Goal: Task Accomplishment & Management: Use online tool/utility

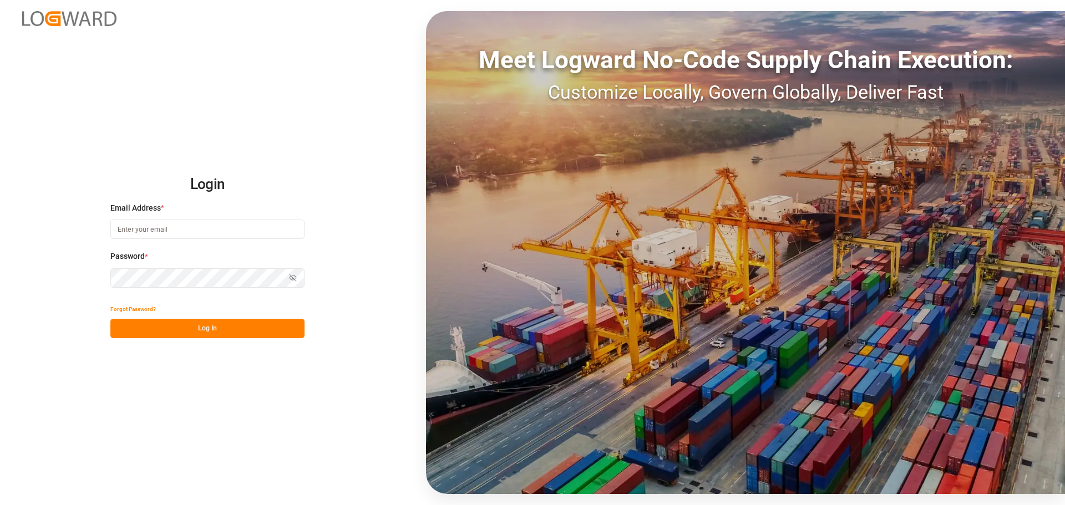
click at [163, 230] on input at bounding box center [207, 229] width 194 height 19
type input "[EMAIL_ADDRESS][DOMAIN_NAME]"
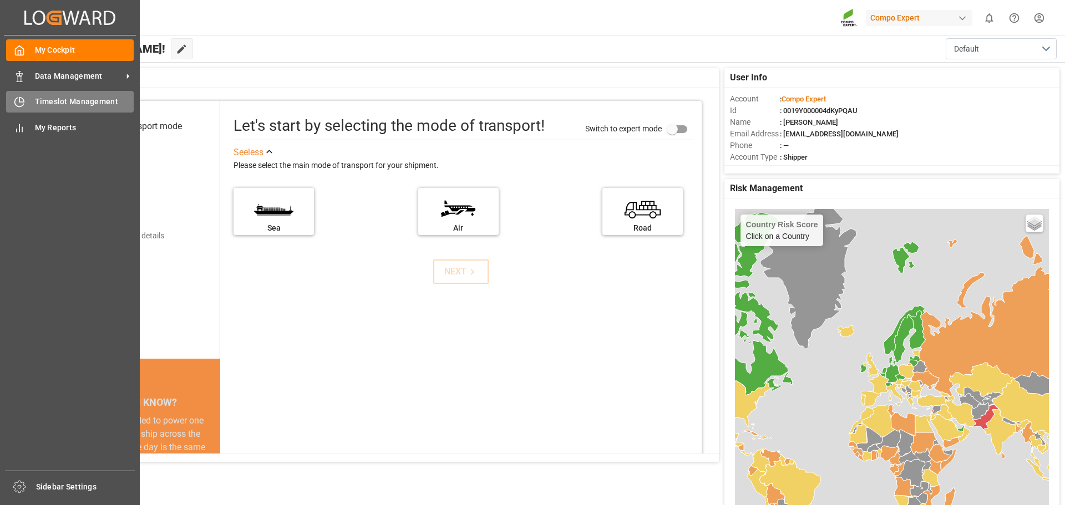
click at [13, 101] on div at bounding box center [15, 102] width 19 height 12
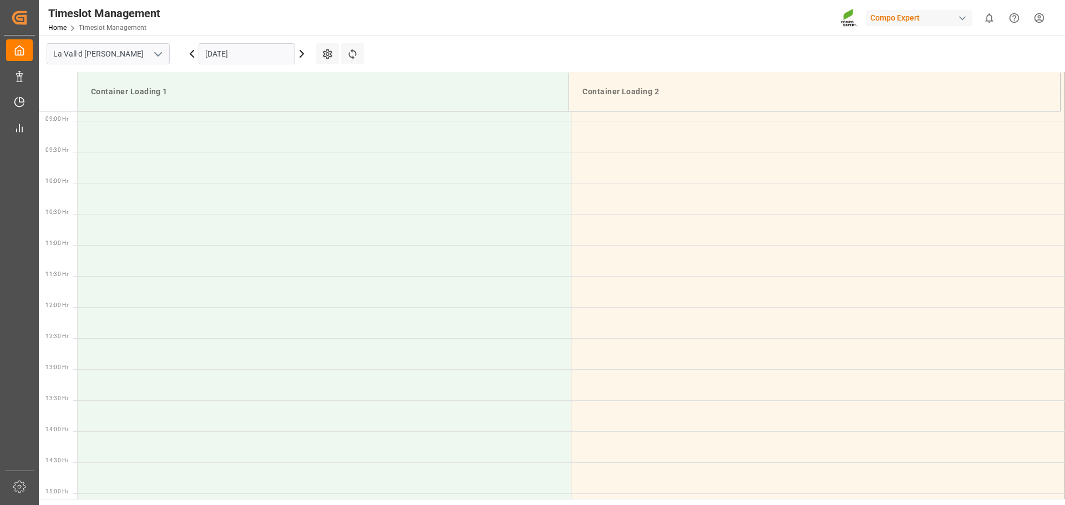
scroll to position [552, 0]
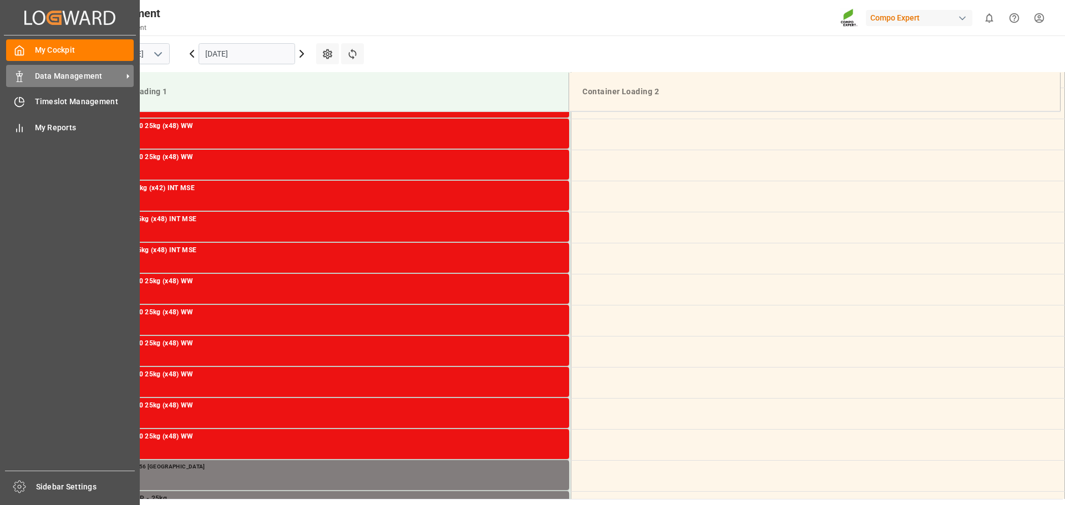
click at [21, 70] on div at bounding box center [15, 76] width 19 height 12
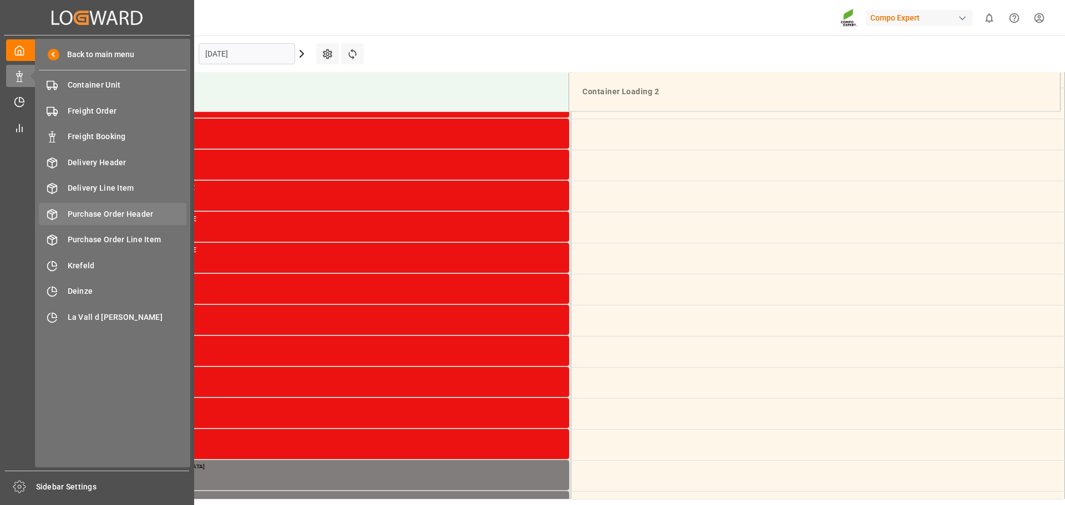
click at [105, 209] on span "Purchase Order Header" at bounding box center [127, 215] width 119 height 12
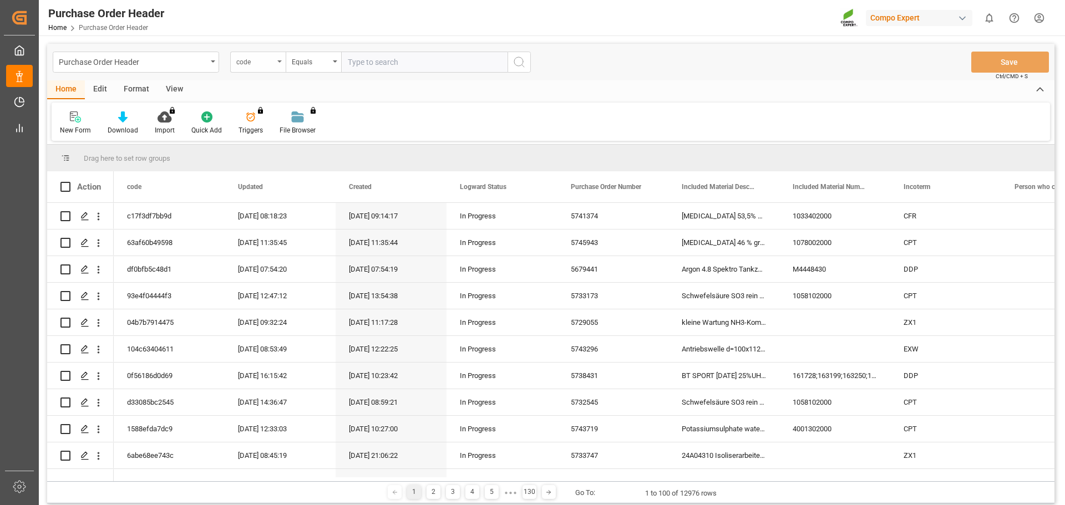
click at [267, 65] on div "code" at bounding box center [255, 60] width 38 height 13
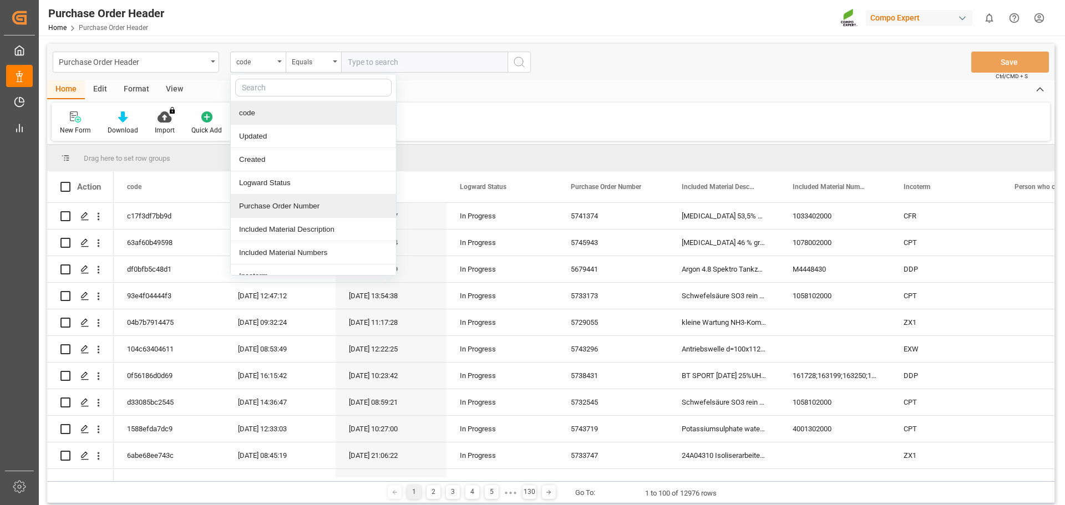
click at [278, 209] on div "Purchase Order Number" at bounding box center [313, 206] width 165 height 23
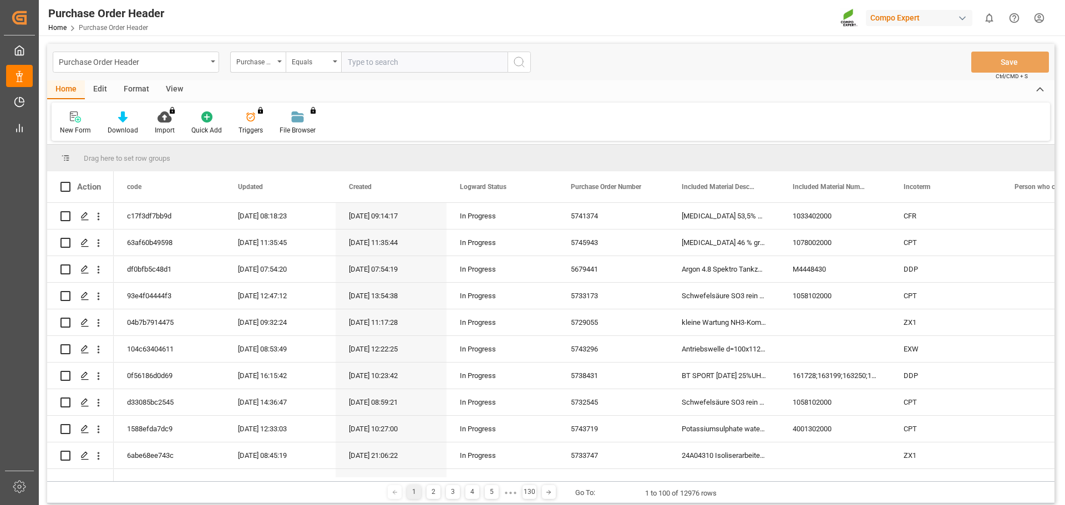
click at [392, 65] on input "text" at bounding box center [424, 62] width 166 height 21
type input "5745288"
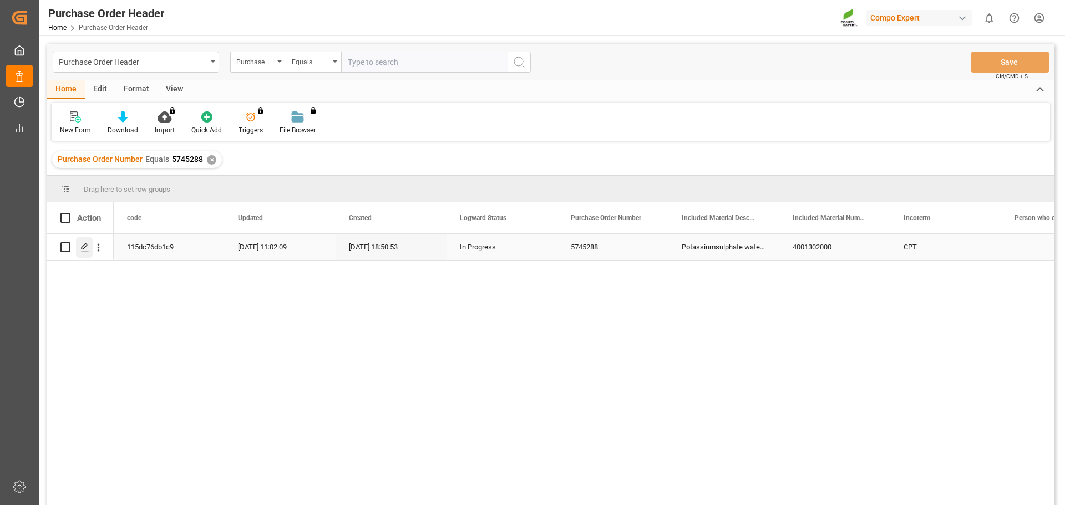
click at [87, 245] on polygon "Press SPACE to select this row." at bounding box center [85, 247] width 6 height 6
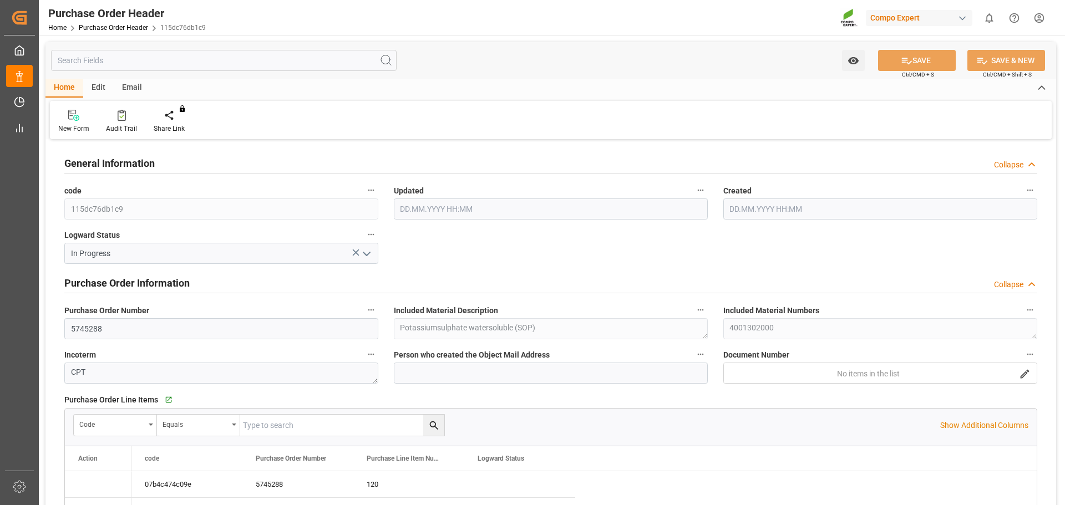
type input "04.09.2025 09:02"
type input "07.08.2025 16:50"
click at [161, 125] on div "Create Timeslot" at bounding box center [177, 129] width 47 height 10
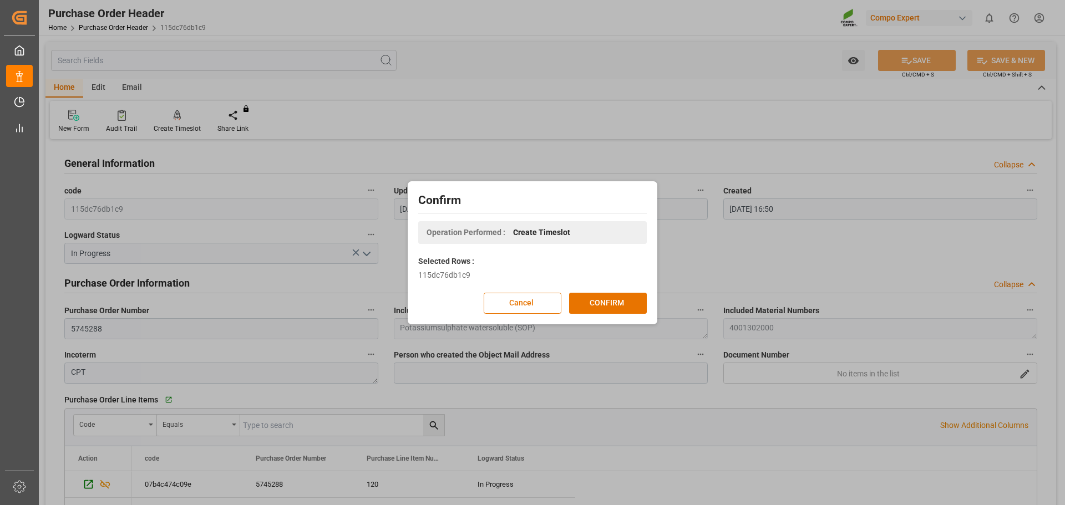
click at [565, 303] on div "Cancel CONFIRM" at bounding box center [532, 303] width 228 height 21
click at [579, 302] on button "CONFIRM" at bounding box center [608, 303] width 78 height 21
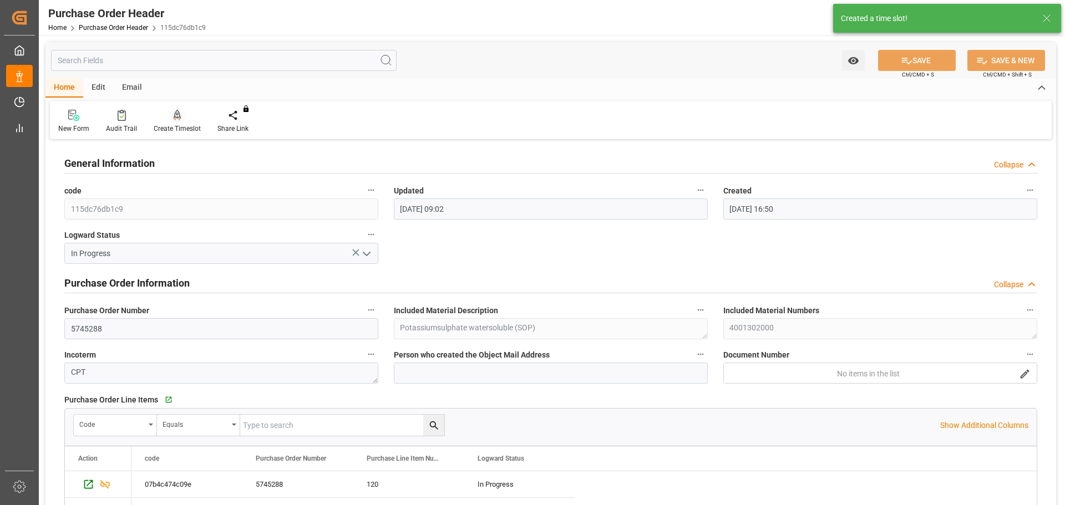
click at [167, 119] on div at bounding box center [177, 115] width 47 height 12
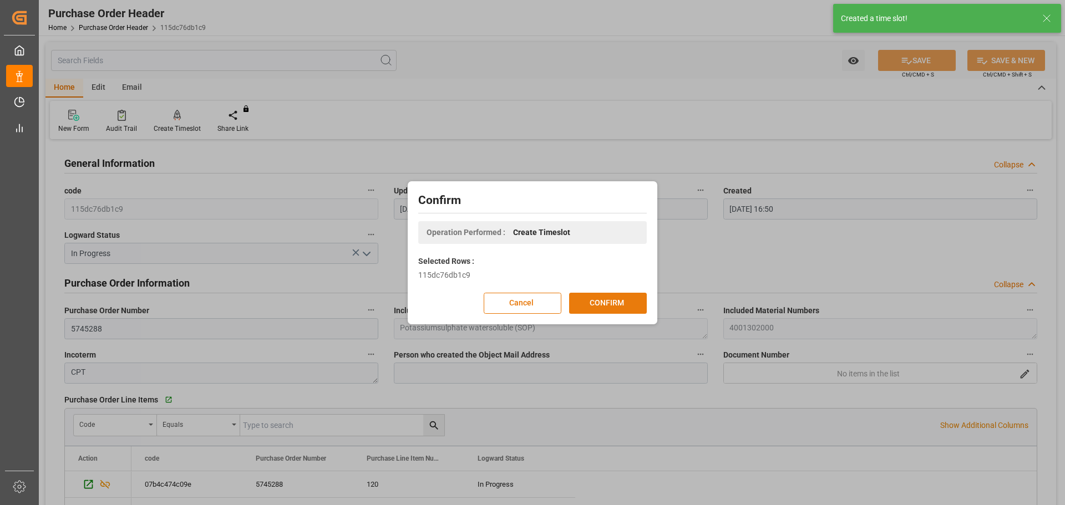
click at [603, 299] on button "CONFIRM" at bounding box center [608, 303] width 78 height 21
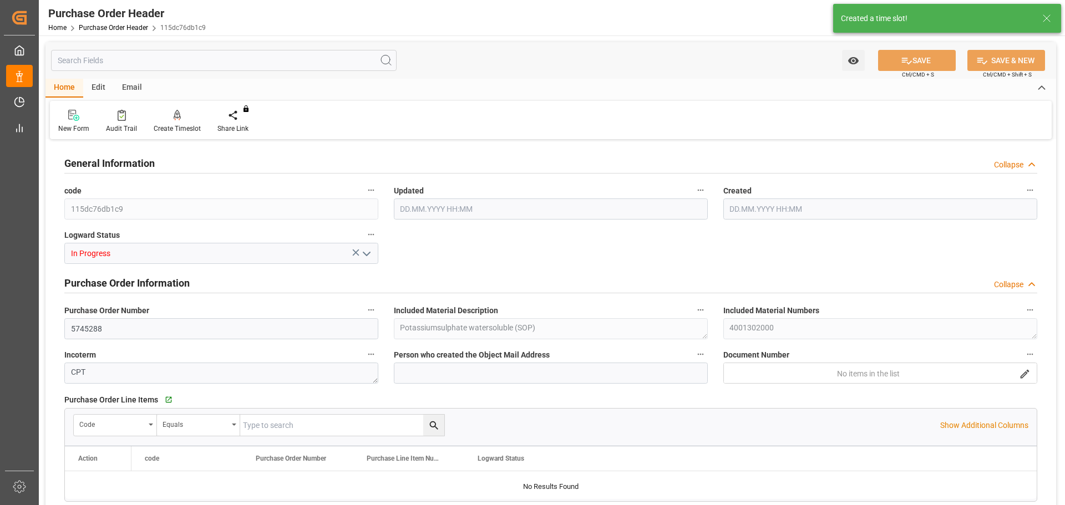
type input "435600"
type input "0"
type input "04.09.2025 09:02"
type input "07.08.2025 16:50"
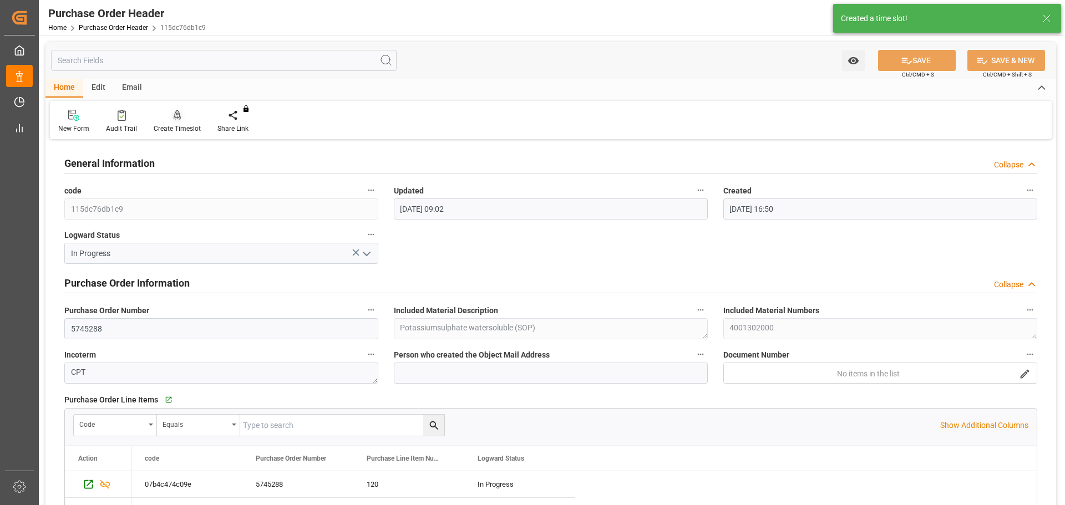
click at [182, 127] on div "Create Timeslot" at bounding box center [177, 129] width 47 height 10
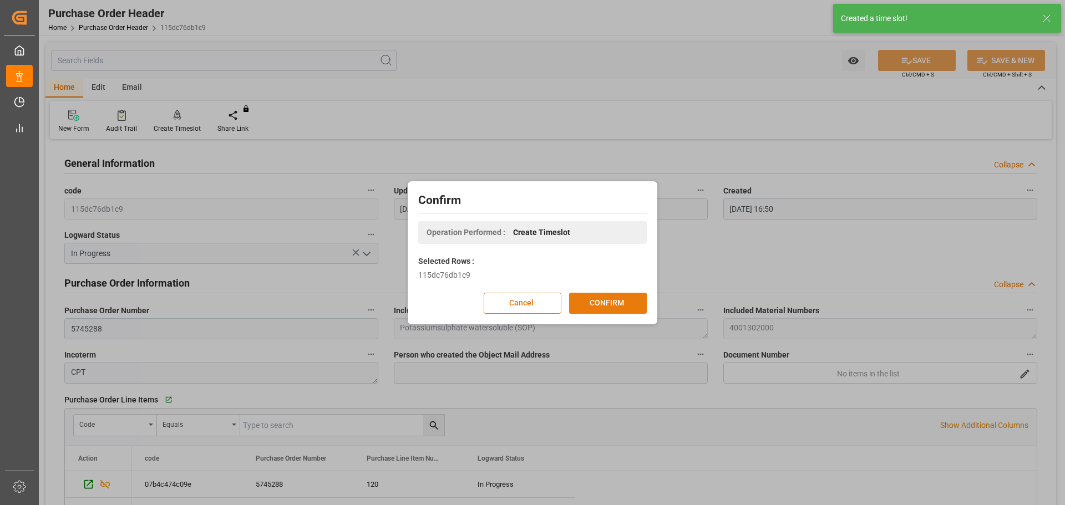
click at [633, 307] on button "CONFIRM" at bounding box center [608, 303] width 78 height 21
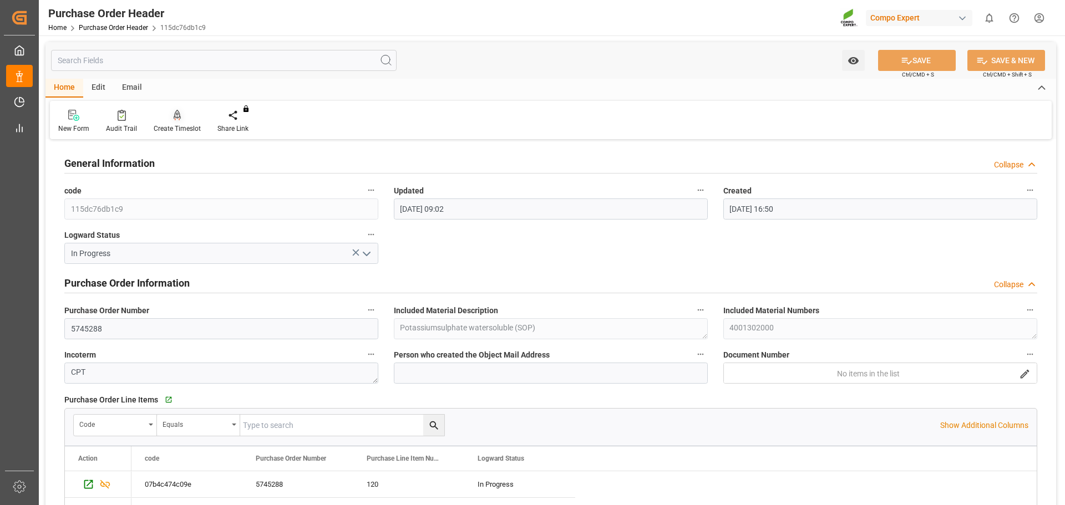
click at [186, 124] on div "Create Timeslot" at bounding box center [177, 129] width 47 height 10
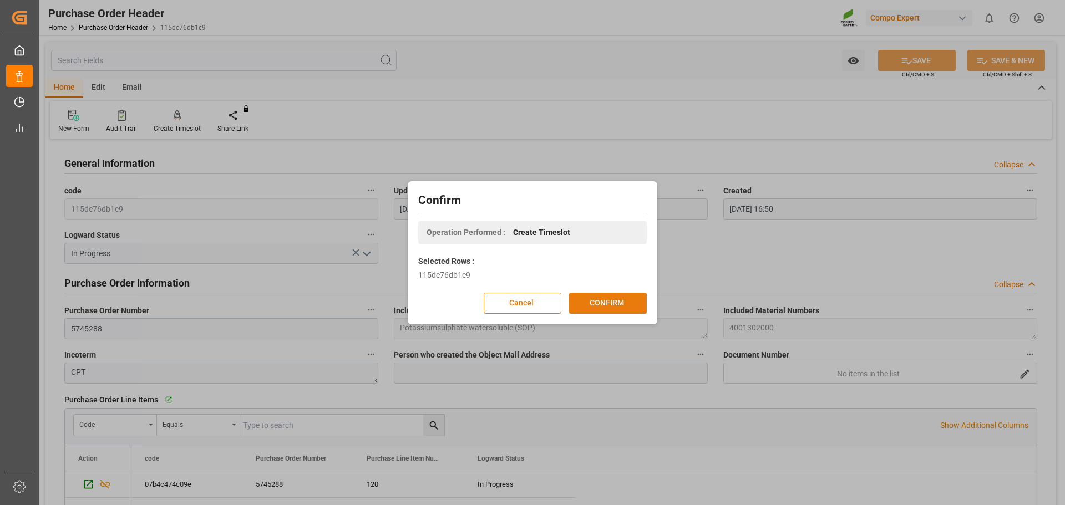
click at [603, 305] on button "CONFIRM" at bounding box center [608, 303] width 78 height 21
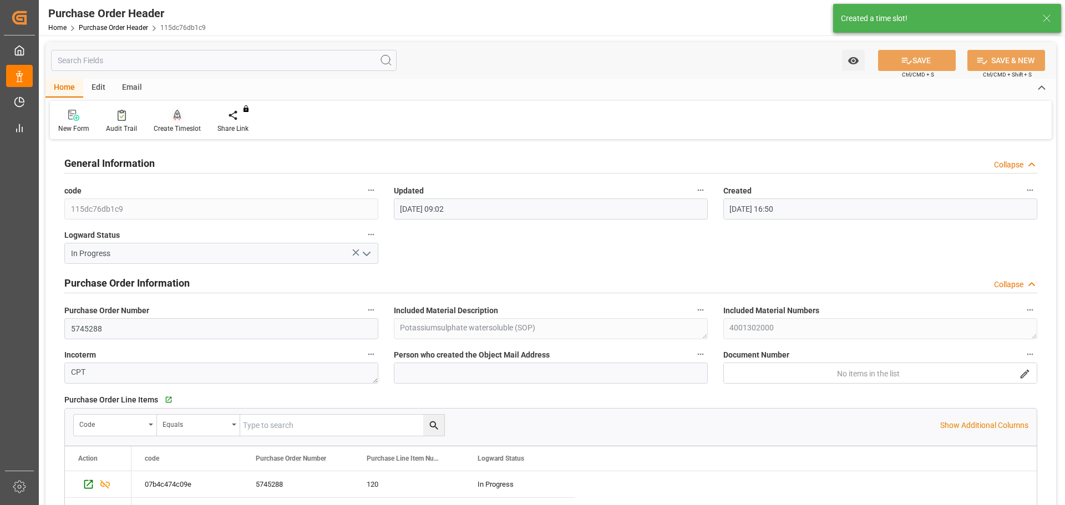
click at [170, 115] on div at bounding box center [177, 115] width 47 height 12
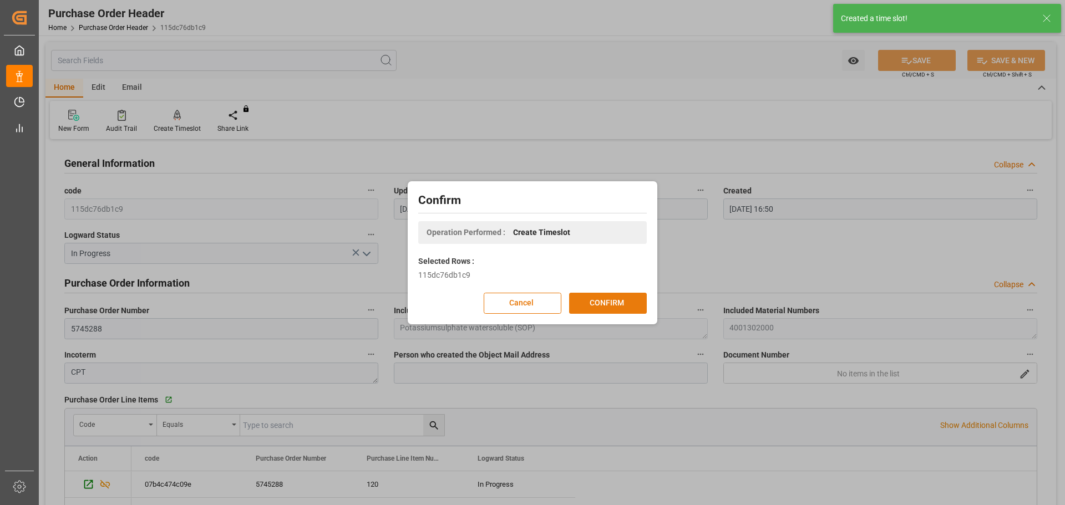
click at [608, 309] on button "CONFIRM" at bounding box center [608, 303] width 78 height 21
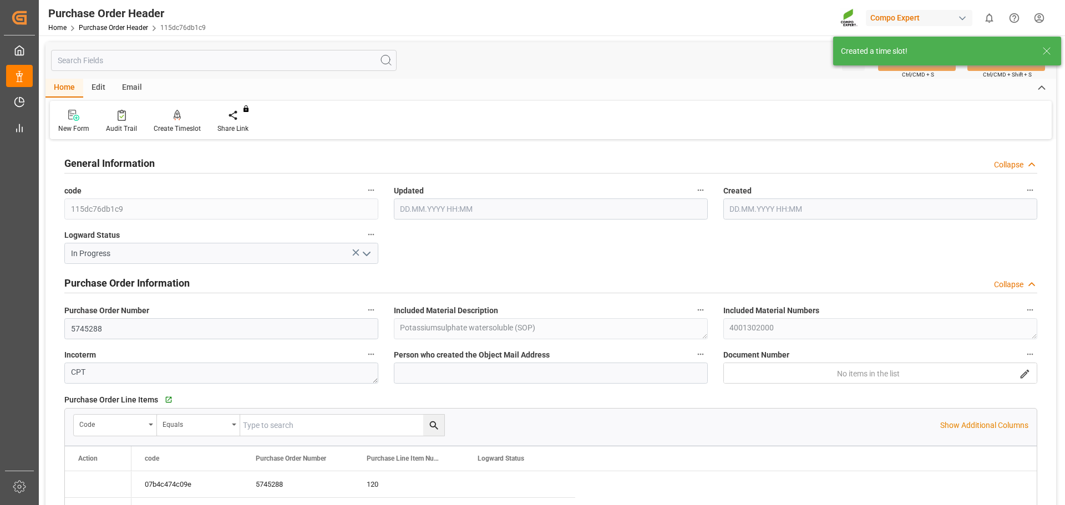
type input "04.09.2025 09:02"
type input "07.08.2025 16:50"
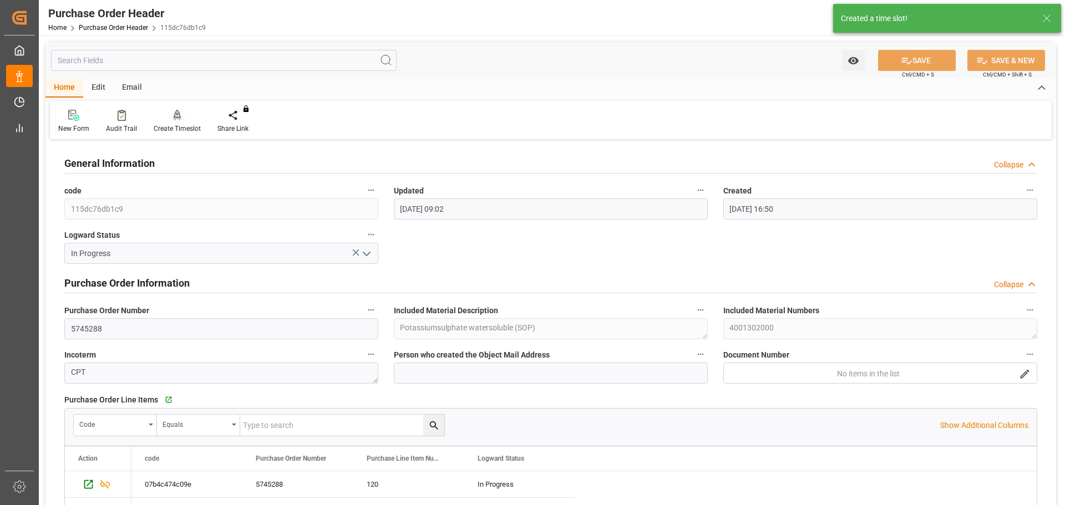
click at [181, 111] on div at bounding box center [177, 115] width 47 height 12
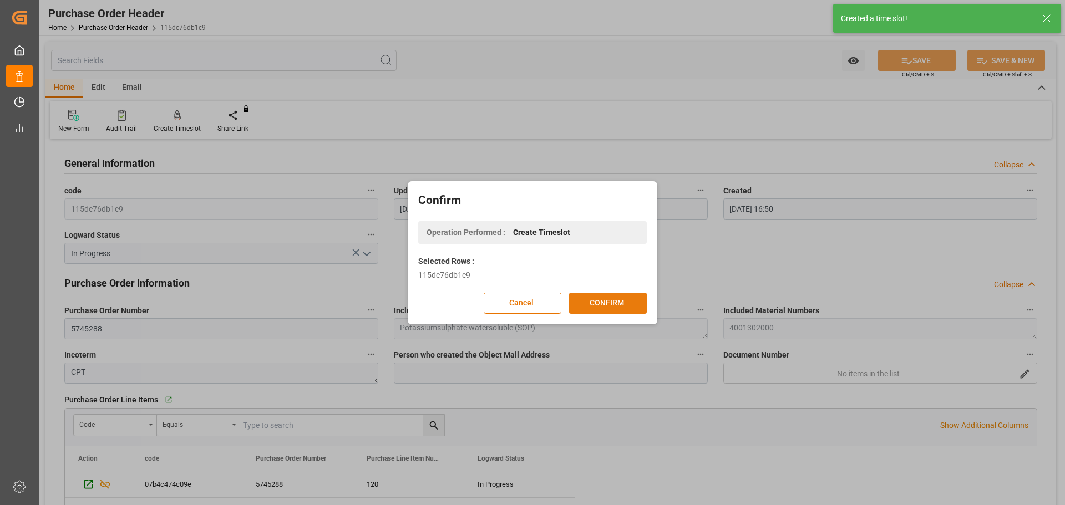
click at [618, 304] on button "CONFIRM" at bounding box center [608, 303] width 78 height 21
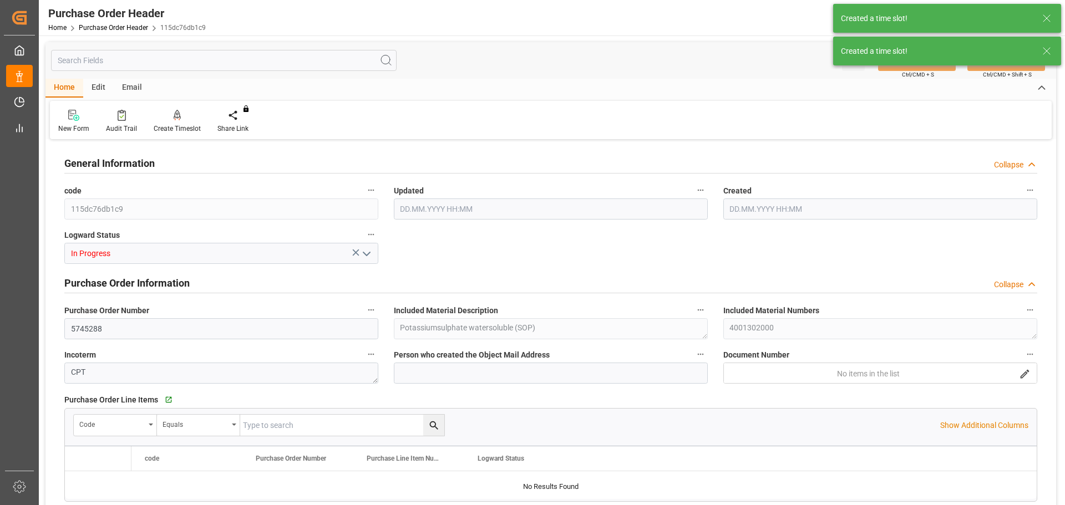
type input "435600"
type input "0"
type input "04.09.2025 09:02"
type input "07.08.2025 16:50"
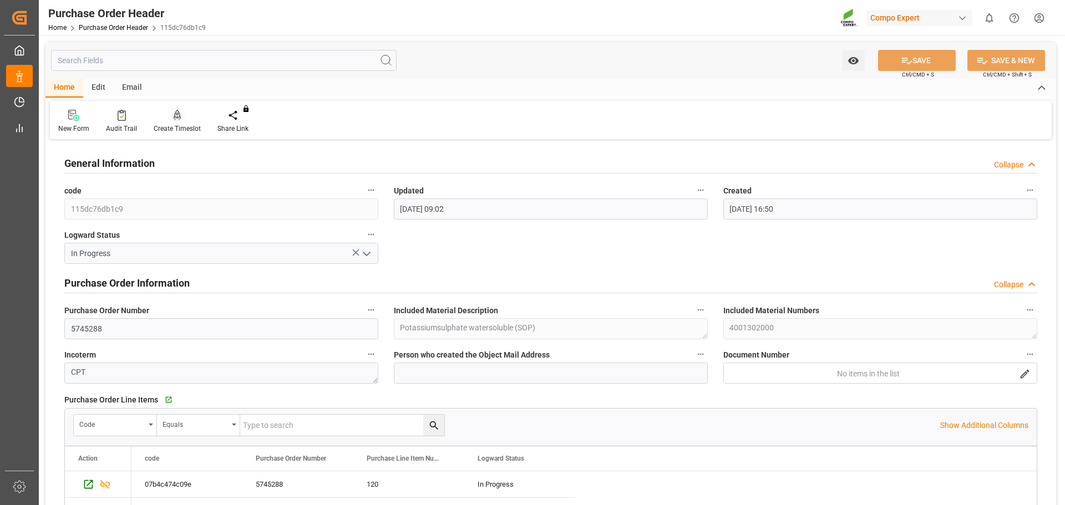
click at [177, 122] on div "Create Timeslot" at bounding box center [177, 121] width 64 height 24
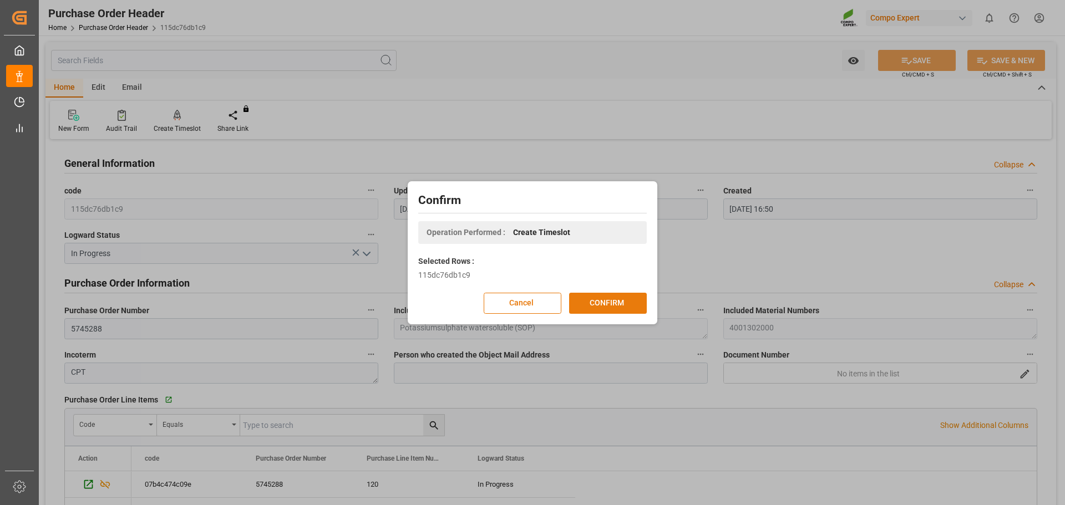
click at [606, 302] on button "CONFIRM" at bounding box center [608, 303] width 78 height 21
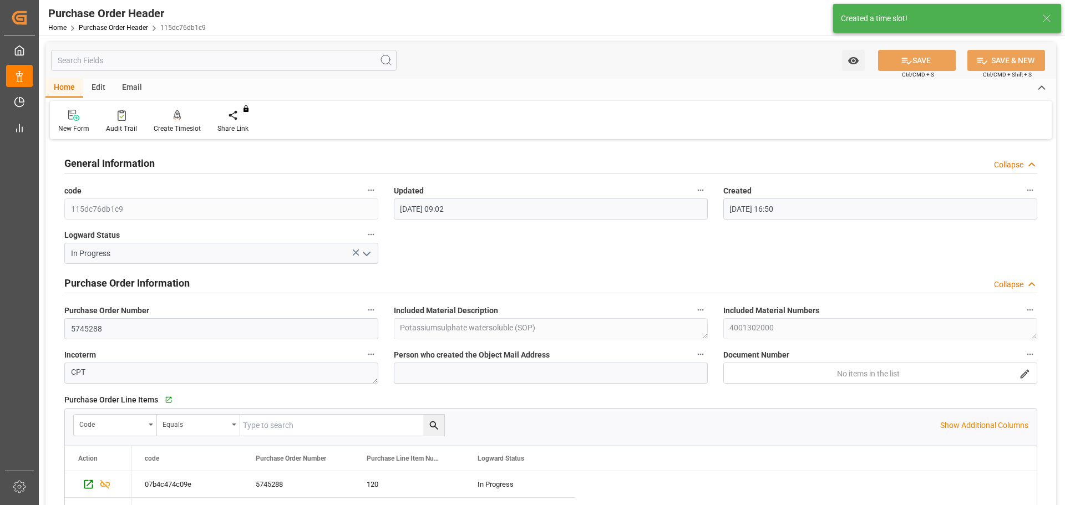
click at [176, 108] on div "New Form Audit Trail Create Timeslot Share Link You don't have permission for t…" at bounding box center [551, 120] width 1002 height 38
click at [180, 117] on div at bounding box center [177, 115] width 47 height 12
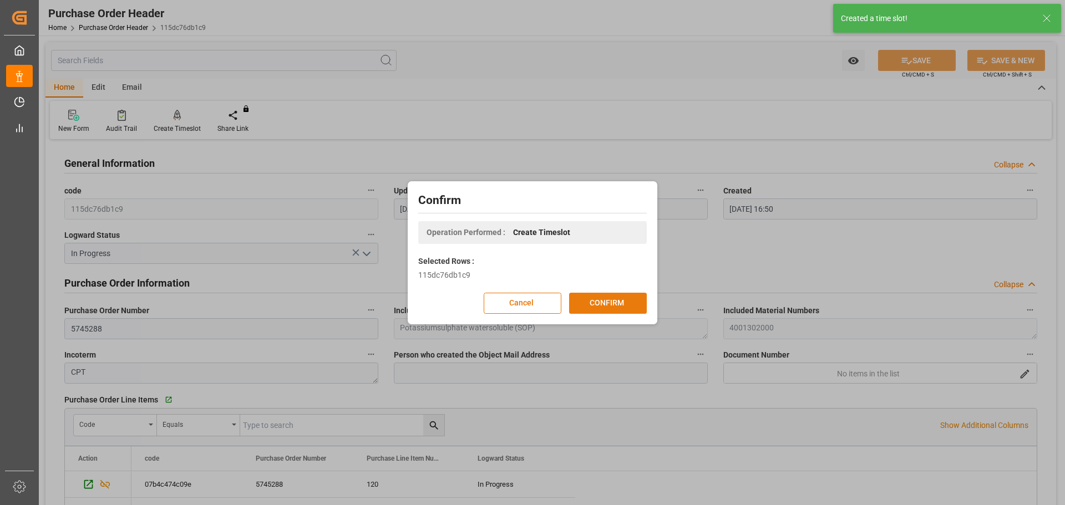
click at [608, 303] on button "CONFIRM" at bounding box center [608, 303] width 78 height 21
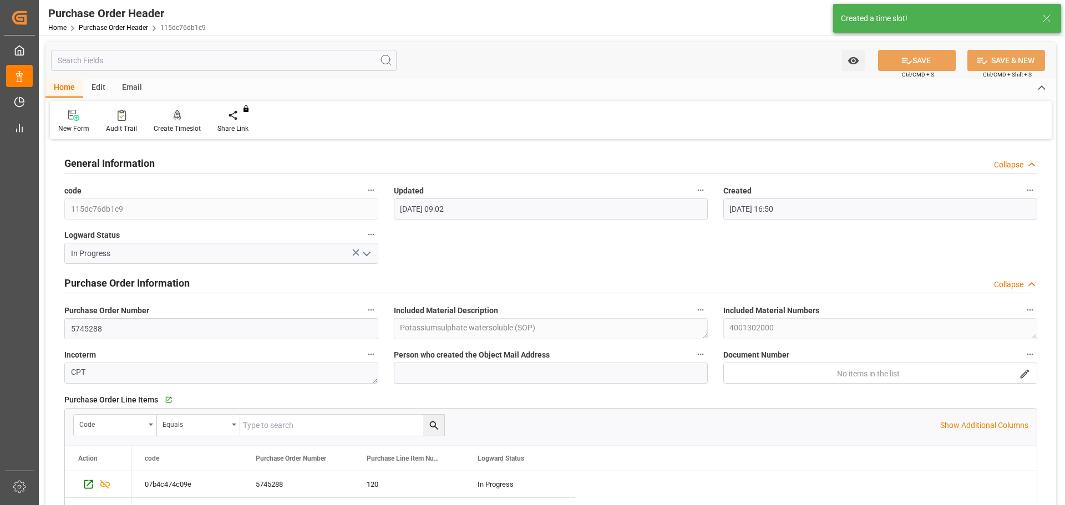
click at [177, 117] on icon at bounding box center [178, 115] width 8 height 11
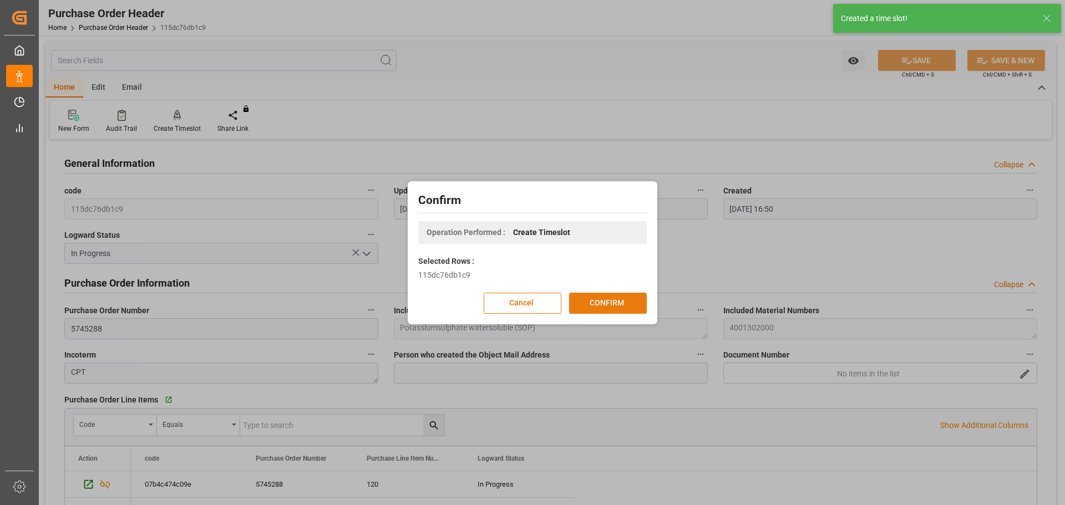
click at [602, 294] on button "CONFIRM" at bounding box center [608, 303] width 78 height 21
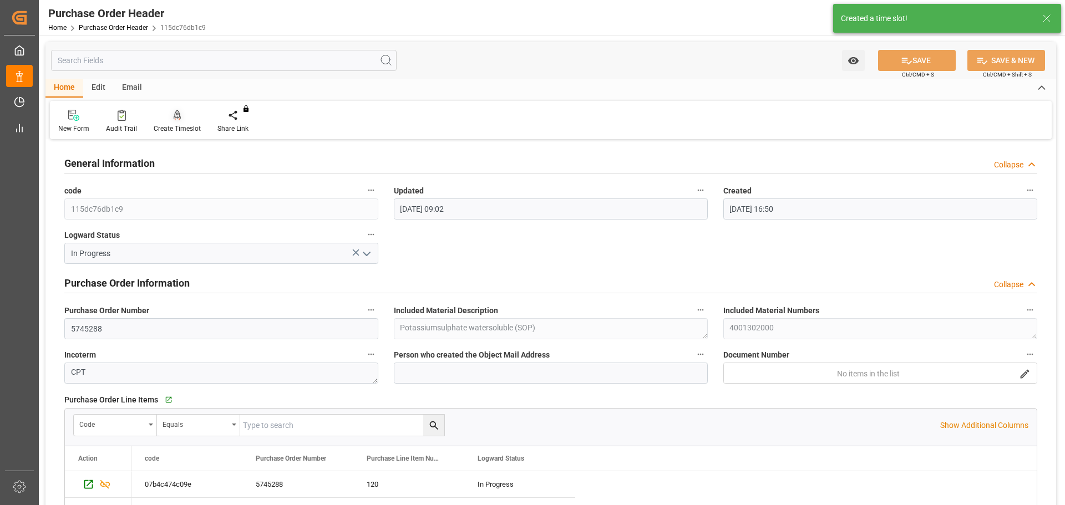
click at [159, 109] on div at bounding box center [177, 115] width 47 height 12
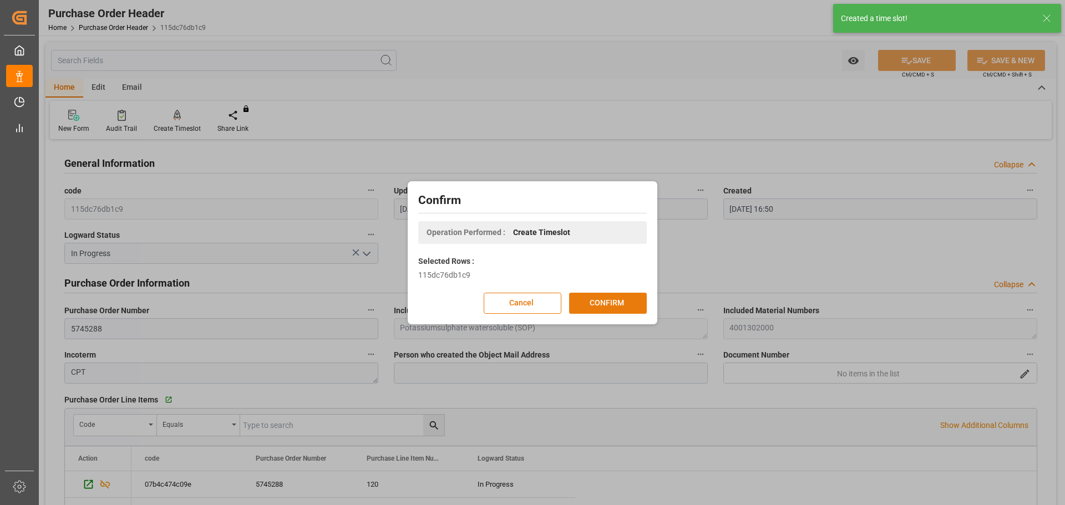
click at [603, 309] on button "CONFIRM" at bounding box center [608, 303] width 78 height 21
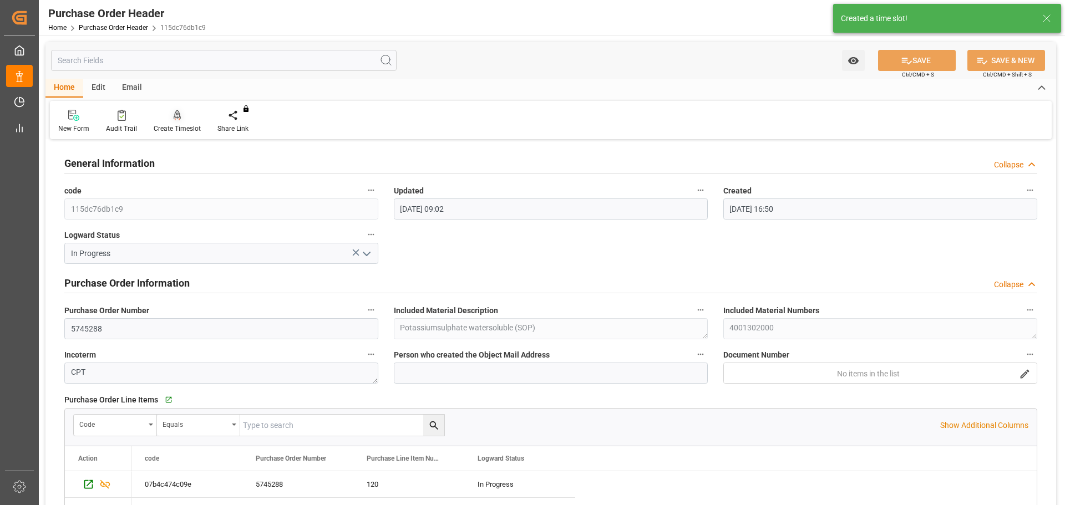
click at [179, 120] on icon at bounding box center [178, 115] width 8 height 11
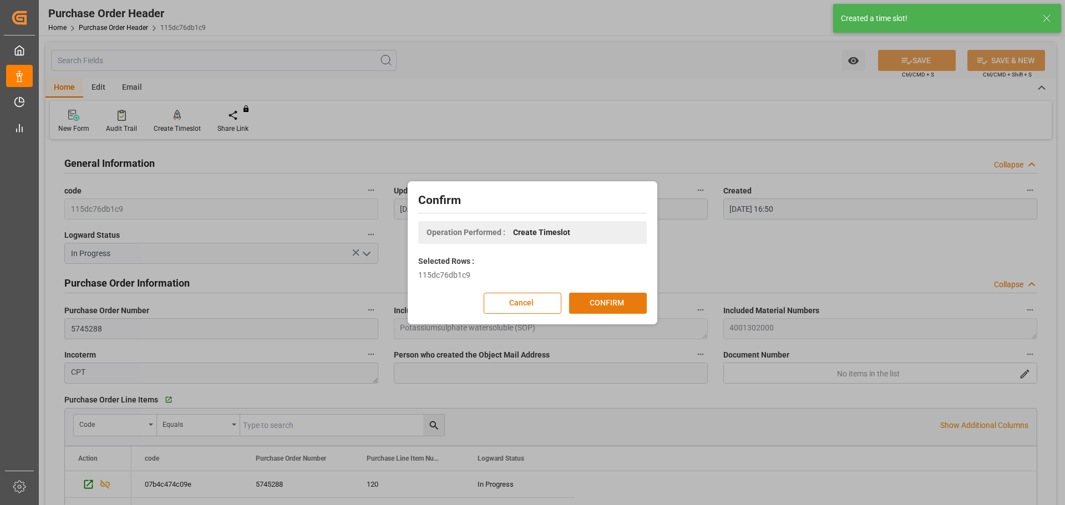
click at [597, 299] on button "CONFIRM" at bounding box center [608, 303] width 78 height 21
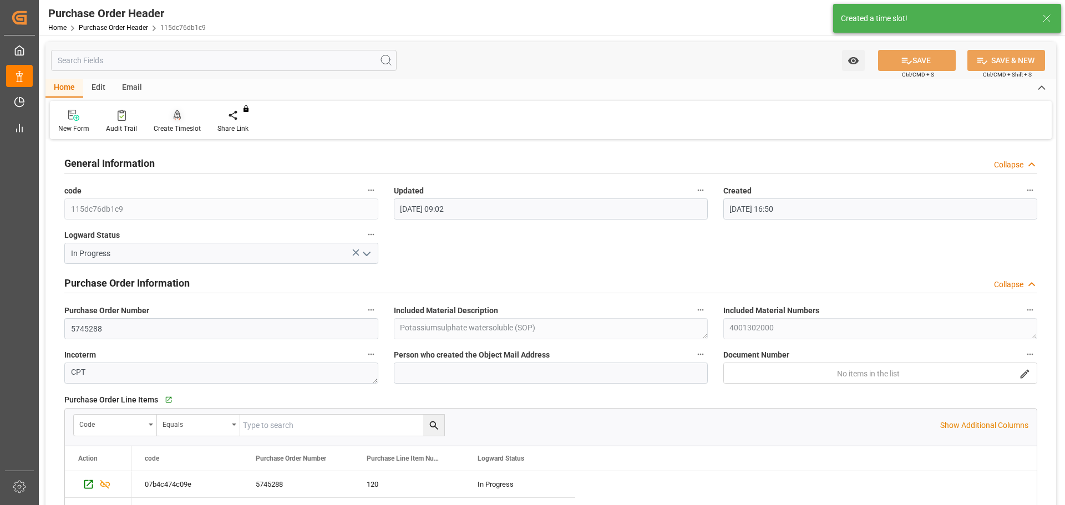
click at [174, 116] on icon at bounding box center [178, 115] width 8 height 11
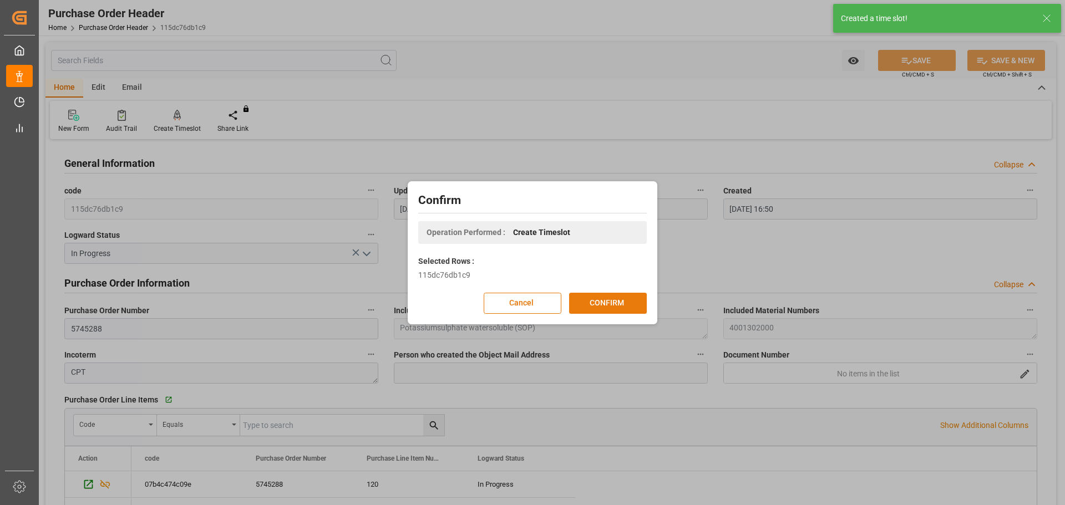
click at [610, 311] on button "CONFIRM" at bounding box center [608, 303] width 78 height 21
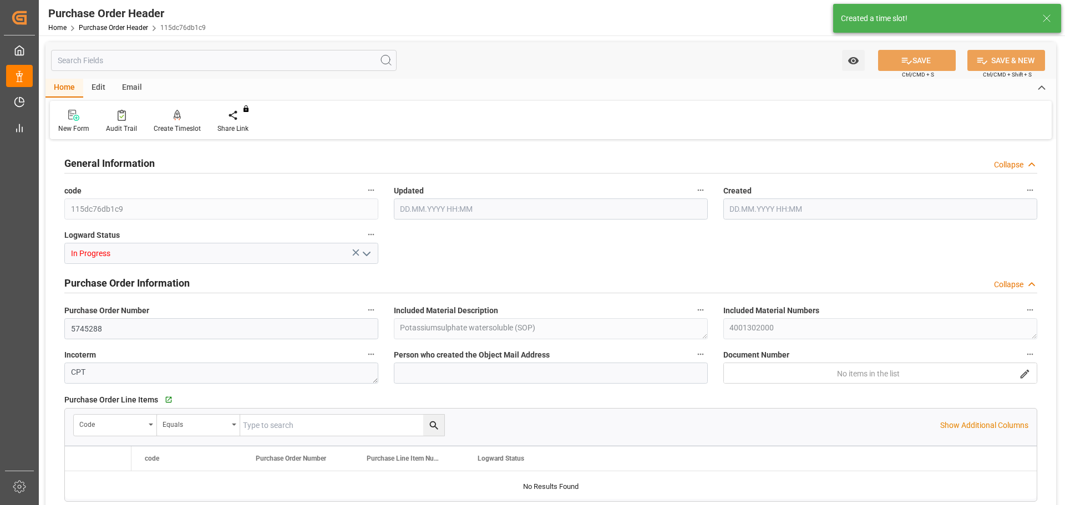
type input "435600"
type input "0"
type input "04.09.2025 09:02"
type input "07.08.2025 16:50"
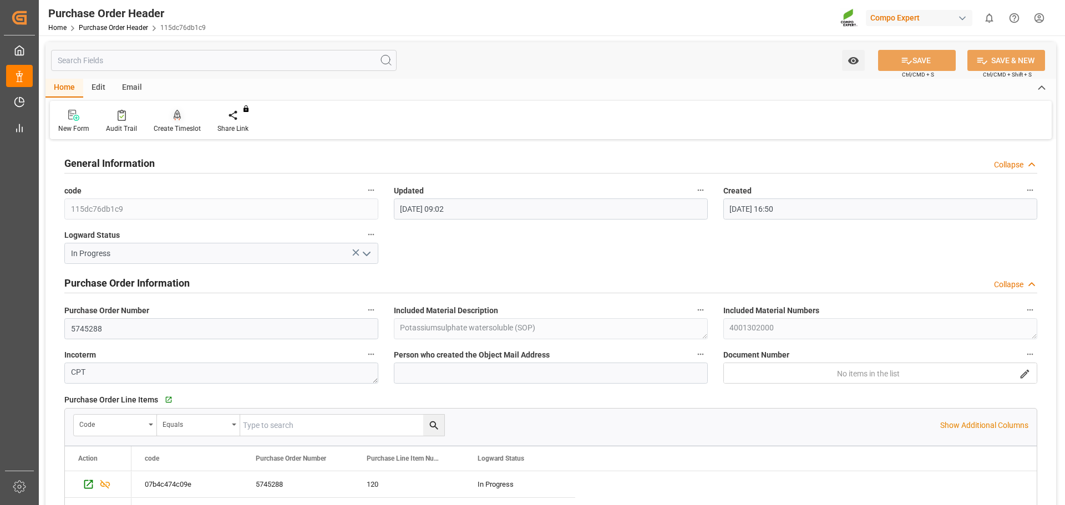
click at [168, 125] on div "Create Timeslot" at bounding box center [177, 129] width 47 height 10
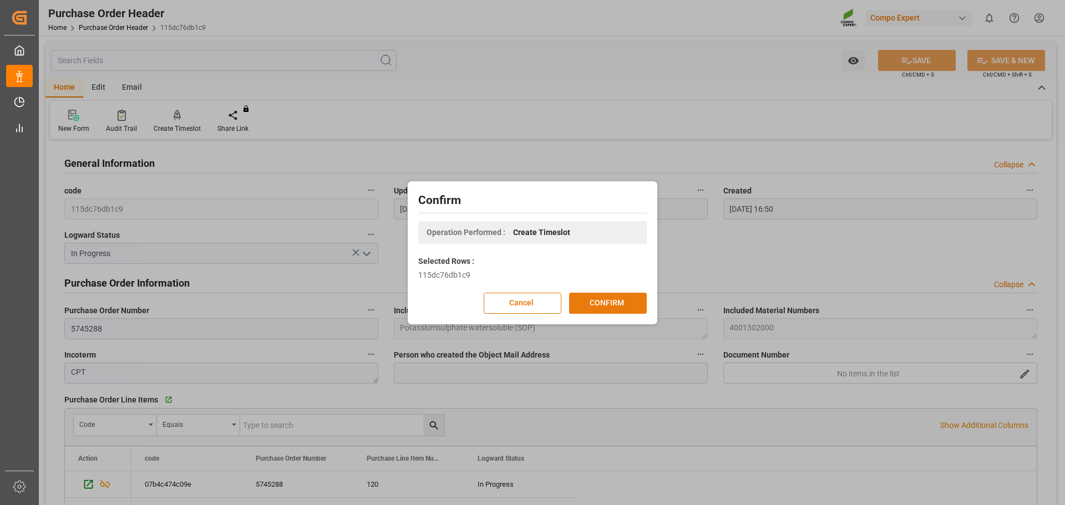
click at [601, 293] on button "CONFIRM" at bounding box center [608, 303] width 78 height 21
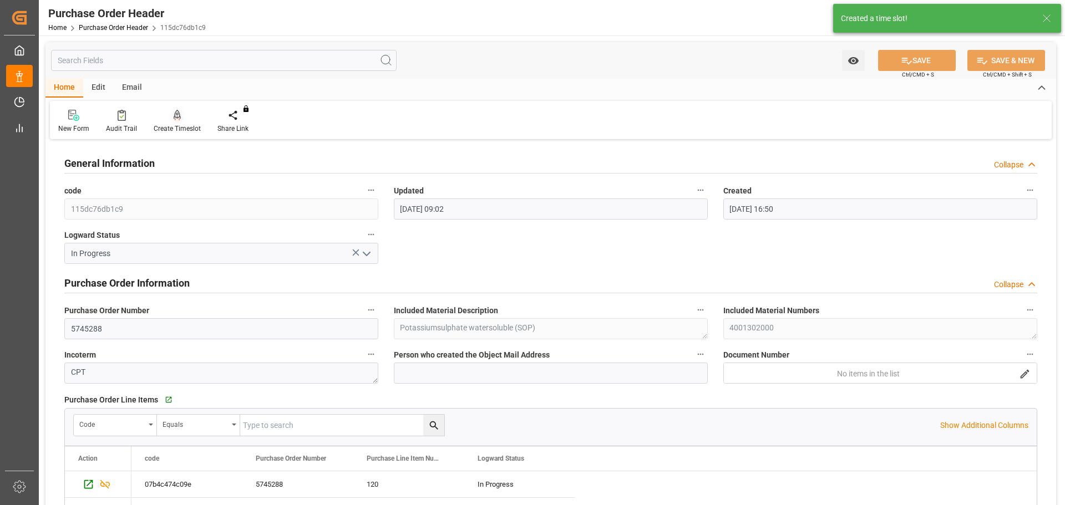
click at [186, 123] on div "Create Timeslot" at bounding box center [177, 121] width 64 height 24
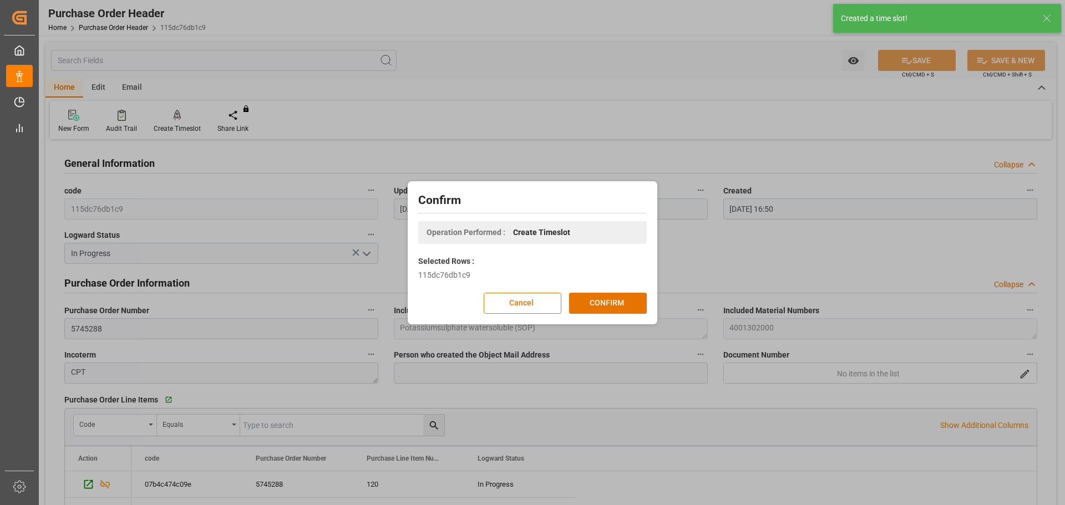
drag, startPoint x: 592, startPoint y: 299, endPoint x: 531, endPoint y: 289, distance: 61.3
click at [593, 299] on button "CONFIRM" at bounding box center [608, 303] width 78 height 21
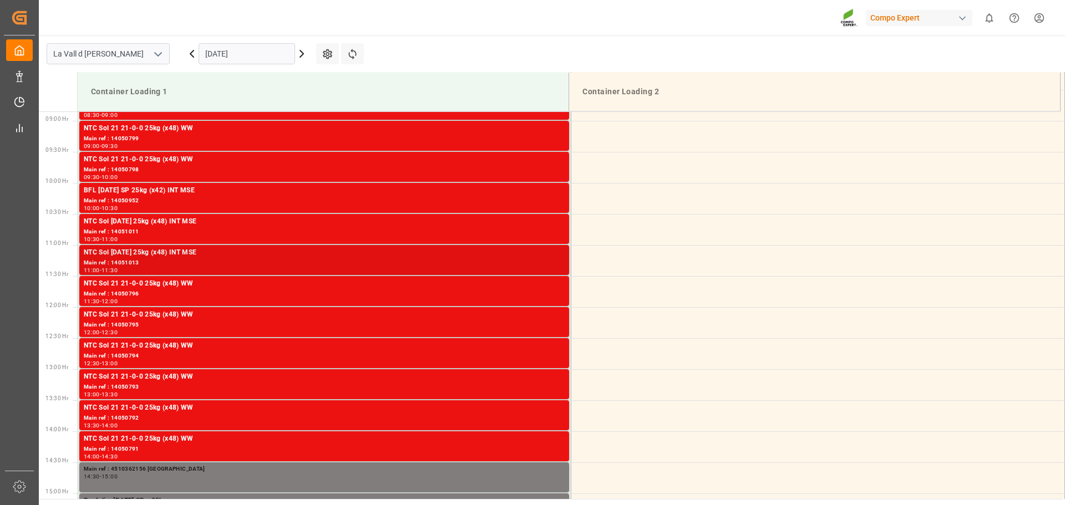
scroll to position [552, 0]
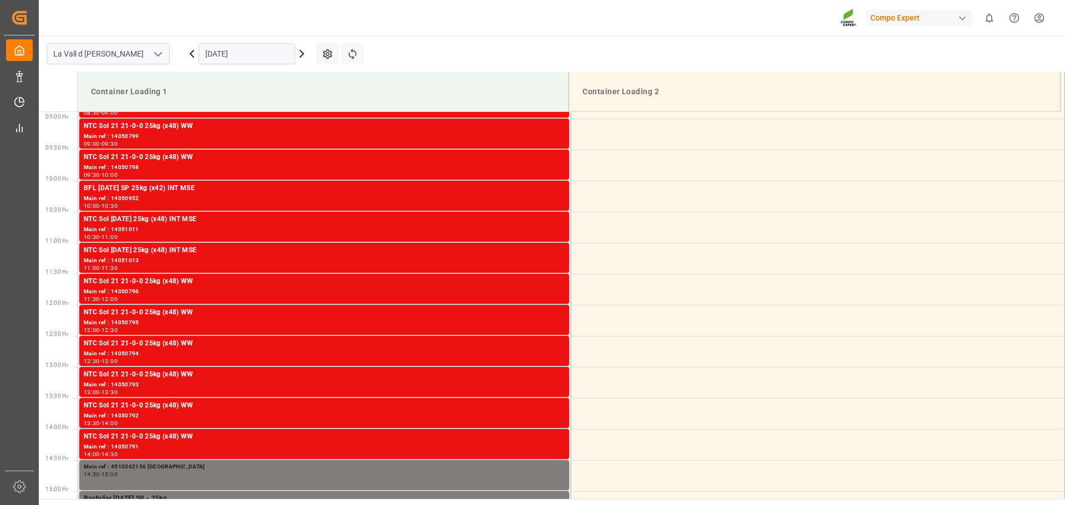
click at [236, 62] on input "[DATE]" at bounding box center [247, 53] width 97 height 21
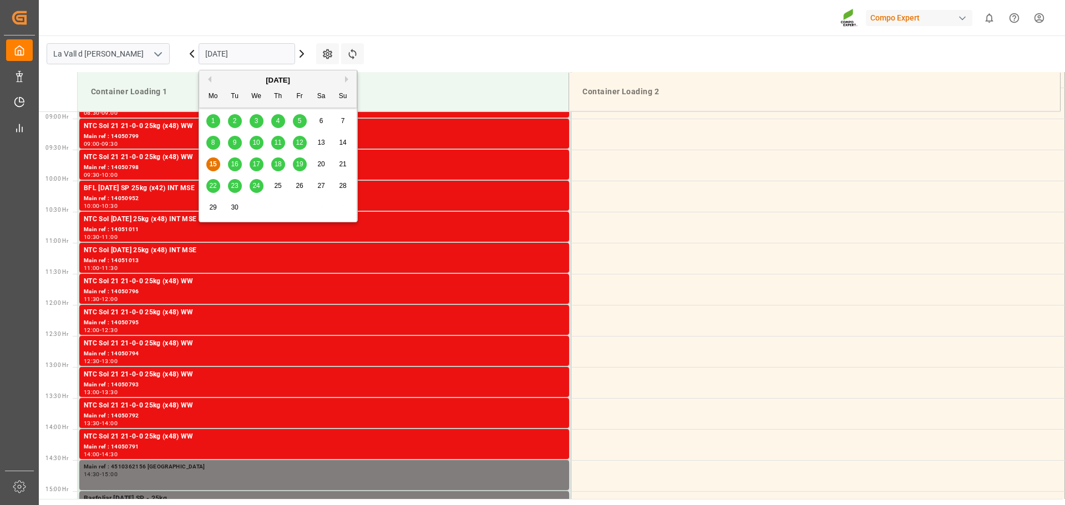
click at [296, 187] on div "26" at bounding box center [300, 186] width 14 height 13
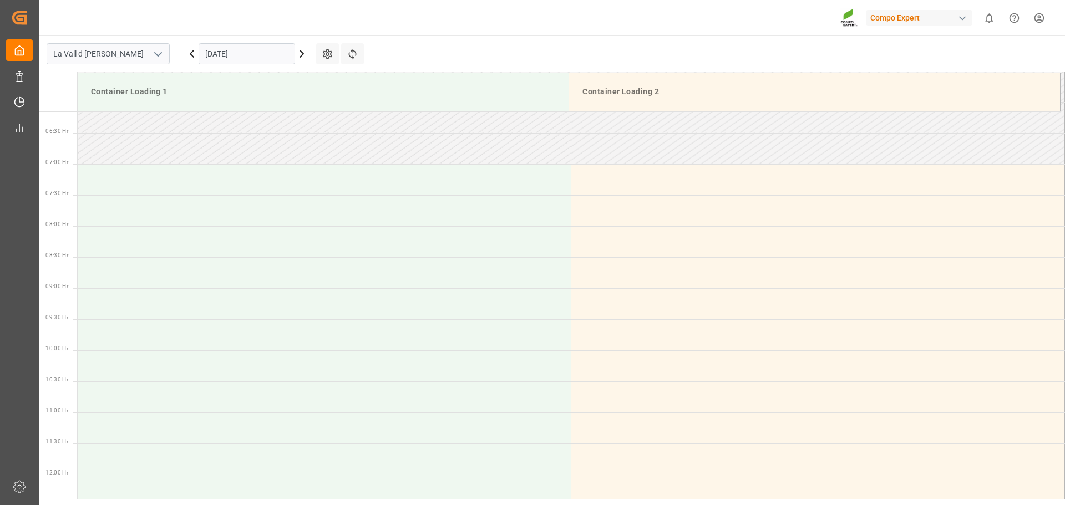
scroll to position [219, 0]
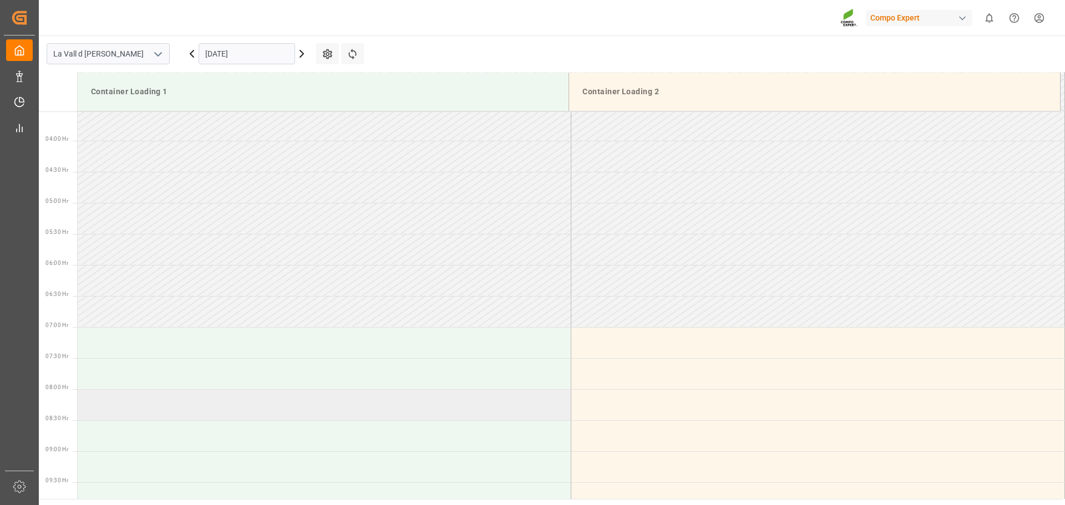
click at [172, 405] on td at bounding box center [325, 404] width 494 height 31
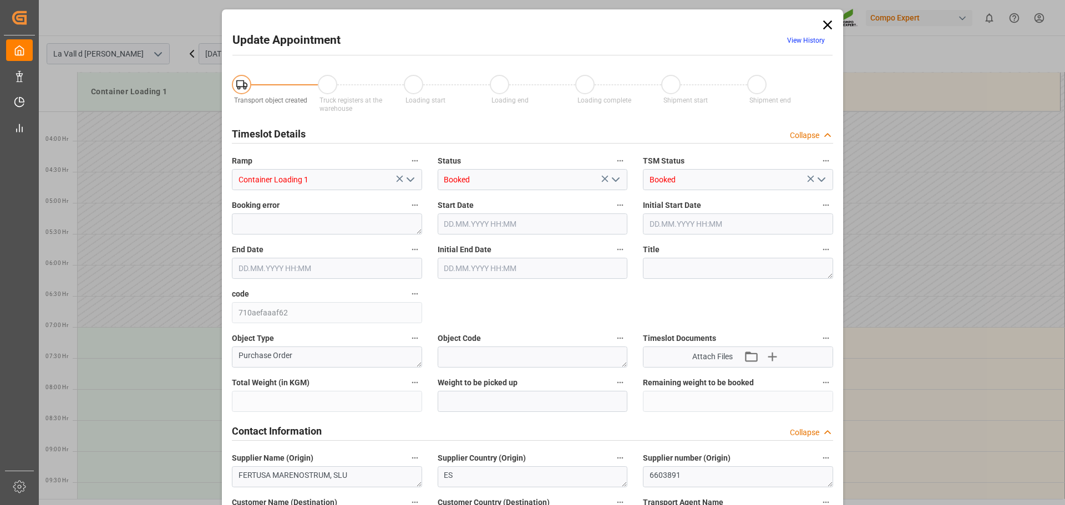
type input "435600"
type input "26.09.2025 08:00"
type input "26.09.2025 08:30"
type input "[DATE] 07:33"
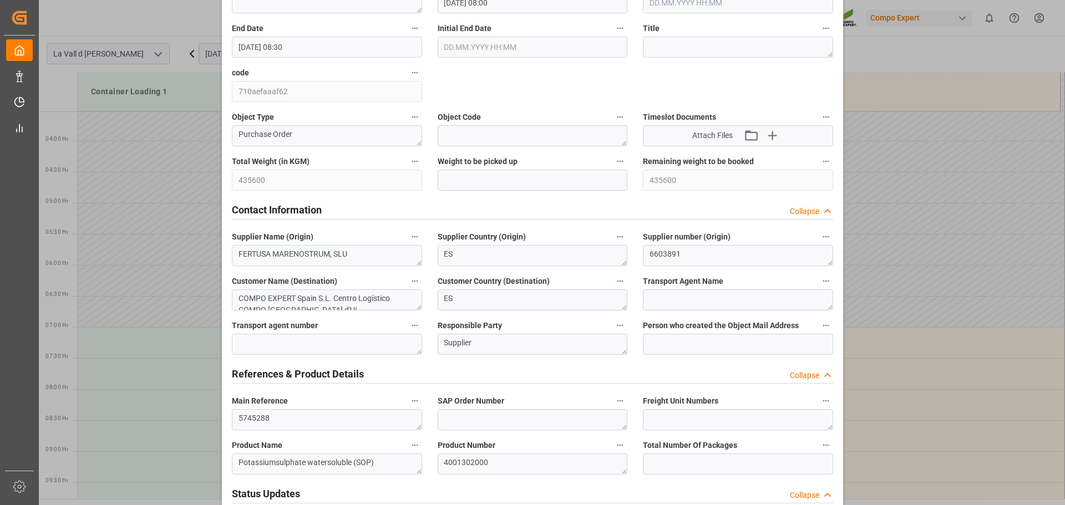
scroll to position [277, 0]
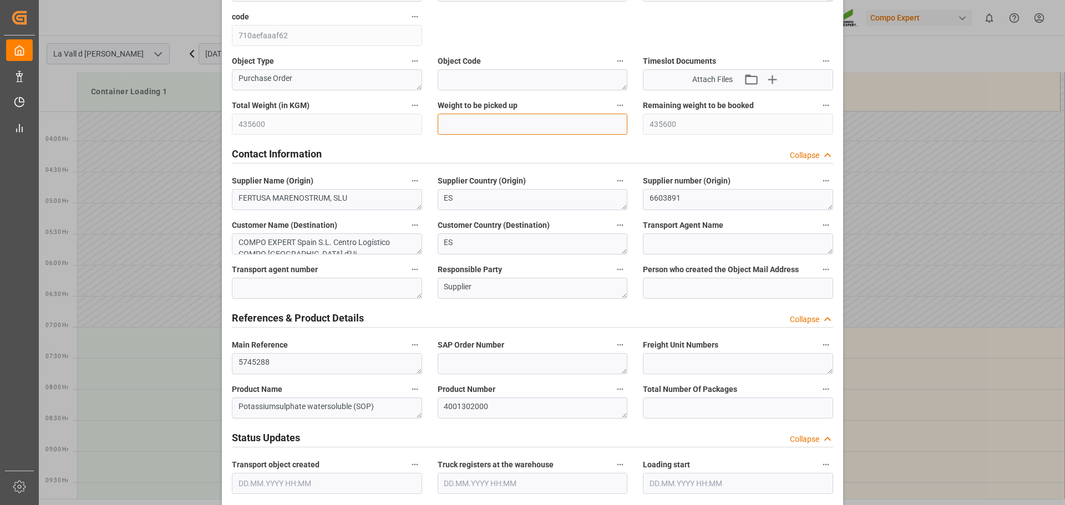
click at [507, 126] on input "text" at bounding box center [533, 124] width 190 height 21
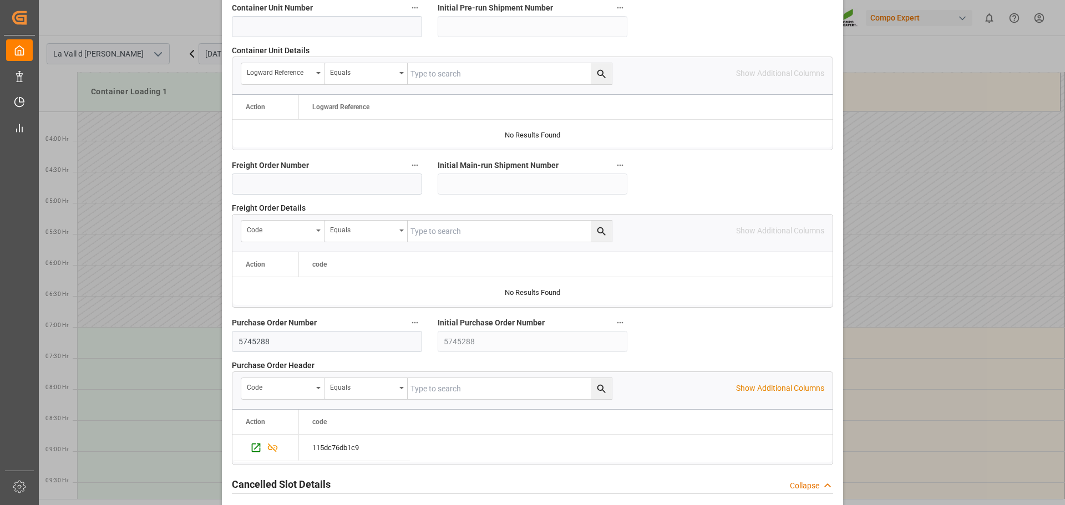
scroll to position [1034, 0]
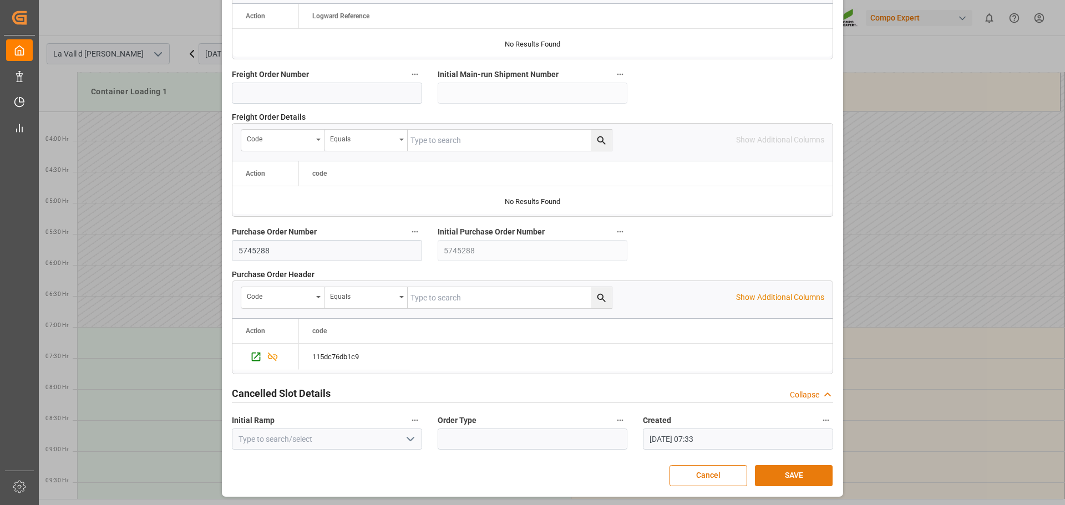
type input "24000"
click at [786, 472] on button "SAVE" at bounding box center [794, 475] width 78 height 21
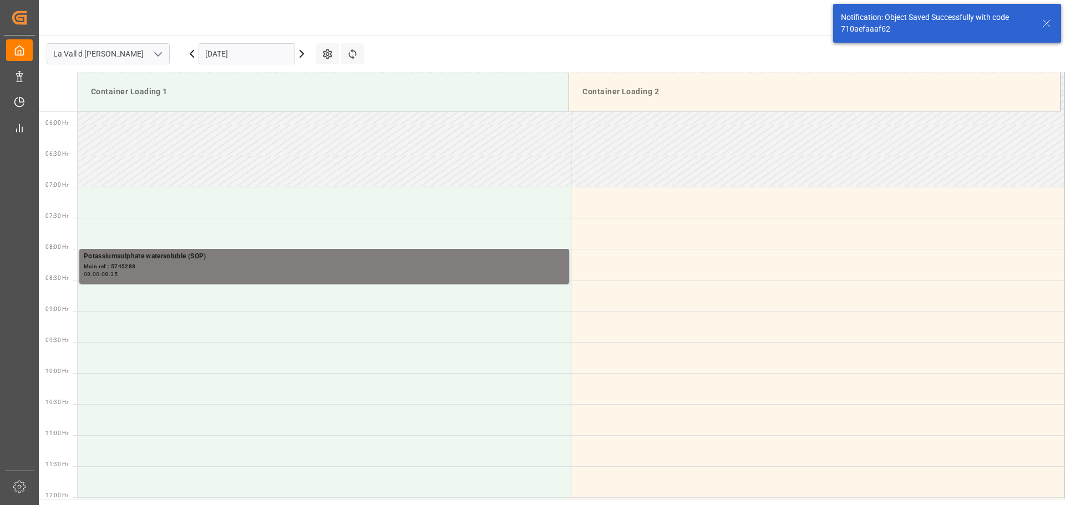
scroll to position [428, 0]
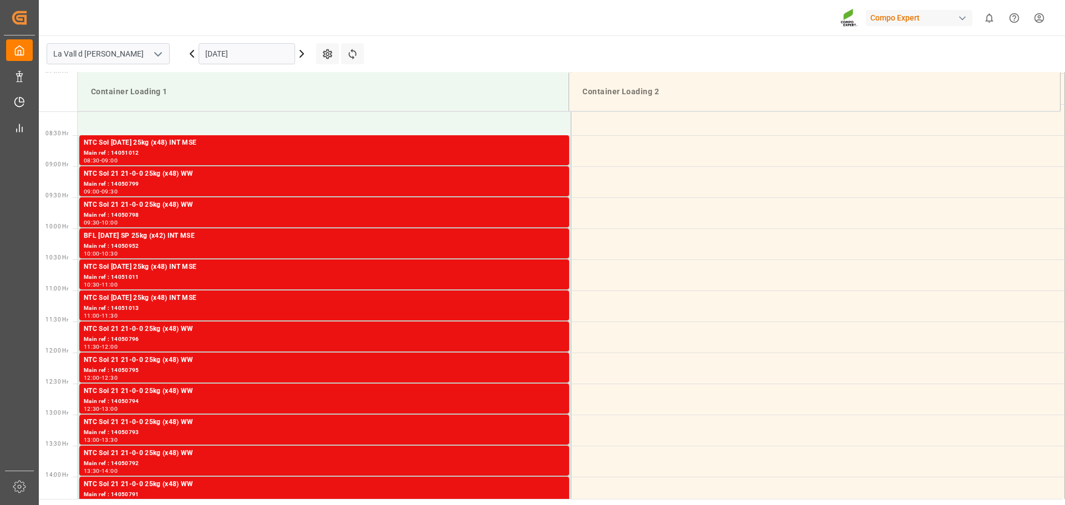
scroll to position [552, 0]
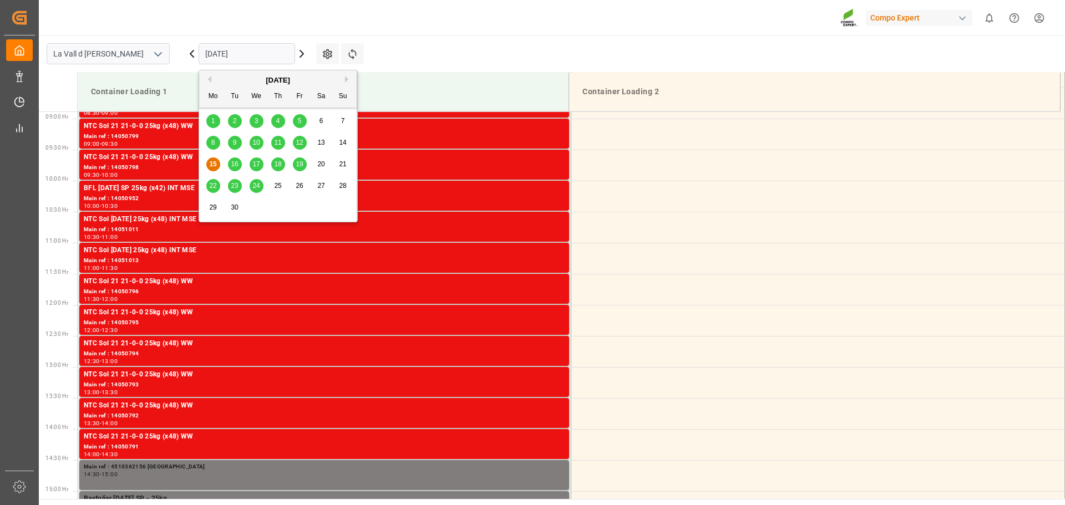
click at [225, 50] on input "[DATE]" at bounding box center [247, 53] width 97 height 21
click at [302, 185] on span "26" at bounding box center [299, 186] width 7 height 8
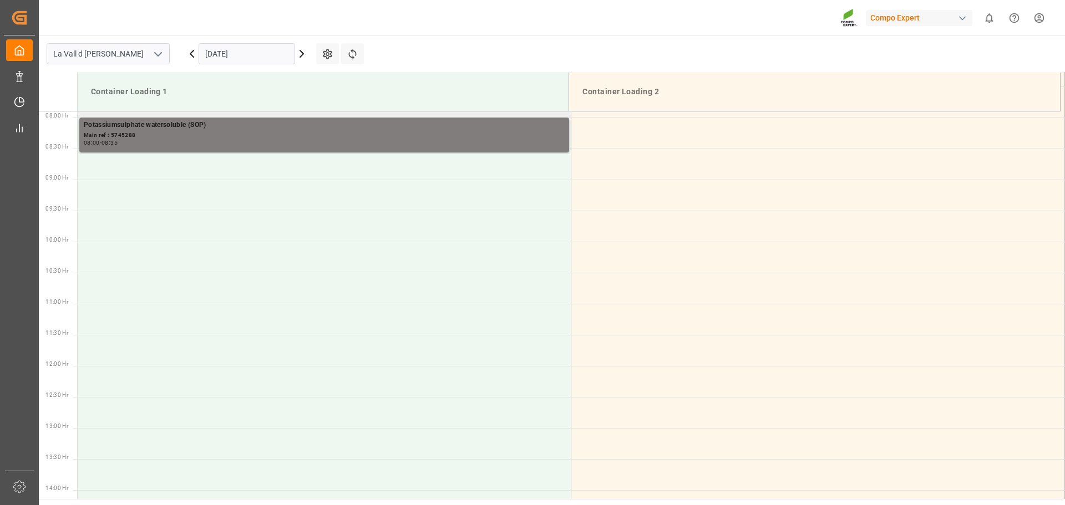
scroll to position [385, 0]
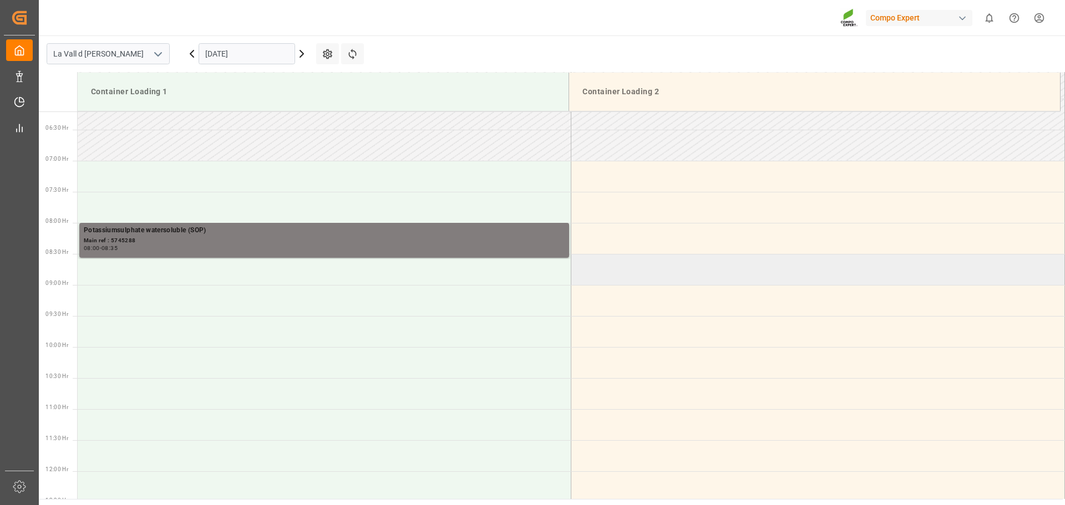
click at [598, 273] on td at bounding box center [818, 269] width 494 height 31
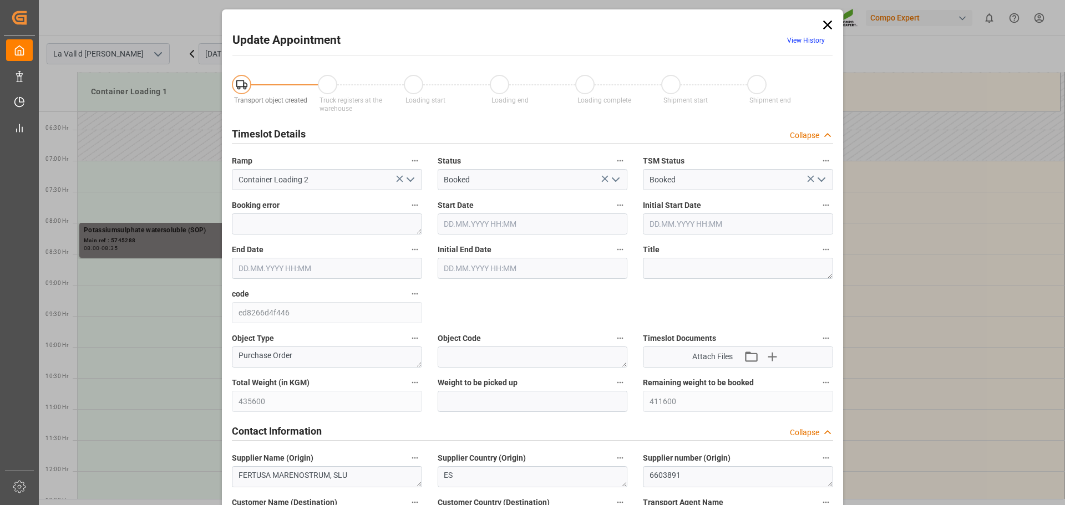
type input "435600"
type input "411600"
type input "26.09.2025 08:30"
type input "[DATE] 09:00"
type input "[DATE] 07:33"
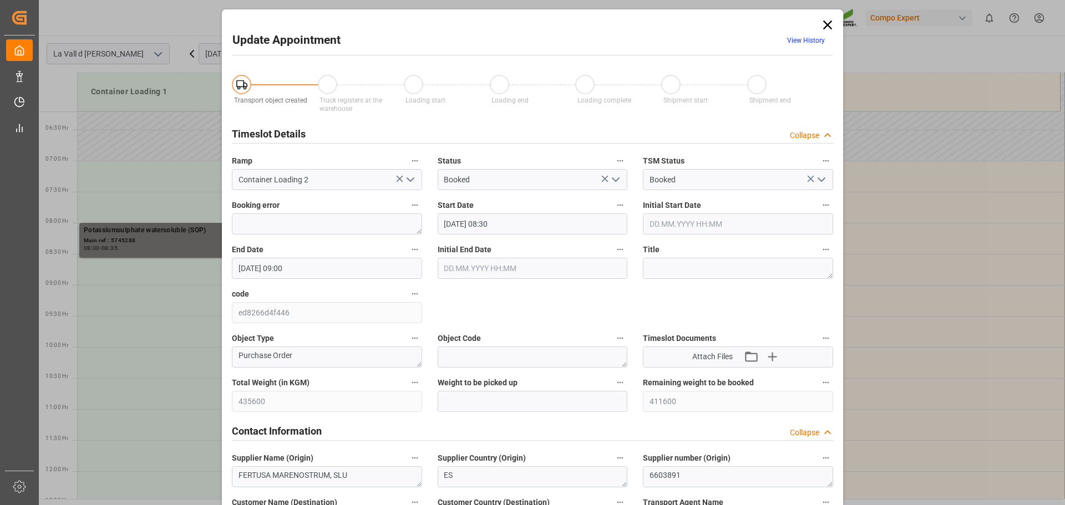
scroll to position [111, 0]
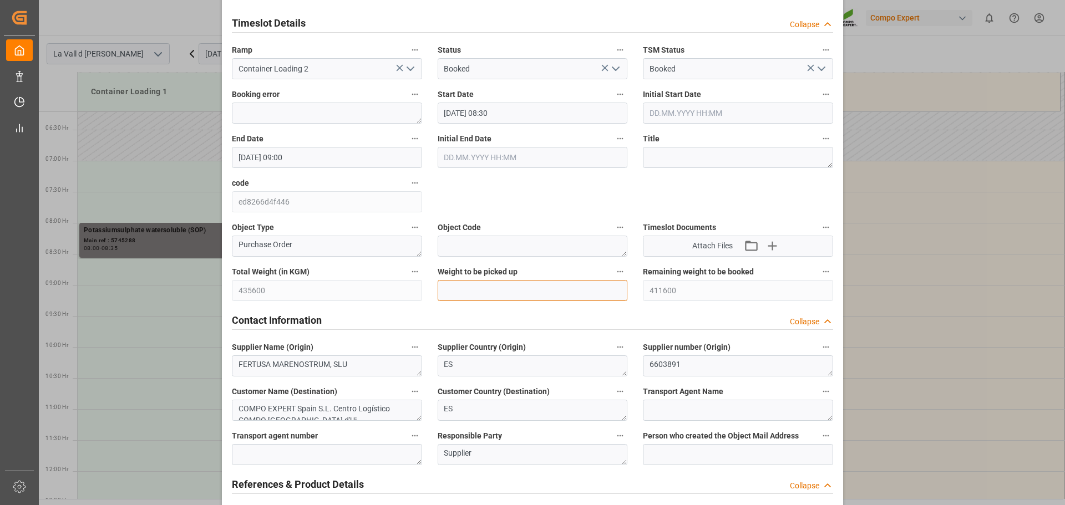
click at [490, 296] on input "text" at bounding box center [533, 290] width 190 height 21
type input "24000"
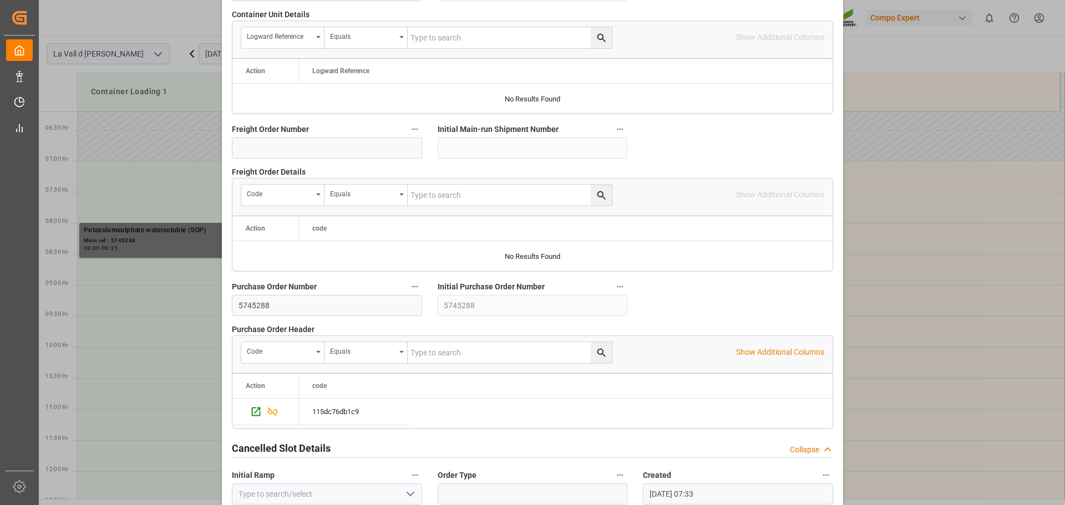
scroll to position [1034, 0]
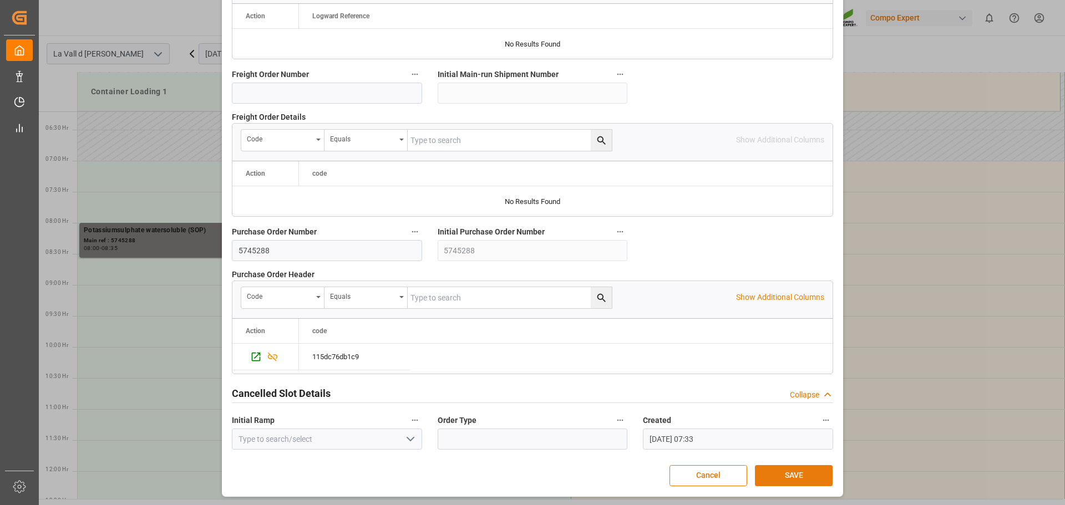
click at [785, 468] on button "SAVE" at bounding box center [794, 475] width 78 height 21
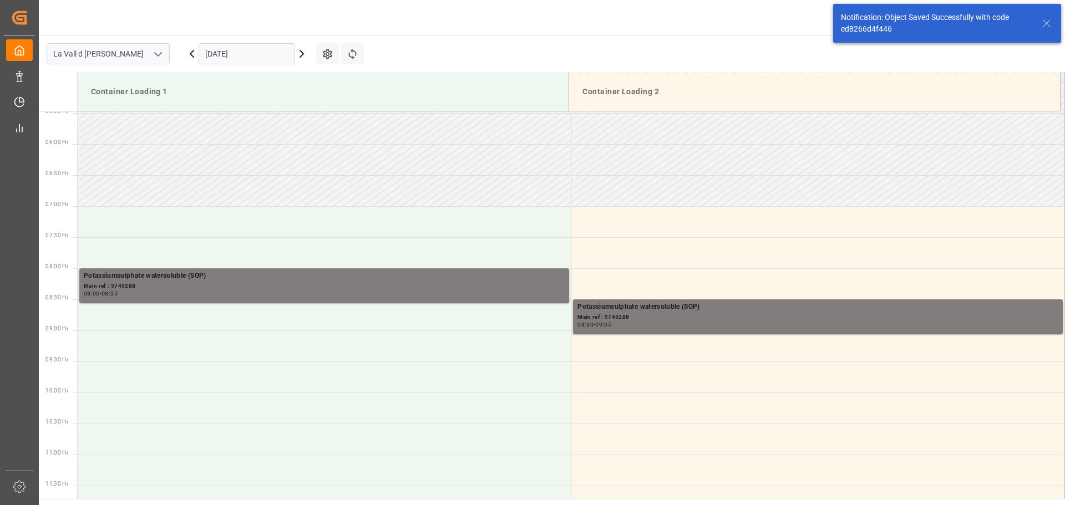
scroll to position [428, 0]
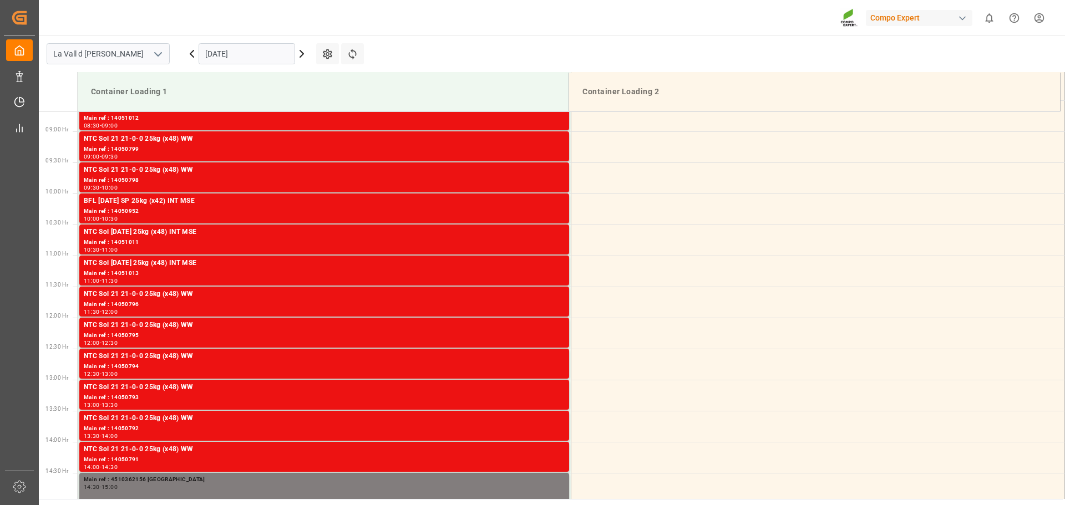
scroll to position [552, 0]
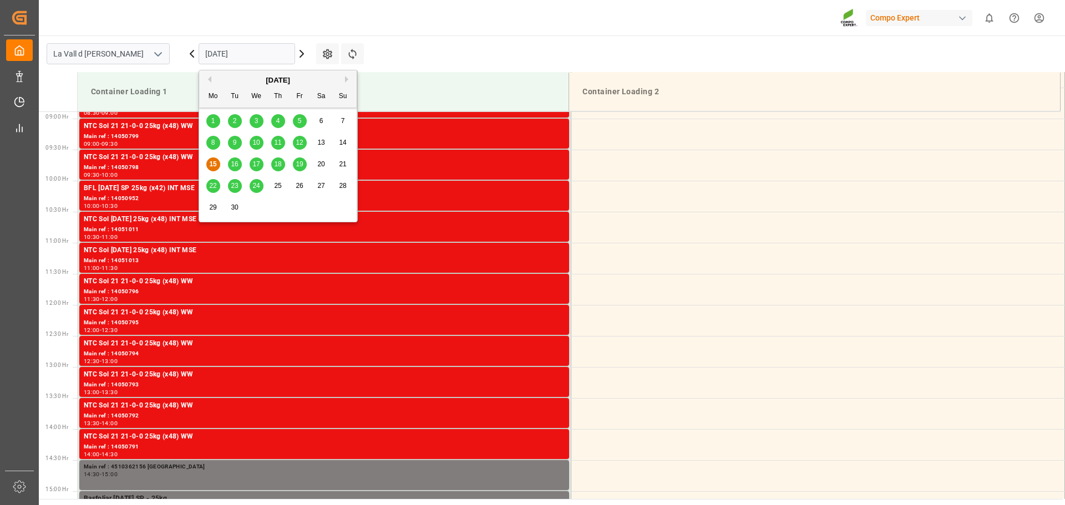
click at [231, 55] on input "[DATE]" at bounding box center [247, 53] width 97 height 21
click at [299, 186] on span "26" at bounding box center [299, 186] width 7 height 8
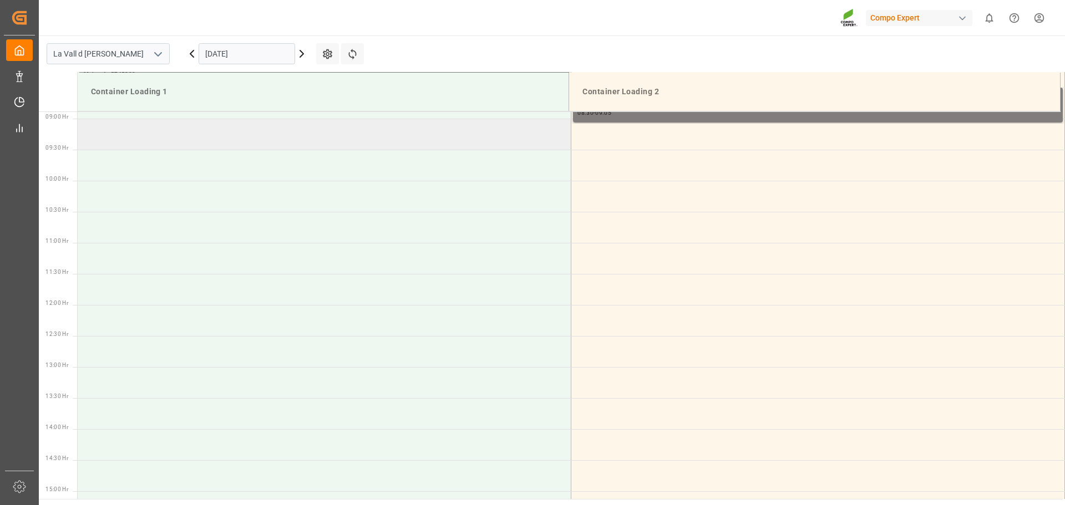
click at [347, 146] on td at bounding box center [325, 134] width 494 height 31
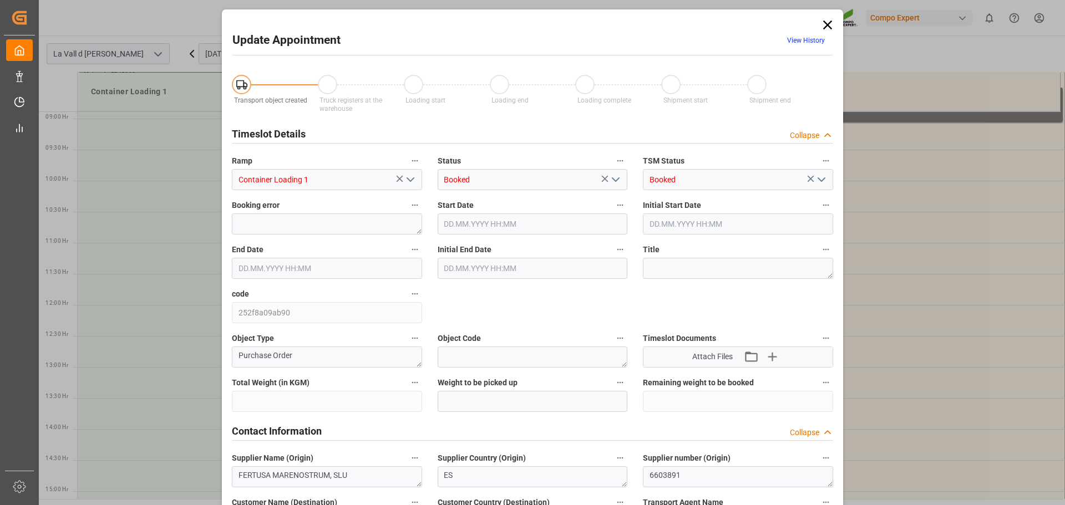
type input "435600"
type input "387600"
type input "26.09.2025 09:00"
type input "26.09.2025 09:30"
type input "[DATE] 07:33"
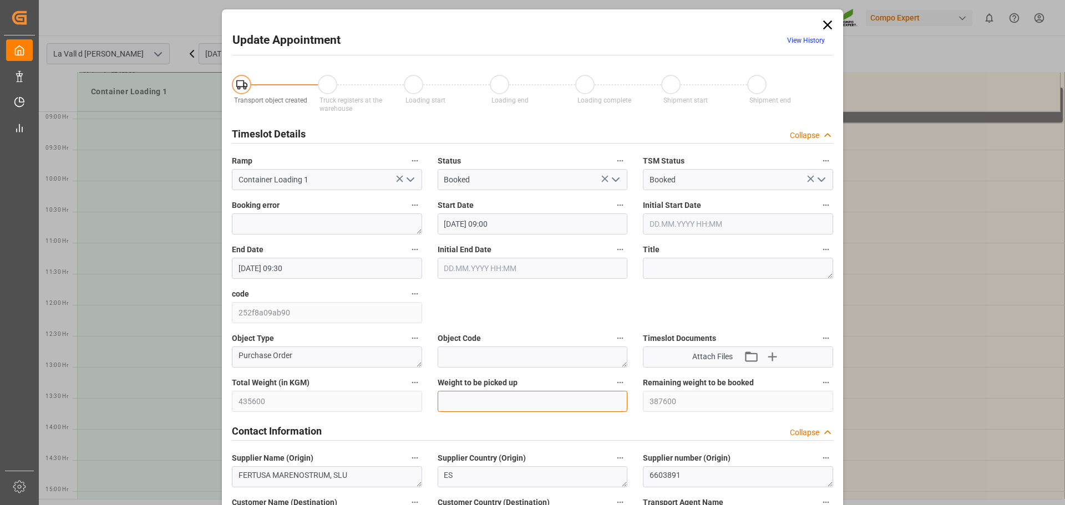
click at [491, 400] on input "text" at bounding box center [533, 401] width 190 height 21
type input "24000"
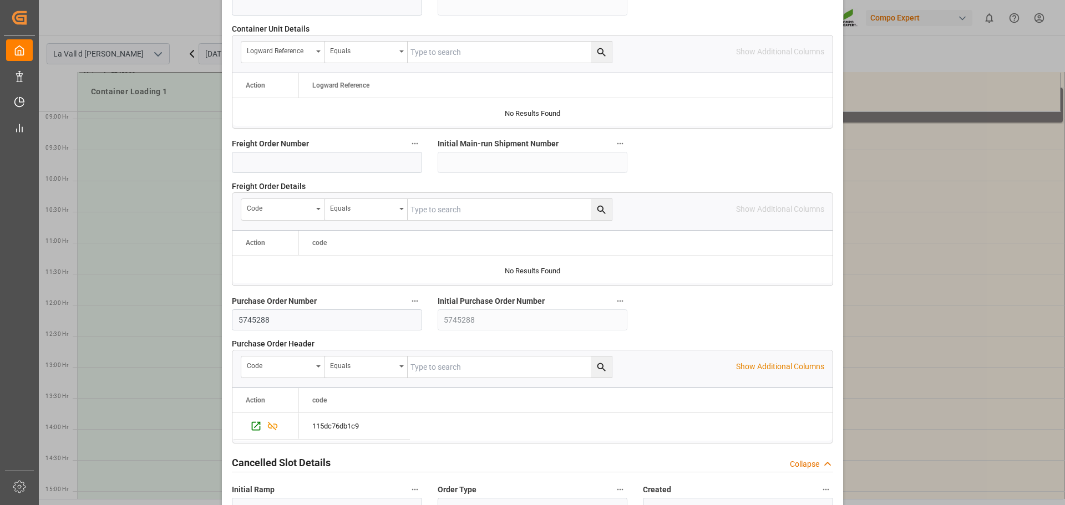
scroll to position [1034, 0]
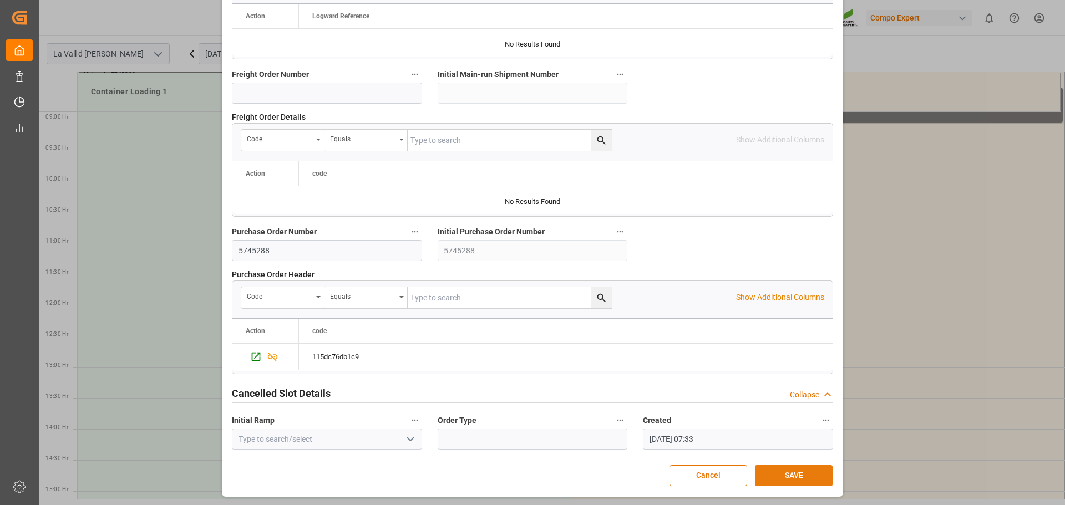
click at [781, 473] on button "SAVE" at bounding box center [794, 475] width 78 height 21
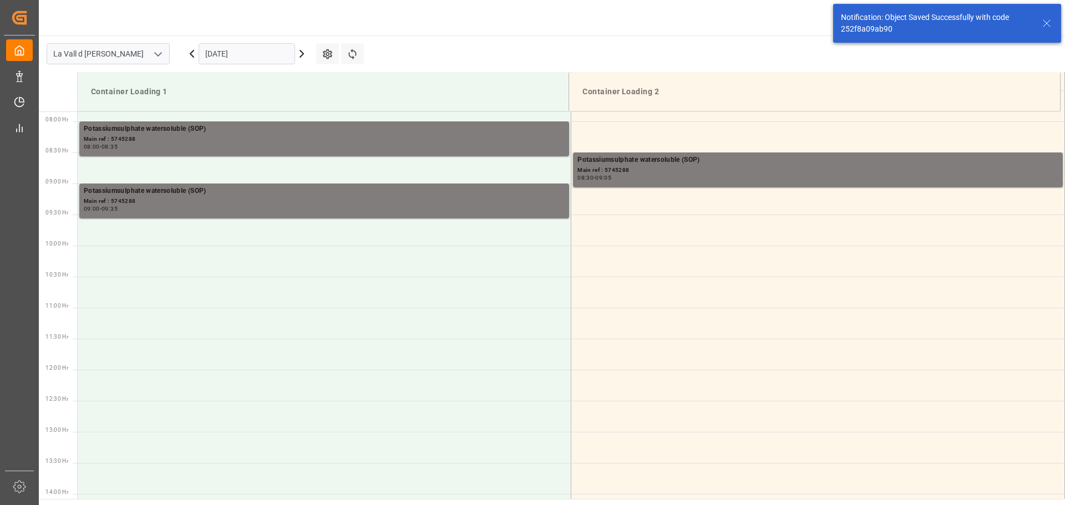
scroll to position [490, 0]
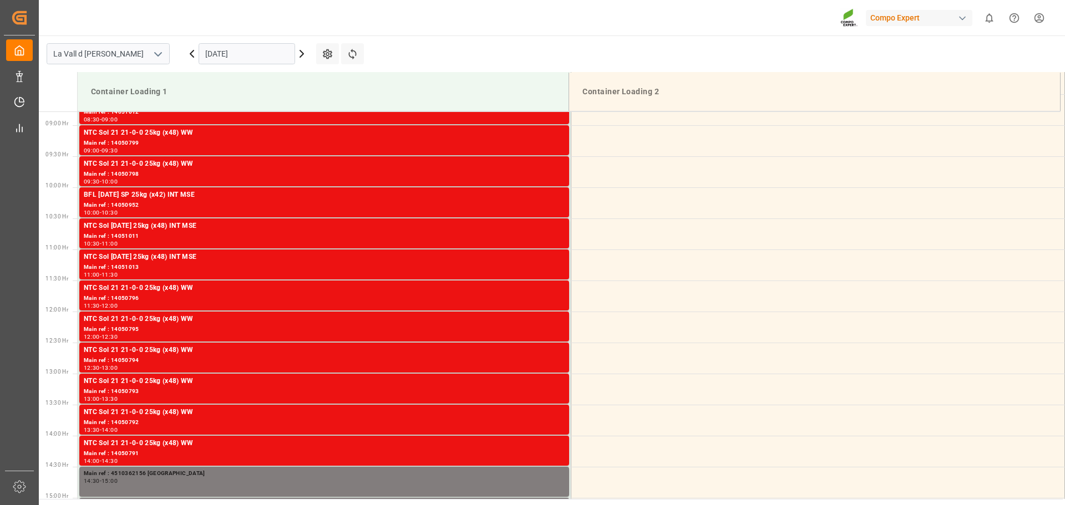
scroll to position [552, 0]
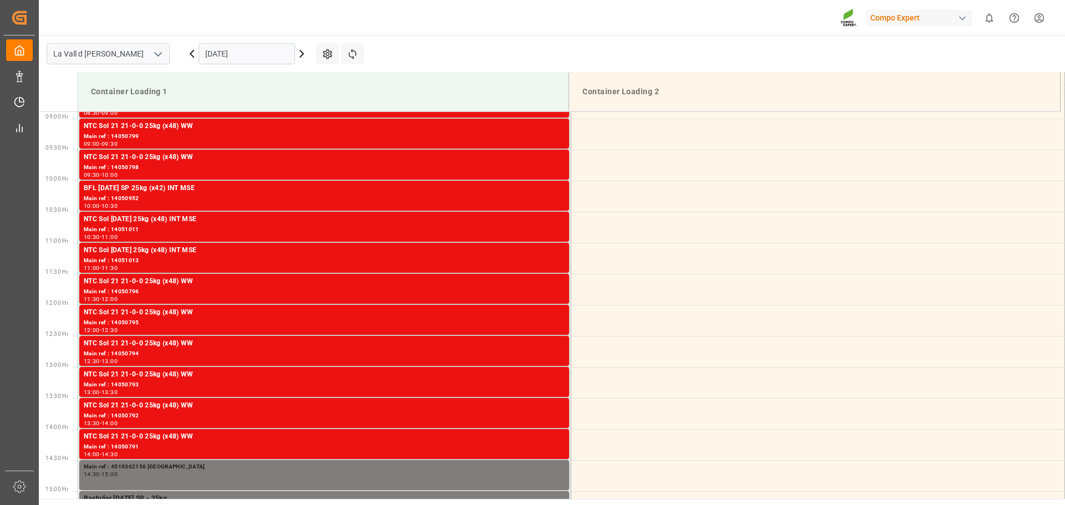
click at [213, 52] on input "[DATE]" at bounding box center [247, 53] width 97 height 21
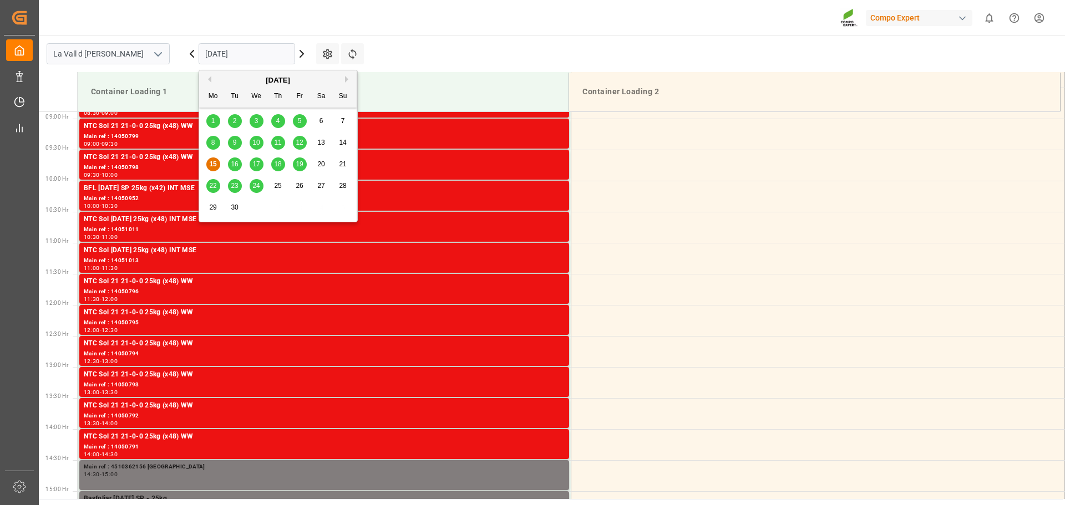
click at [216, 206] on span "29" at bounding box center [212, 208] width 7 height 8
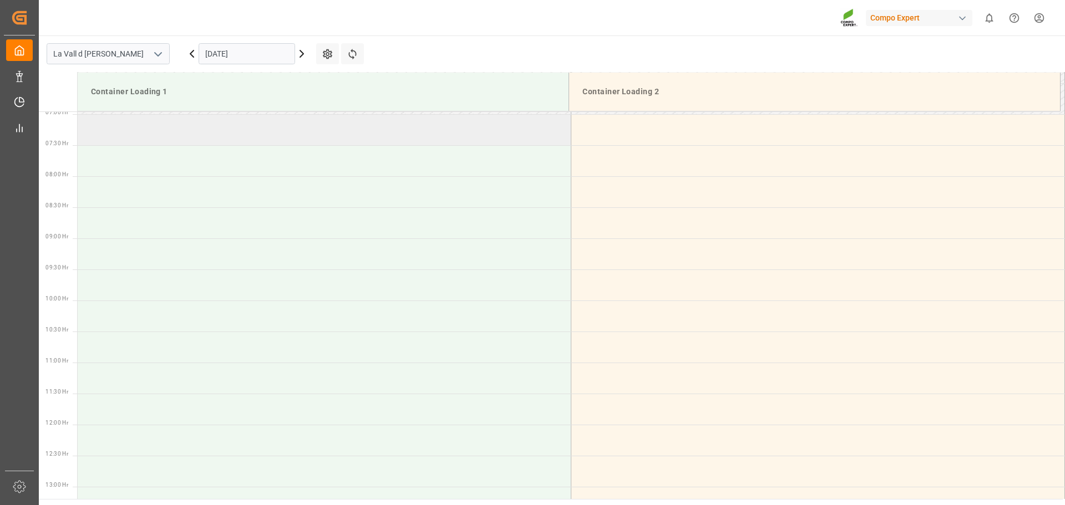
scroll to position [330, 0]
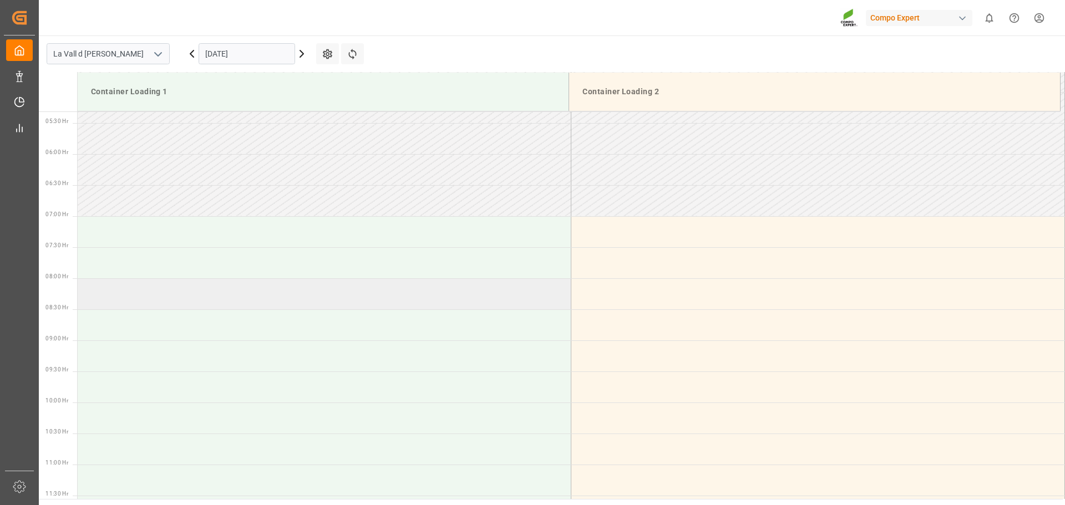
click at [167, 293] on td at bounding box center [325, 293] width 494 height 31
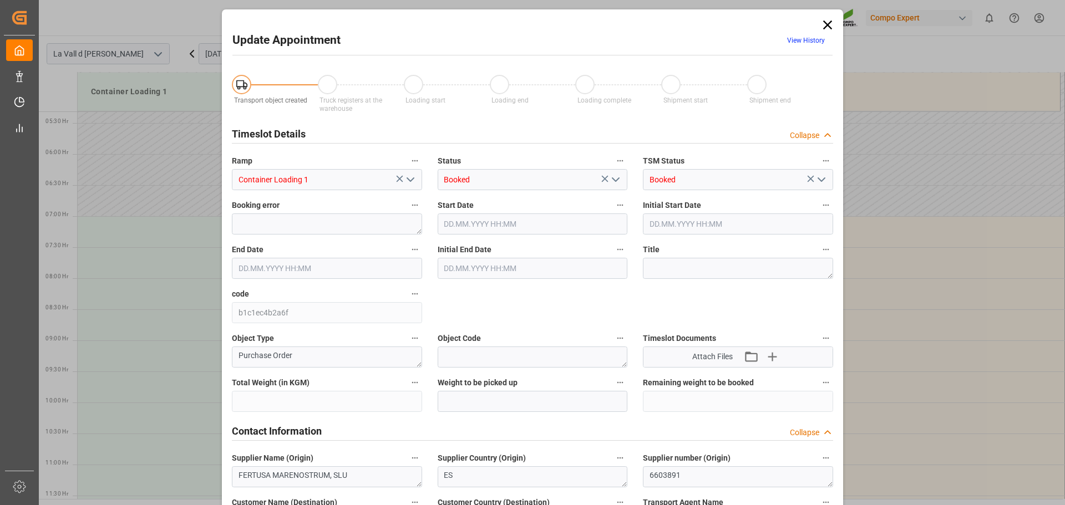
type input "435600"
type input "363600"
type input "[DATE] 08:00"
type input "[DATE] 08:30"
type input "[DATE] 07:33"
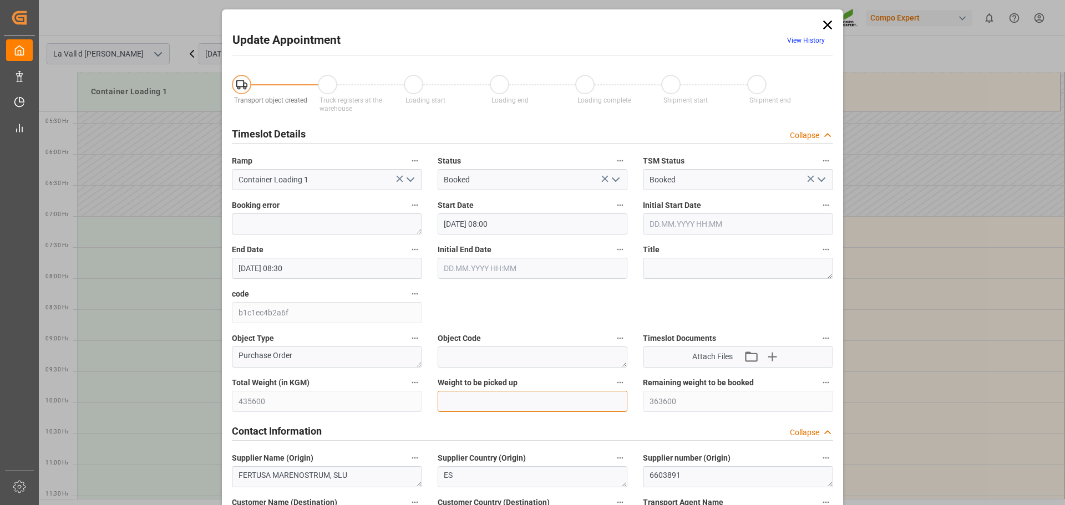
click at [487, 398] on input "text" at bounding box center [533, 401] width 190 height 21
type input "24000"
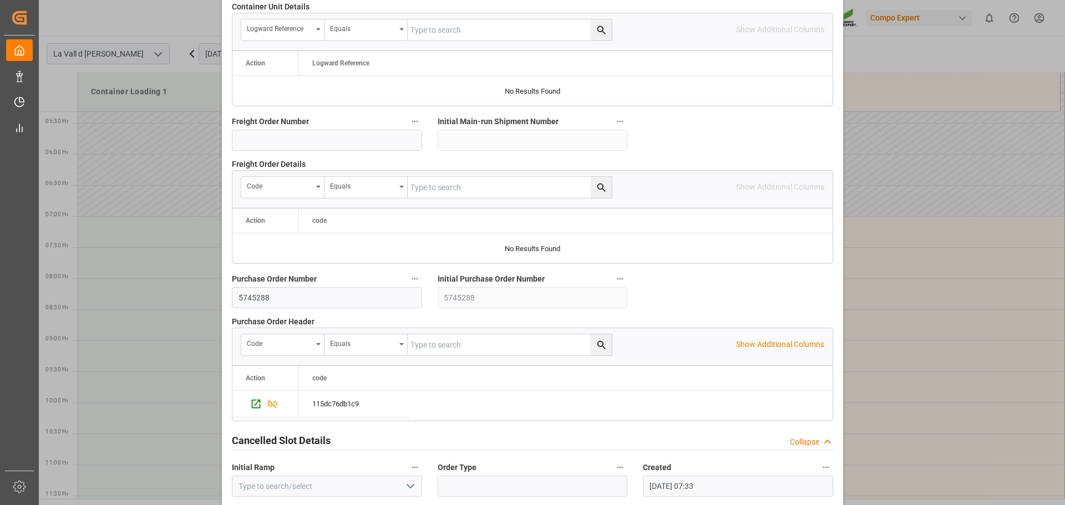
scroll to position [1034, 0]
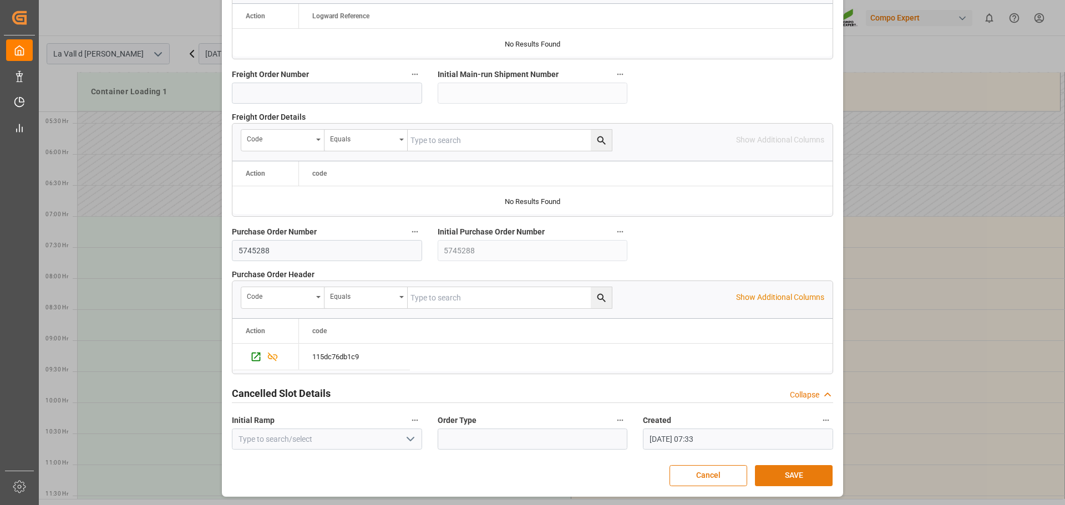
click at [782, 470] on button "SAVE" at bounding box center [794, 475] width 78 height 21
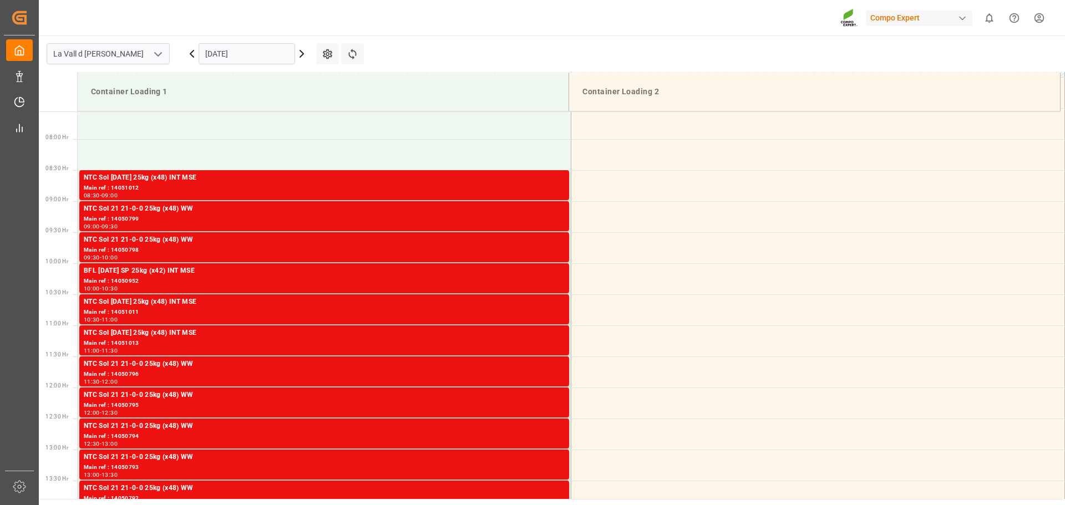
scroll to position [552, 0]
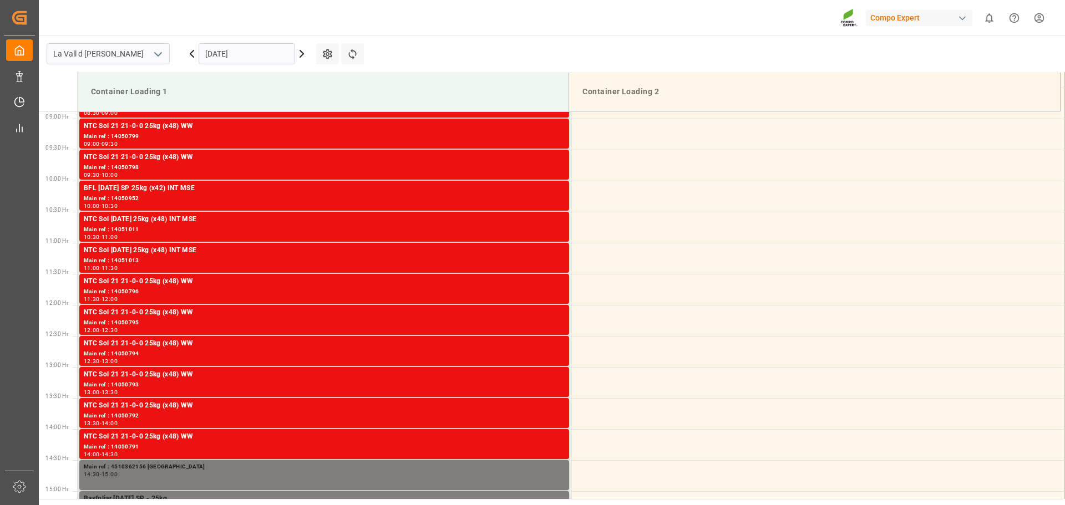
click at [218, 57] on input "[DATE]" at bounding box center [247, 53] width 97 height 21
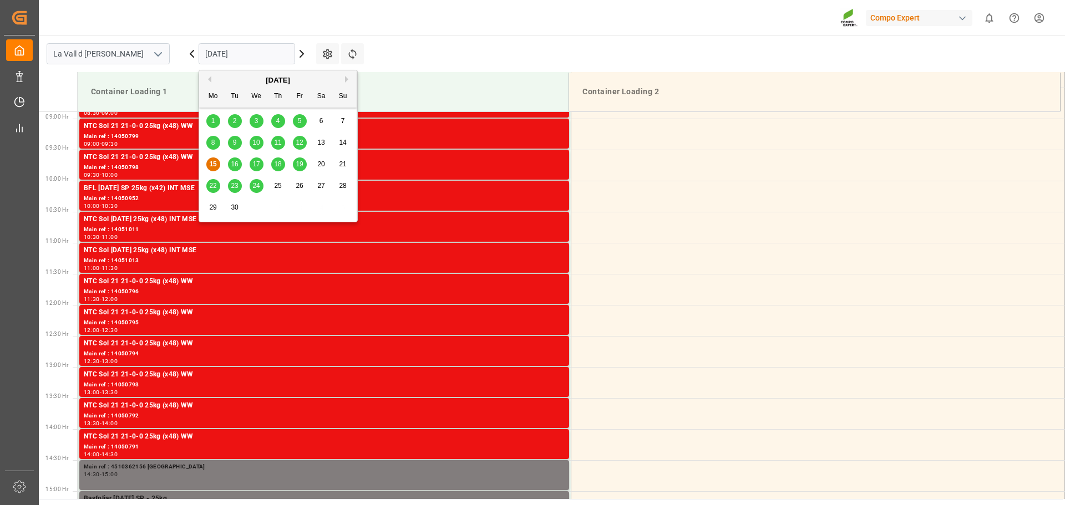
click at [214, 203] on div "29" at bounding box center [213, 207] width 14 height 13
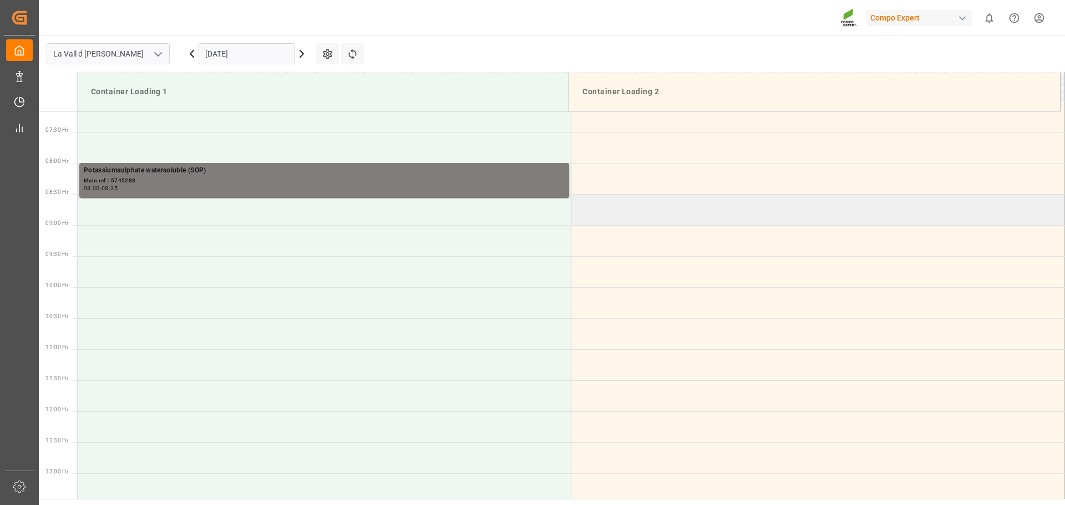
scroll to position [441, 0]
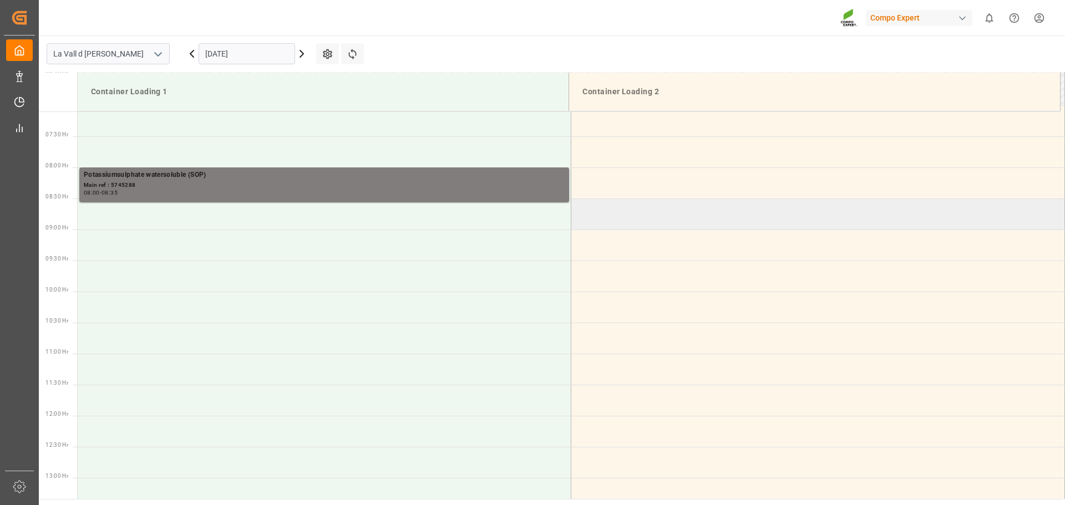
click at [653, 218] on td at bounding box center [818, 214] width 494 height 31
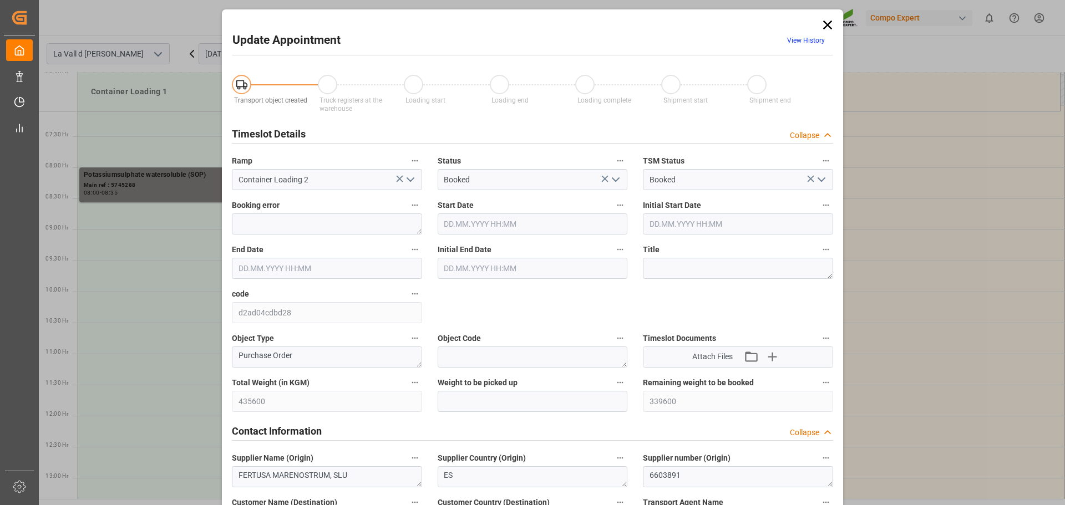
type input "435600"
type input "339600"
type input "29.09.2025 08:30"
type input "29.09.2025 09:00"
type input "[DATE] 07:33"
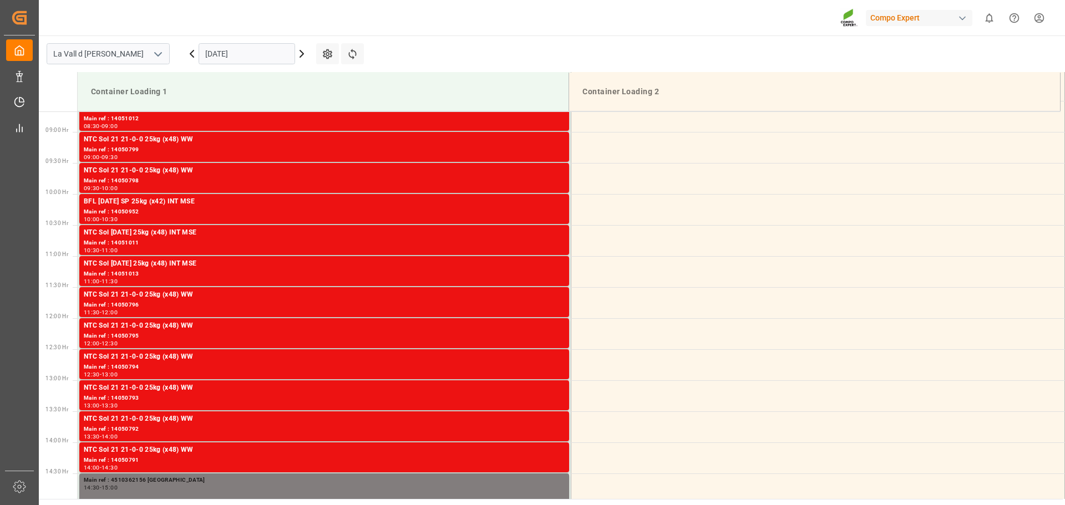
scroll to position [552, 0]
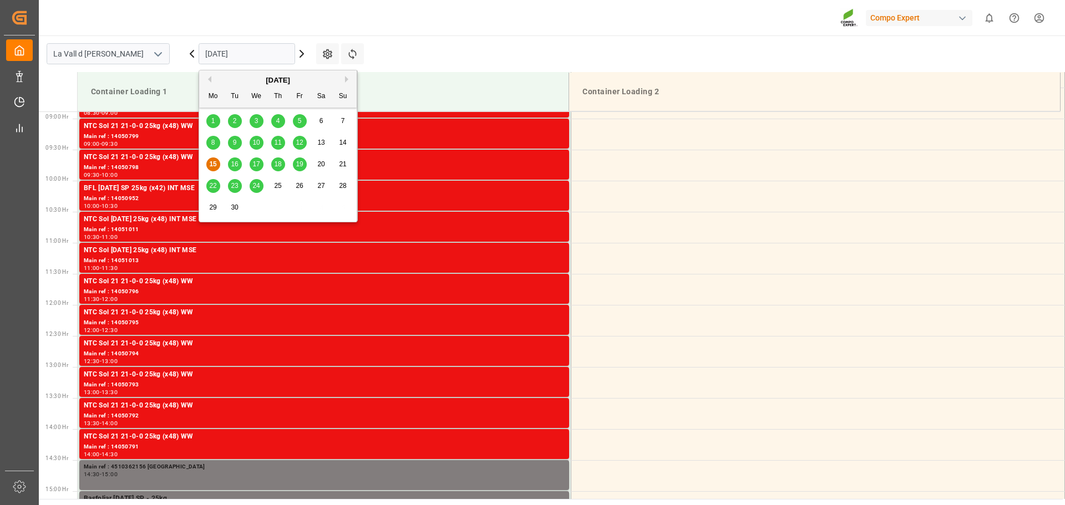
click at [218, 51] on input "[DATE]" at bounding box center [247, 53] width 97 height 21
click at [213, 206] on span "29" at bounding box center [212, 208] width 7 height 8
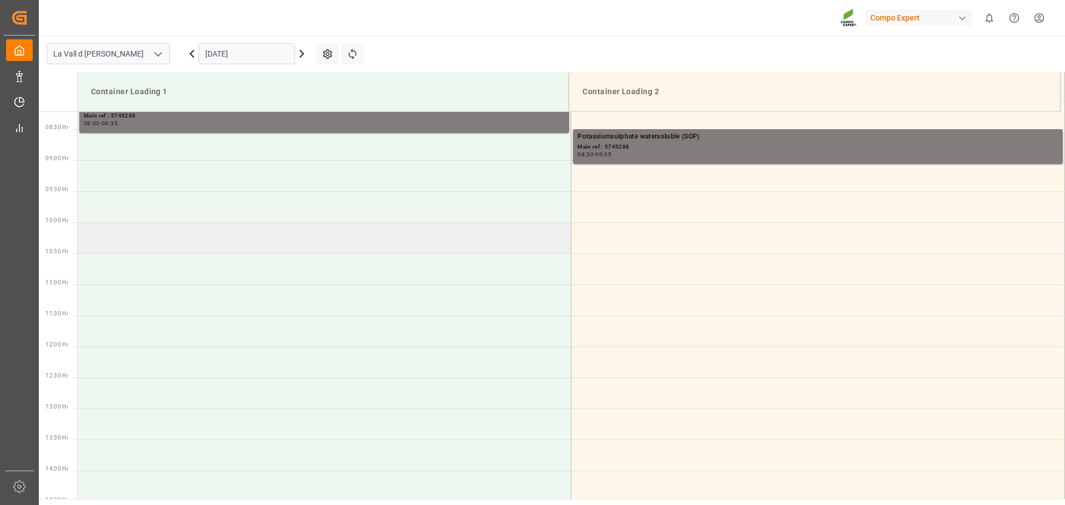
scroll to position [441, 0]
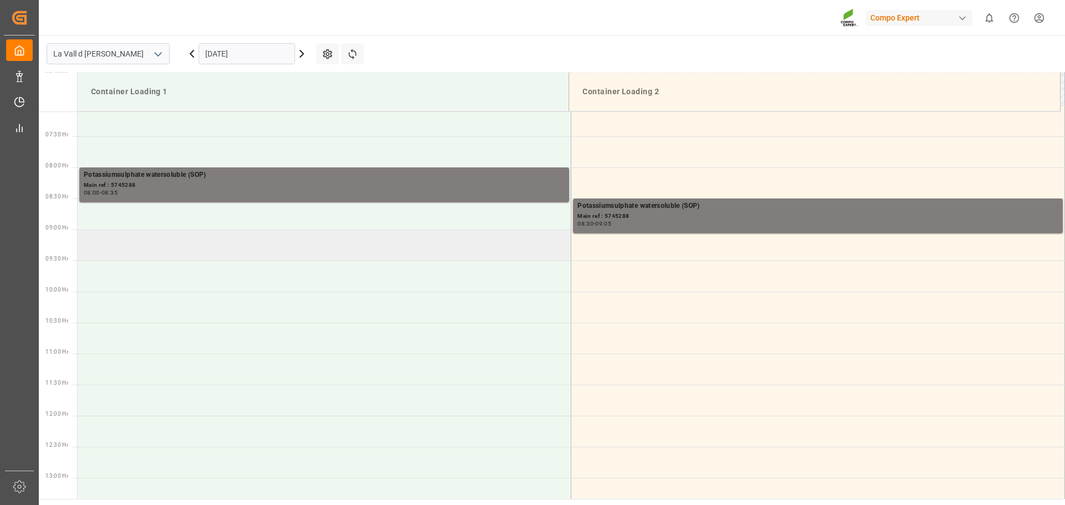
click at [371, 250] on td at bounding box center [325, 245] width 494 height 31
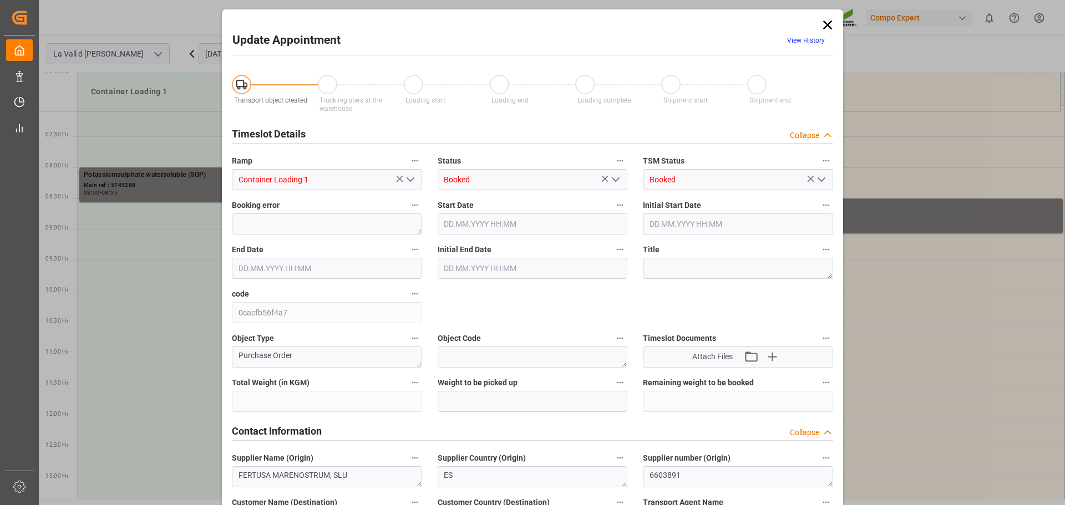
type input "435600"
type input "315600"
type input "[DATE] 09:00"
type input "29.09.2025 09:30"
type input "[DATE] 07:33"
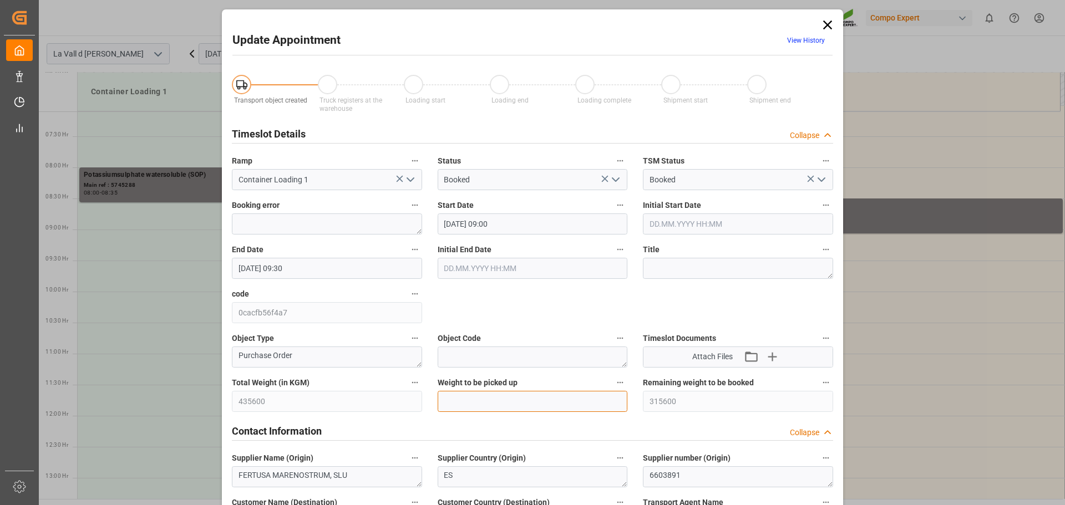
click at [512, 404] on input "text" at bounding box center [533, 401] width 190 height 21
type input "24000"
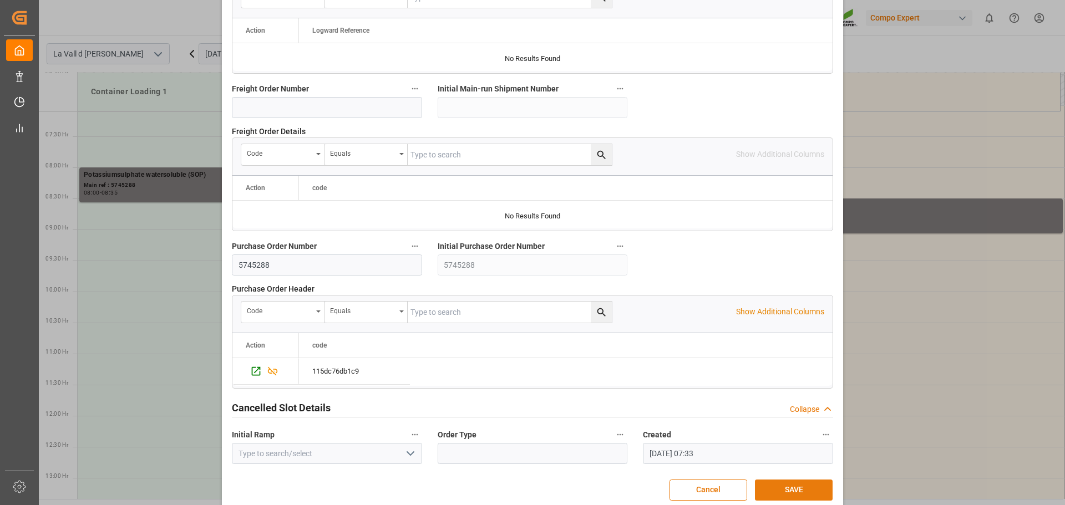
scroll to position [1034, 0]
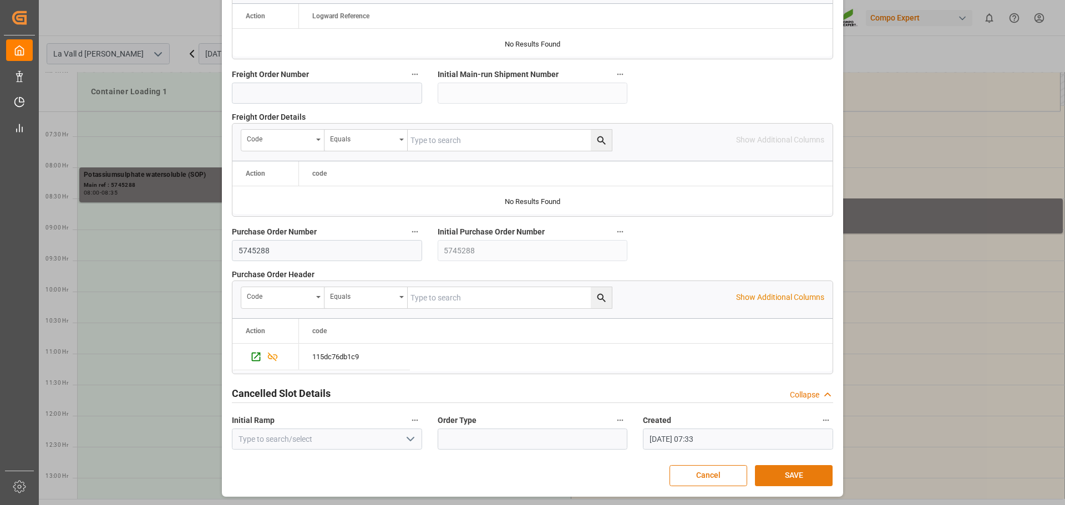
click at [809, 471] on button "SAVE" at bounding box center [794, 475] width 78 height 21
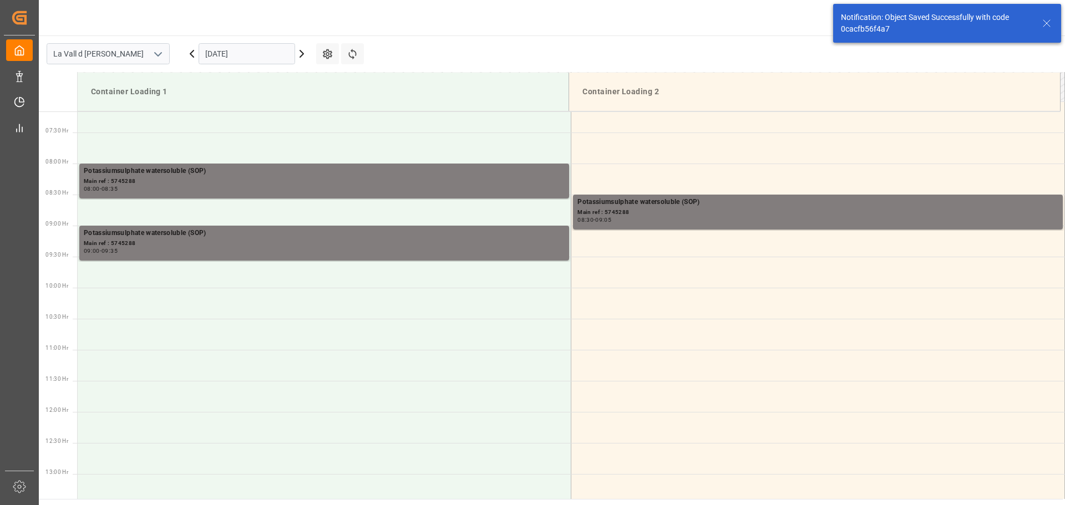
scroll to position [451, 0]
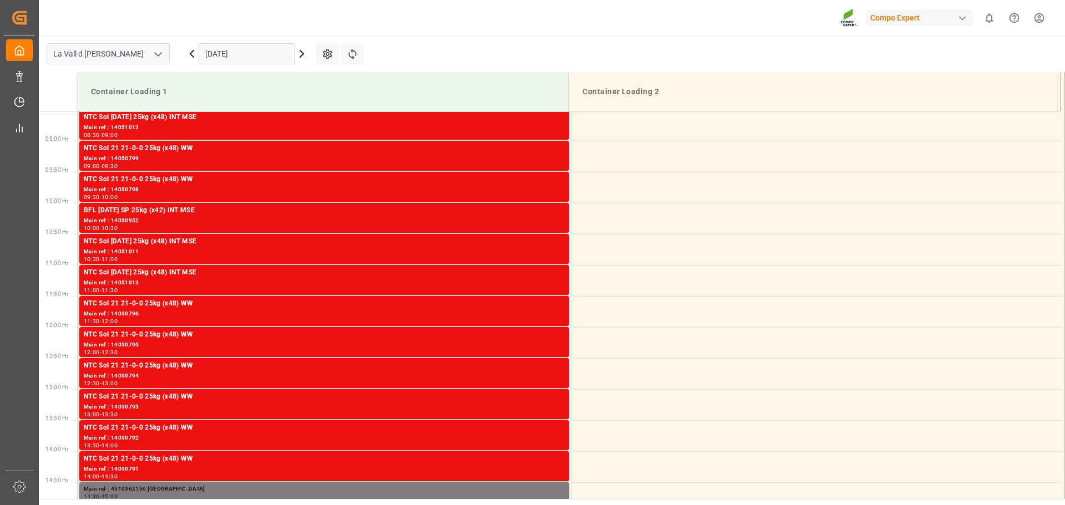
scroll to position [552, 0]
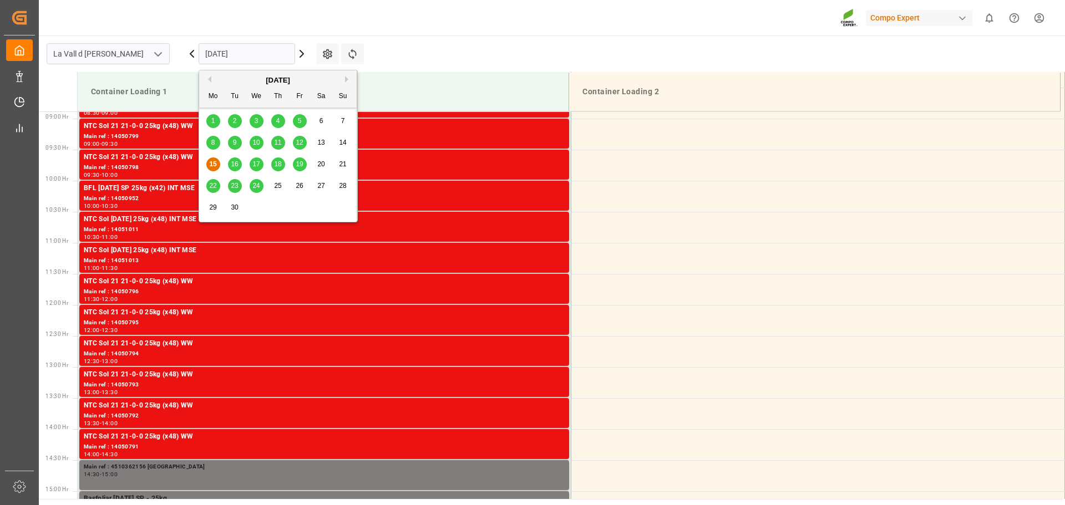
click at [241, 49] on input "[DATE]" at bounding box center [247, 53] width 97 height 21
click at [232, 206] on span "30" at bounding box center [234, 208] width 7 height 8
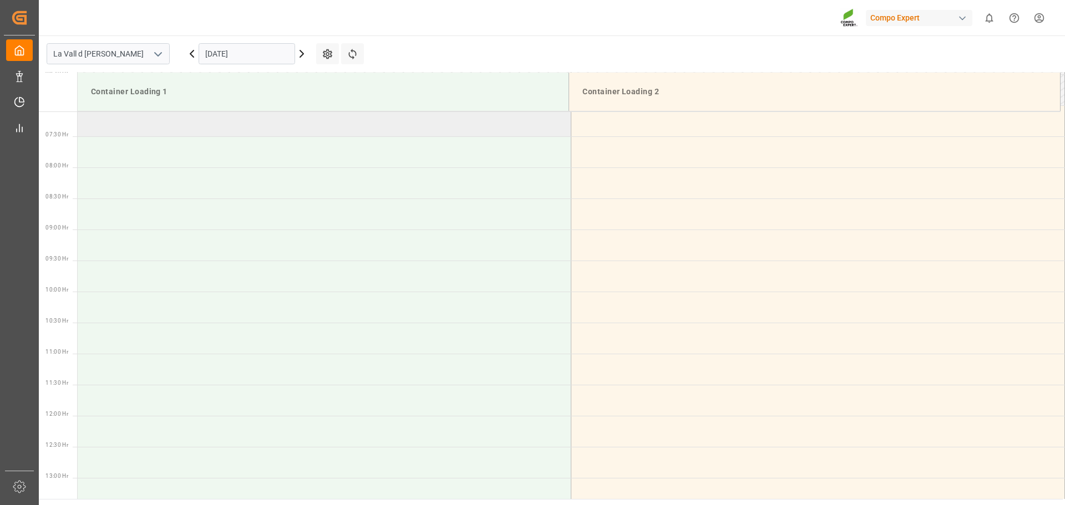
scroll to position [330, 0]
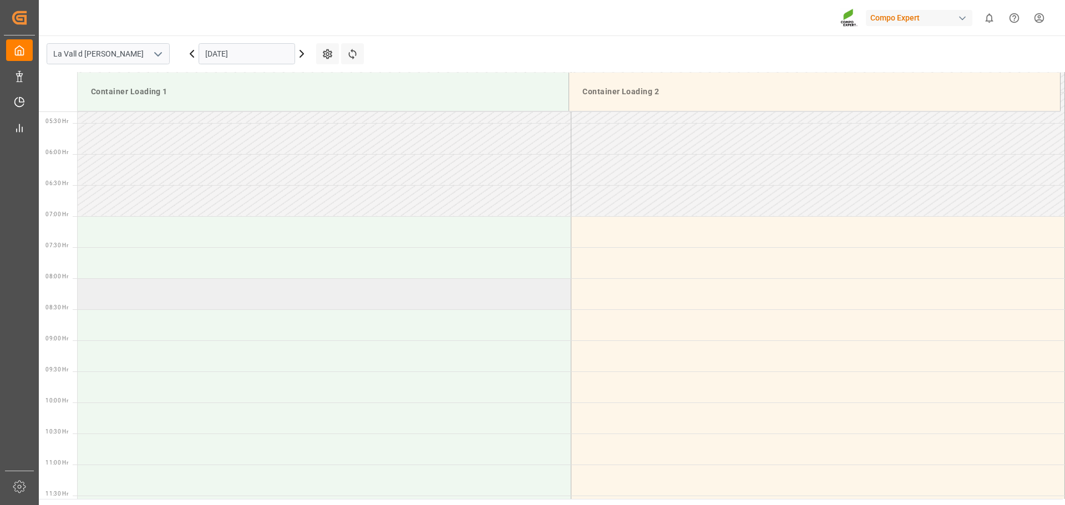
click at [212, 304] on td at bounding box center [325, 293] width 494 height 31
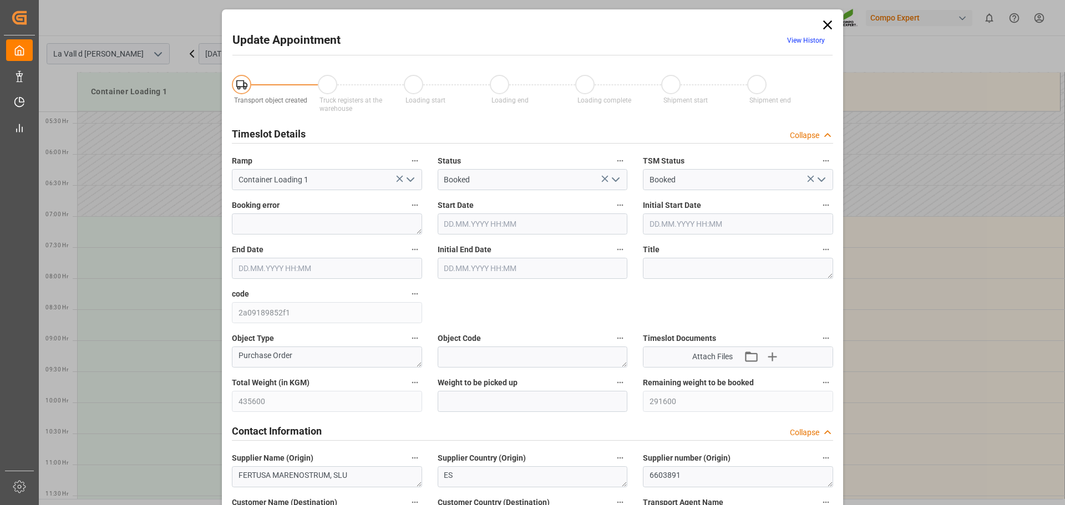
type input "435600"
type input "291600"
type input "30.09.2025 08:00"
type input "30.09.2025 08:30"
type input "[DATE] 07:33"
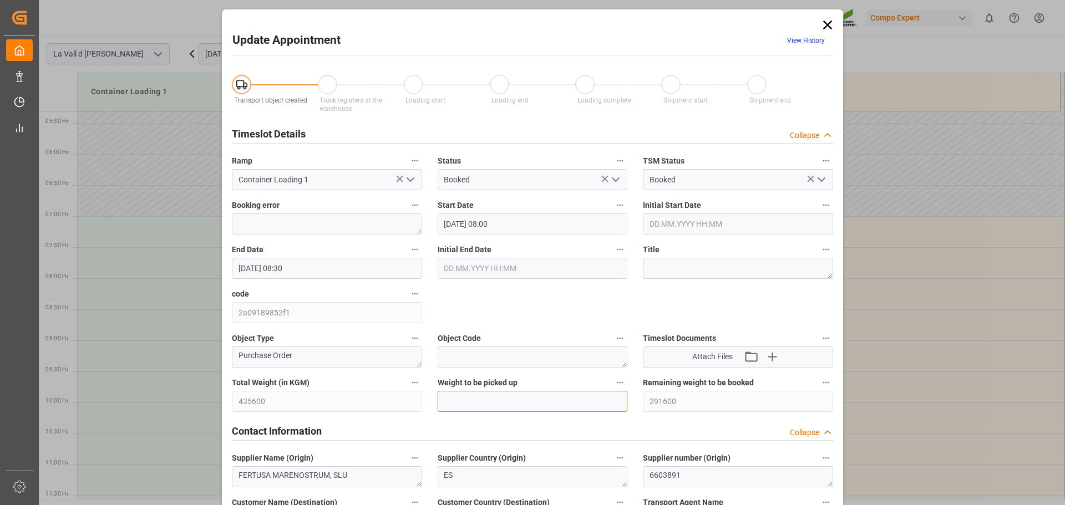
click at [506, 398] on input "text" at bounding box center [533, 401] width 190 height 21
type input "24000"
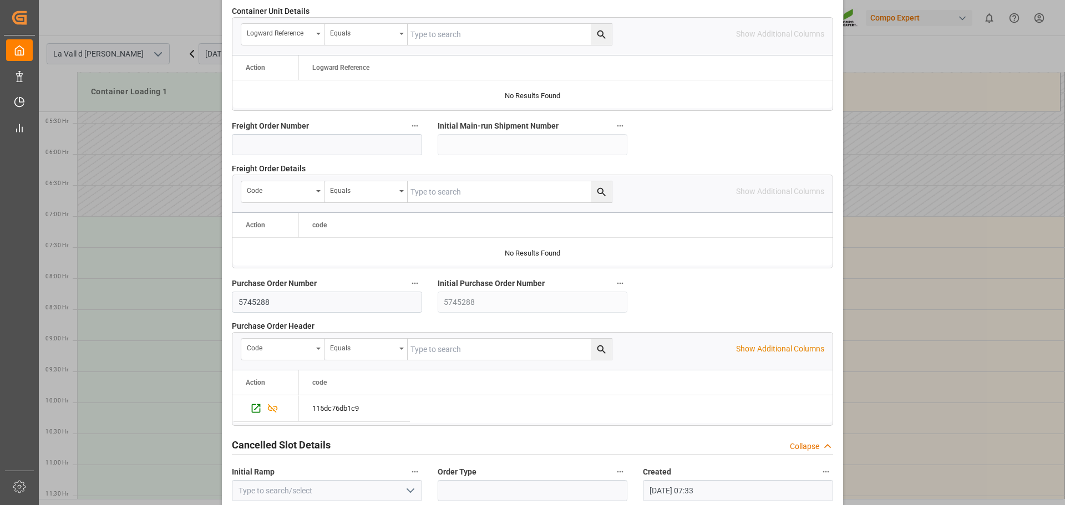
scroll to position [1034, 0]
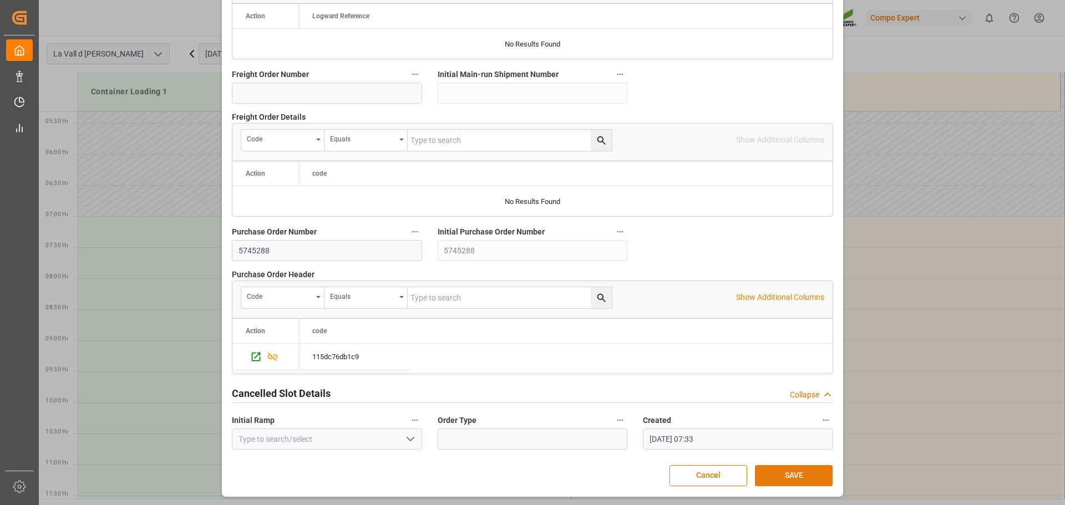
click at [792, 481] on button "SAVE" at bounding box center [794, 475] width 78 height 21
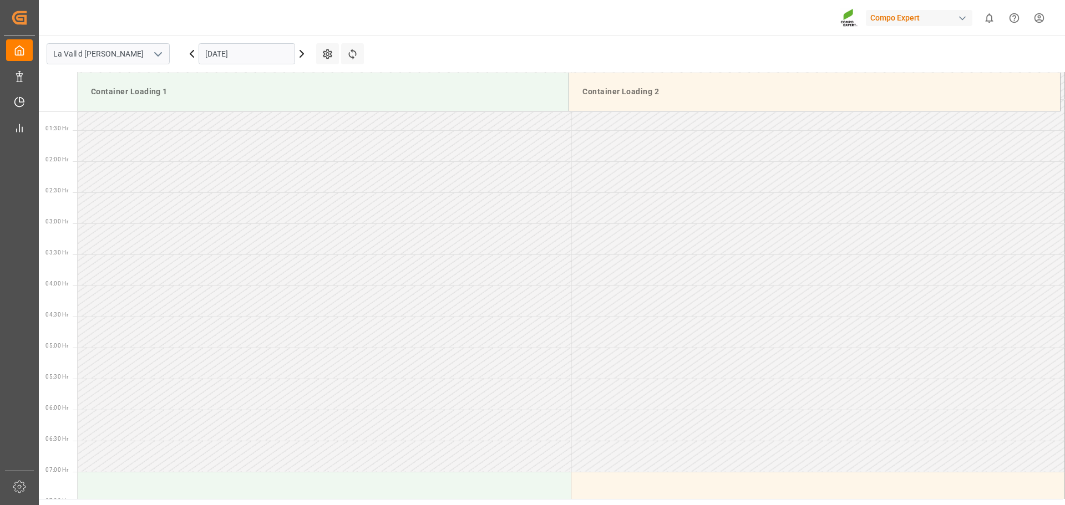
scroll to position [428, 0]
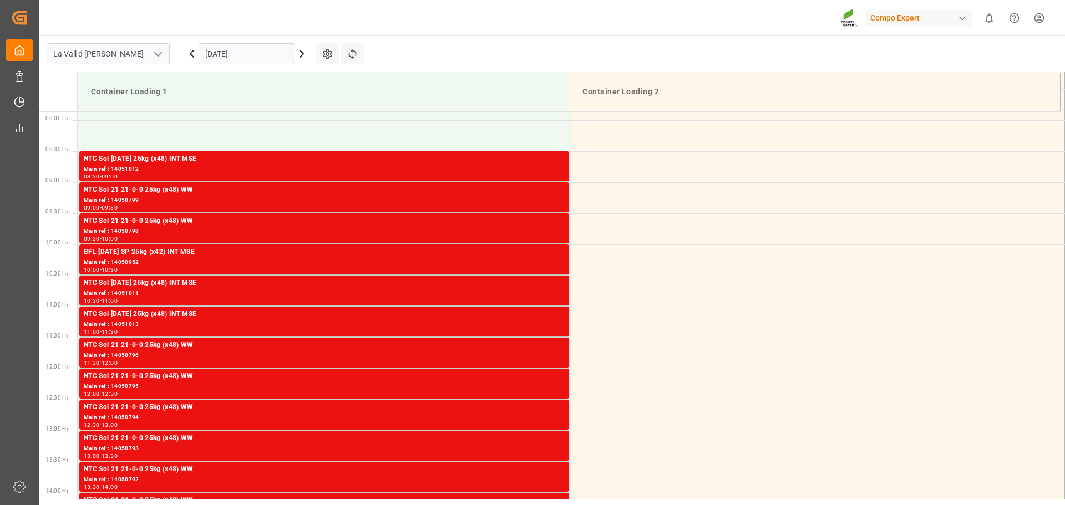
scroll to position [552, 0]
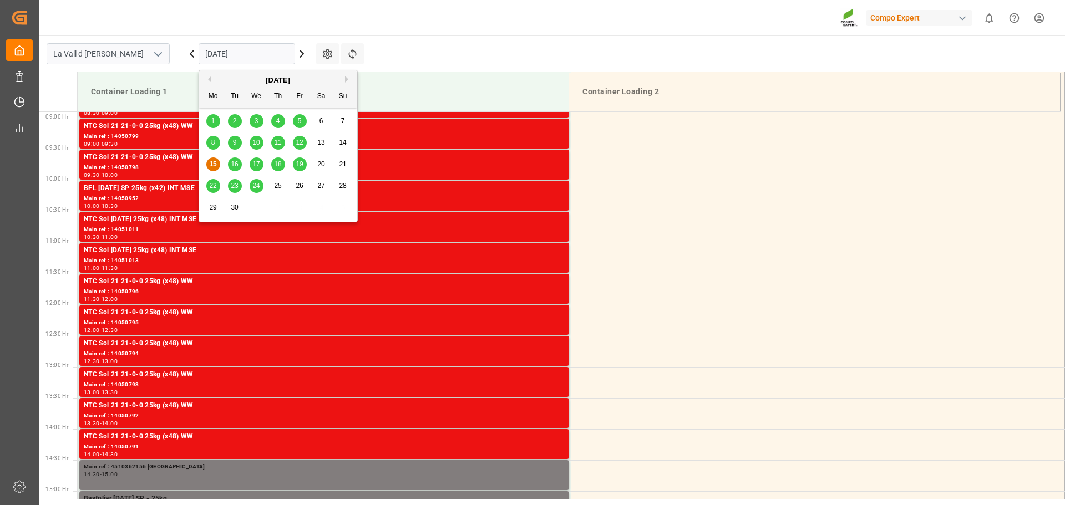
click at [224, 48] on input "[DATE]" at bounding box center [247, 53] width 97 height 21
click at [234, 205] on span "30" at bounding box center [234, 208] width 7 height 8
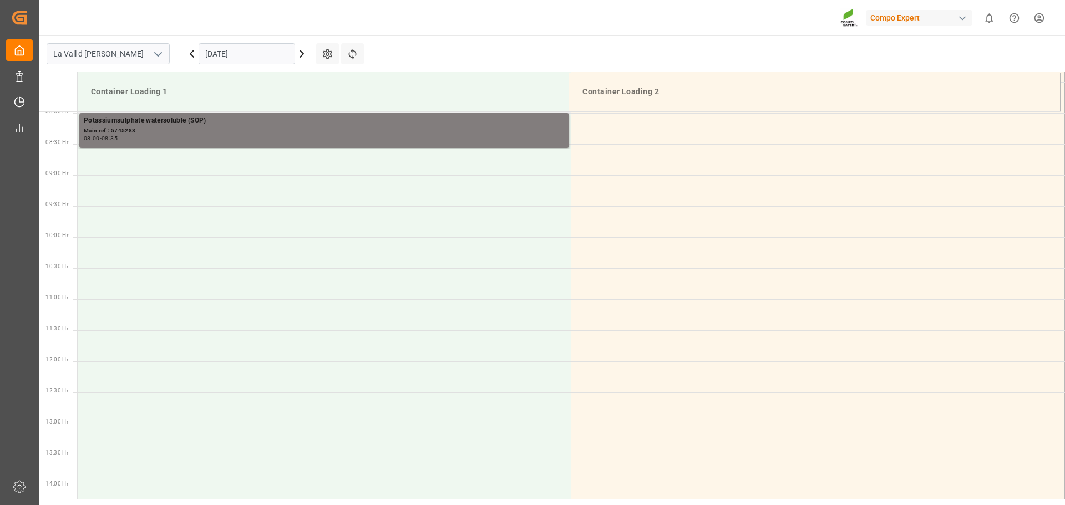
scroll to position [385, 0]
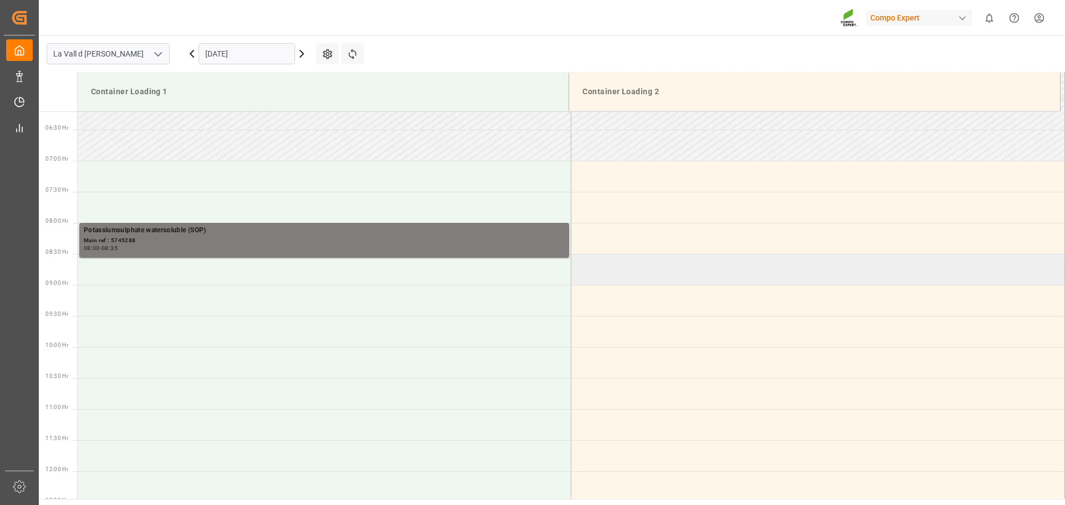
click at [596, 267] on td at bounding box center [818, 269] width 494 height 31
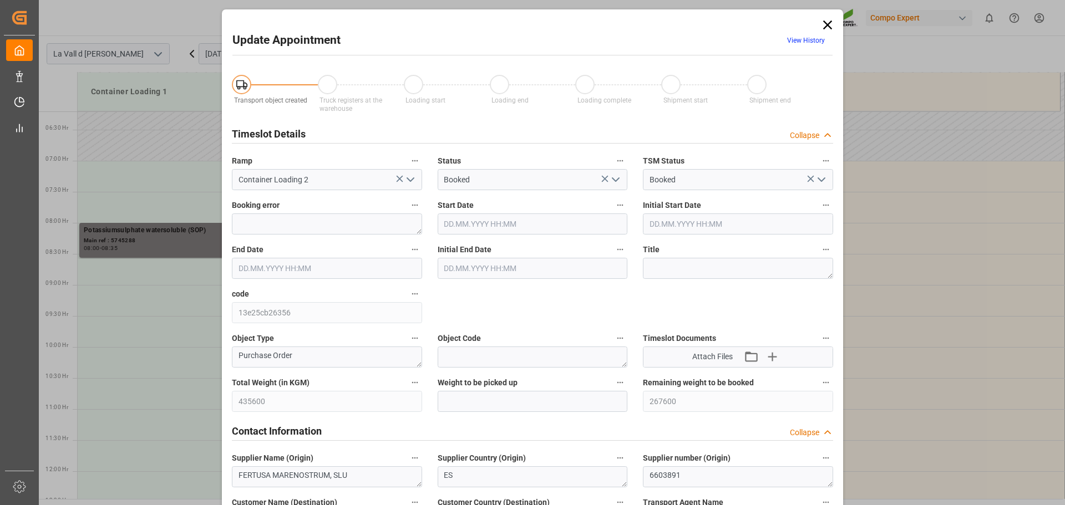
type input "30.09.2025 08:30"
type input "[DATE] 09:00"
type input "[DATE] 07:33"
click at [491, 396] on input "text" at bounding box center [533, 401] width 190 height 21
type input "24000"
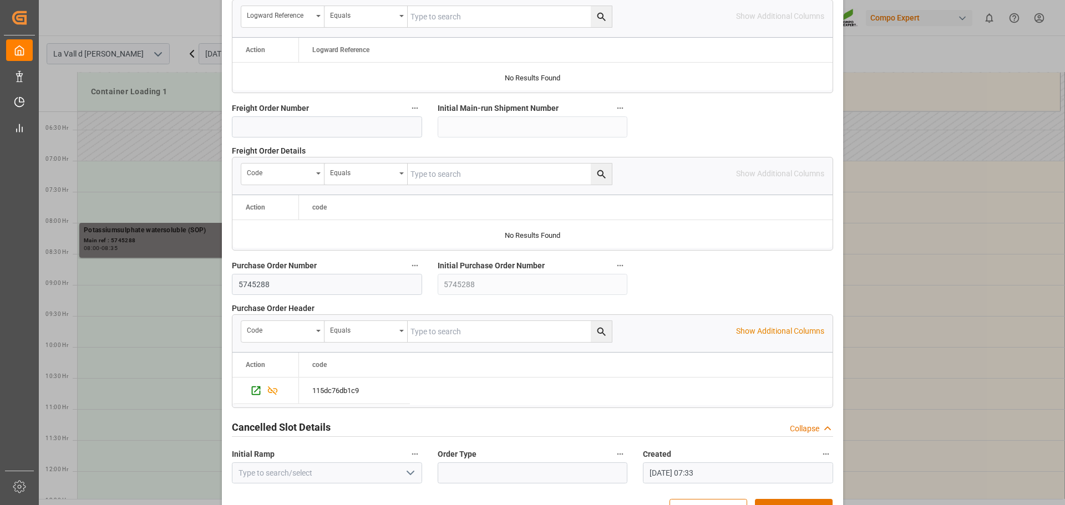
scroll to position [1034, 0]
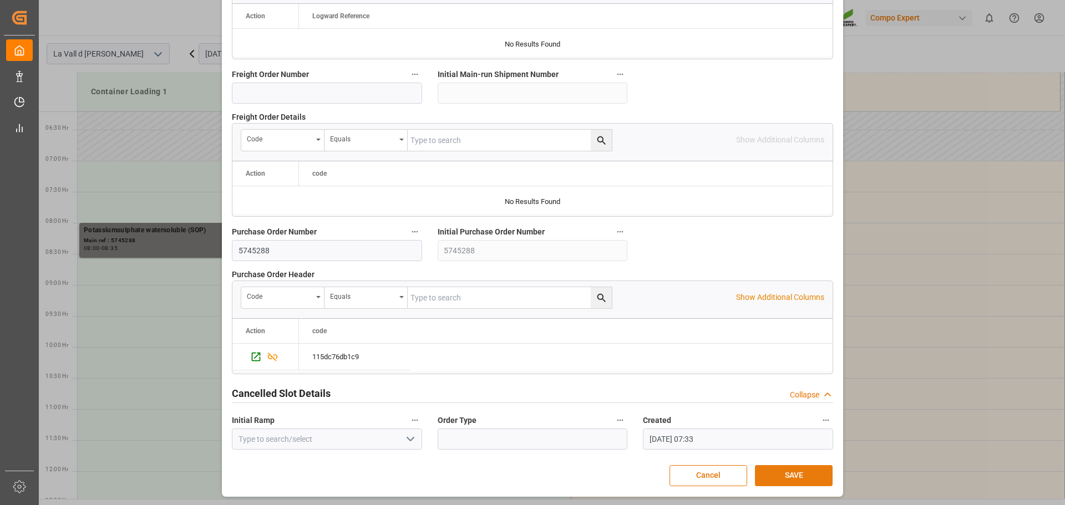
drag, startPoint x: 791, startPoint y: 476, endPoint x: 791, endPoint y: 468, distance: 7.8
click at [791, 476] on button "SAVE" at bounding box center [794, 475] width 78 height 21
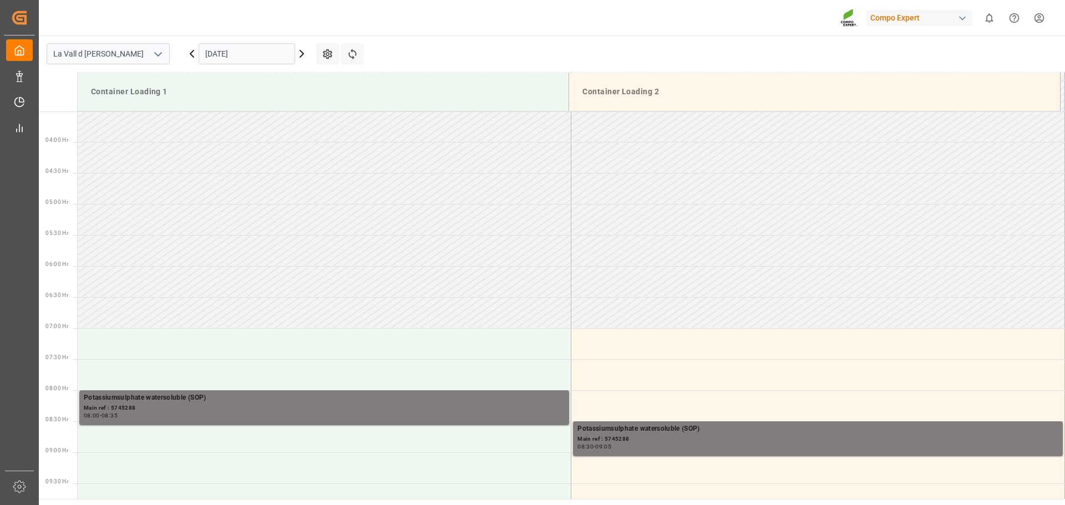
scroll to position [428, 0]
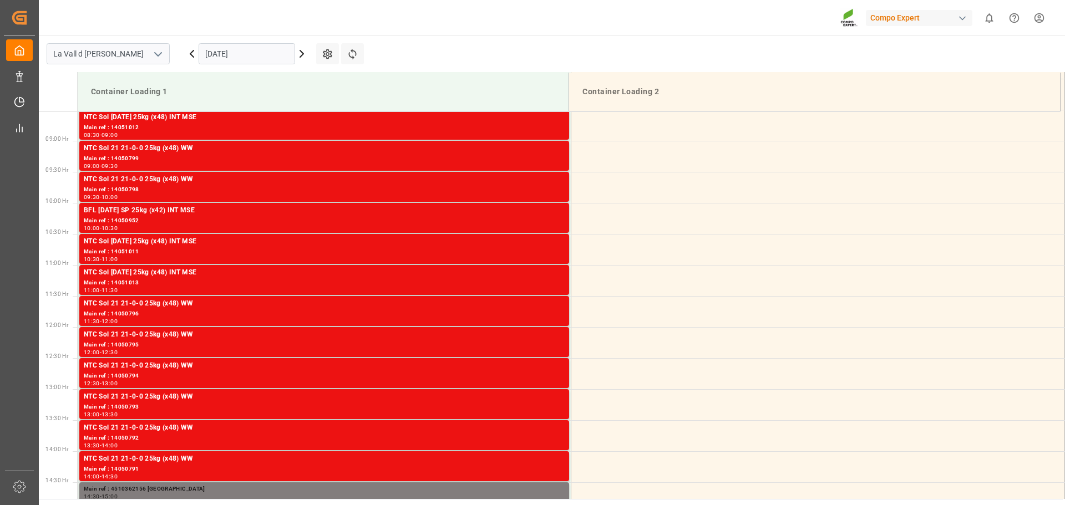
scroll to position [552, 0]
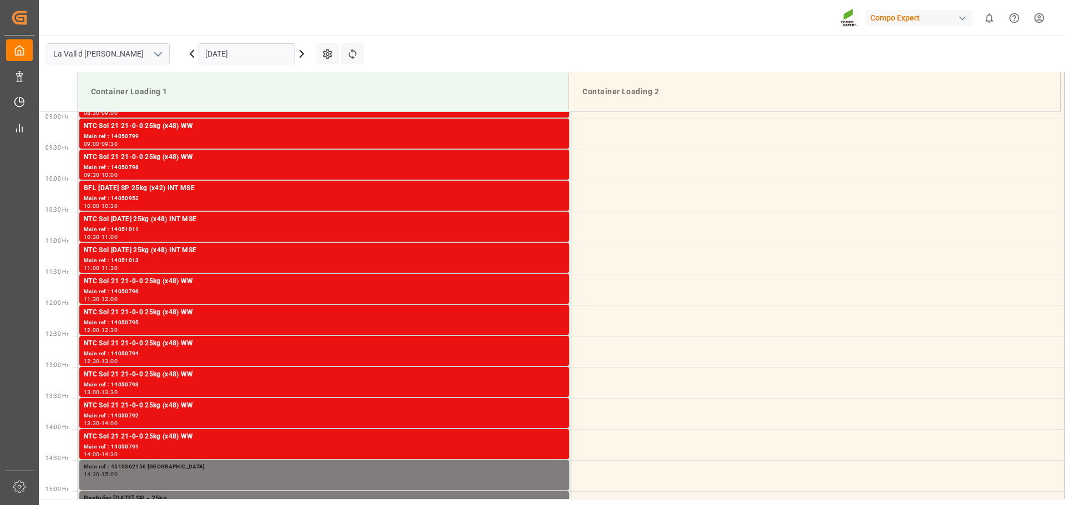
click at [237, 60] on input "[DATE]" at bounding box center [247, 53] width 97 height 21
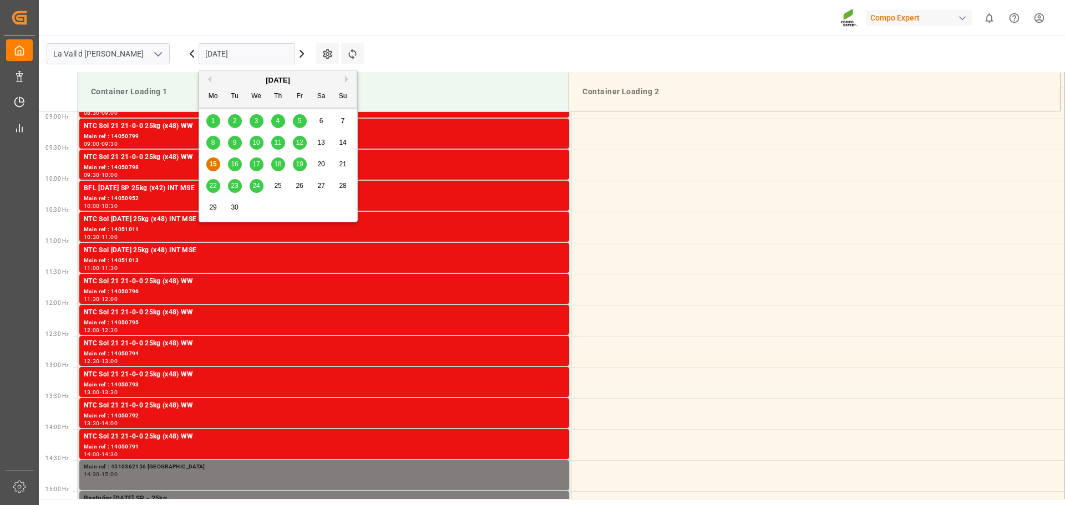
click at [233, 201] on div "30" at bounding box center [235, 207] width 14 height 13
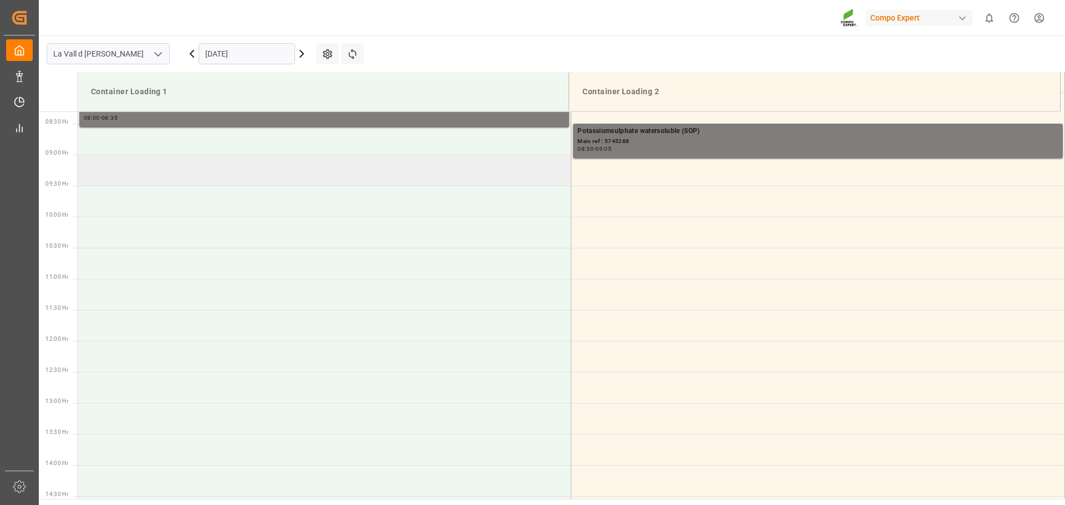
scroll to position [496, 0]
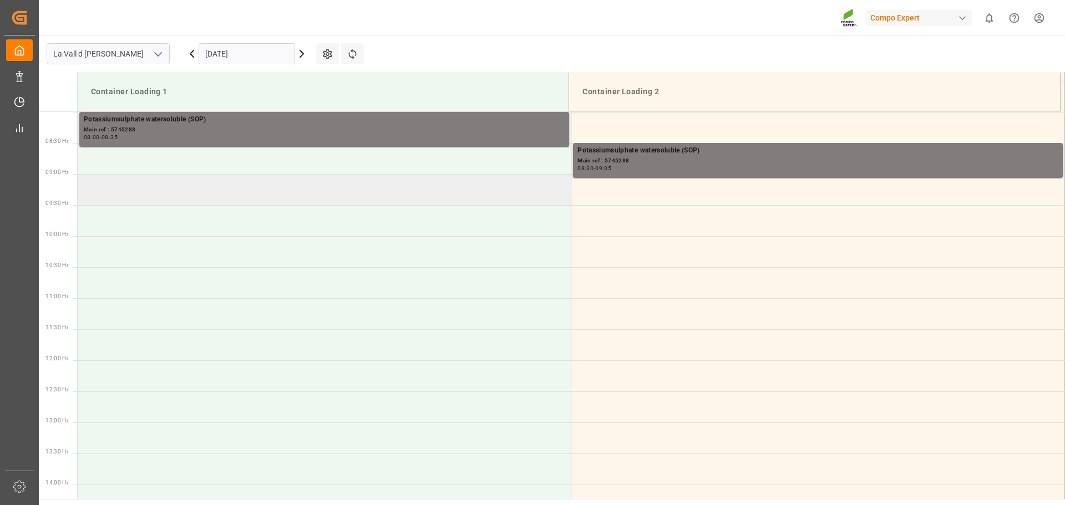
click at [374, 195] on td at bounding box center [325, 189] width 494 height 31
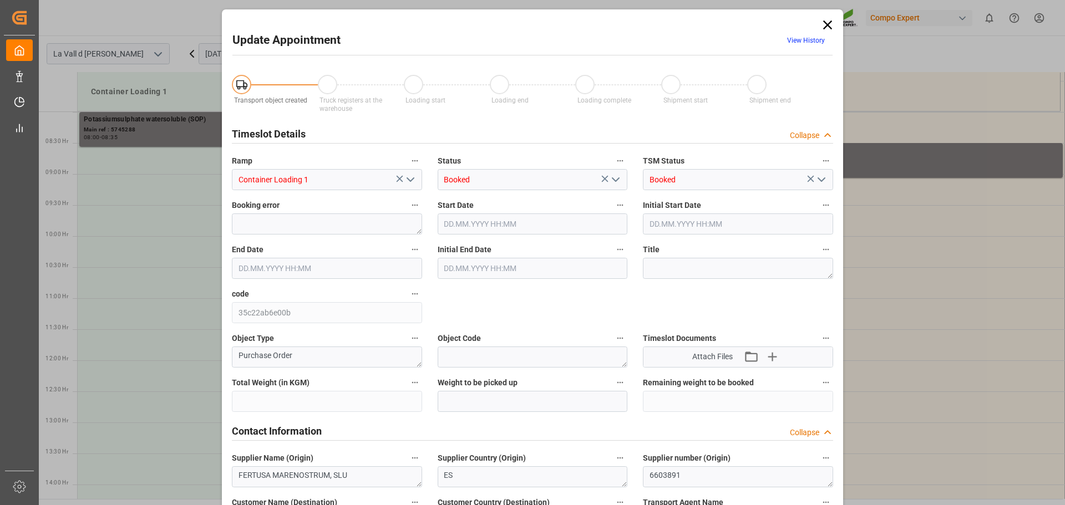
type input "435600"
type input "243600"
type input "[DATE] 09:00"
type input "[DATE] 09:30"
type input "[DATE] 07:33"
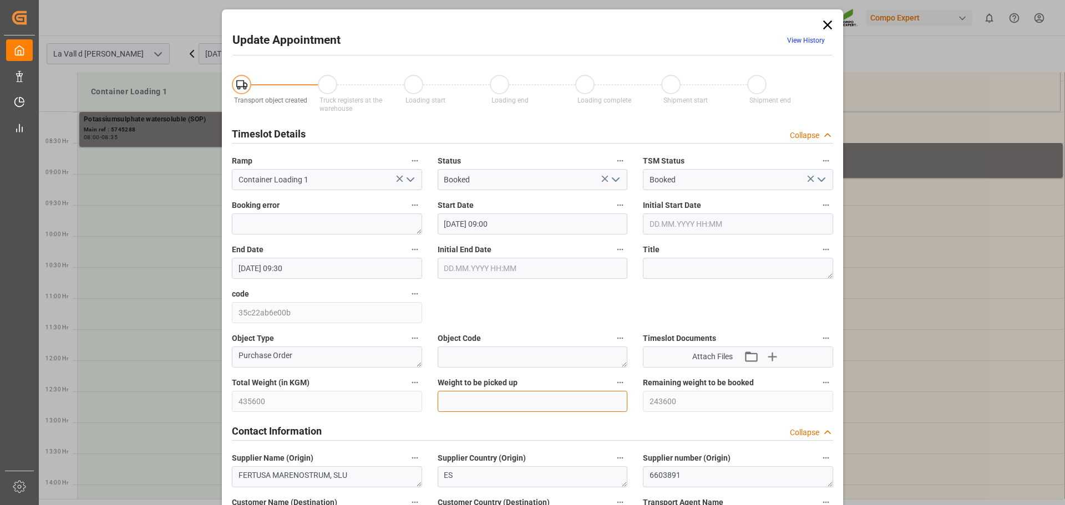
click at [483, 396] on input "text" at bounding box center [533, 401] width 190 height 21
type input "24000"
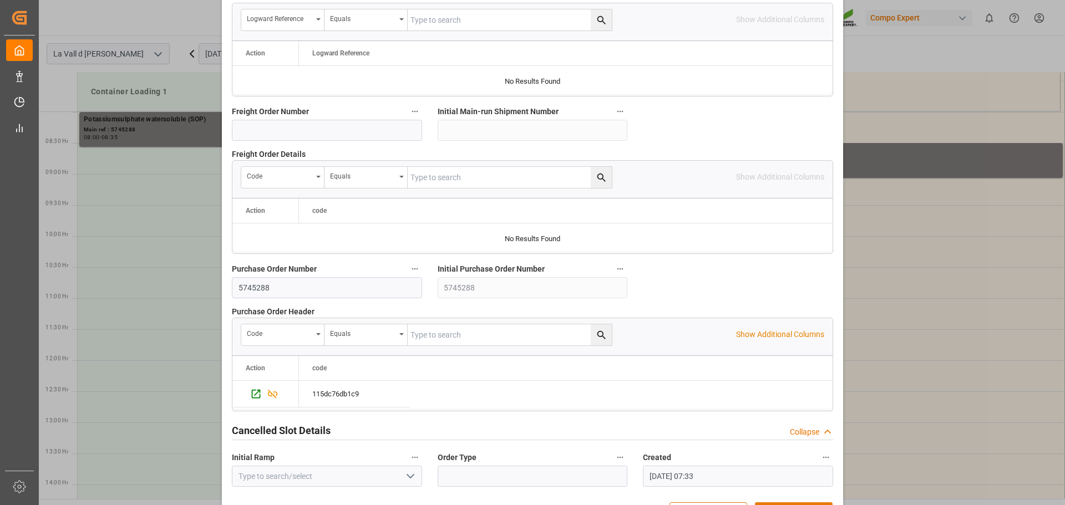
scroll to position [1034, 0]
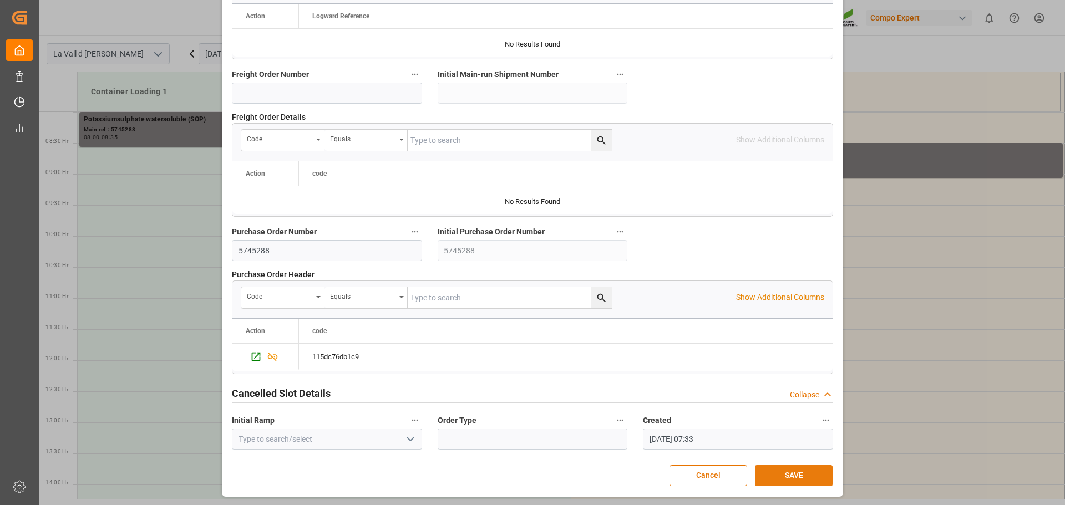
click at [796, 474] on button "SAVE" at bounding box center [794, 475] width 78 height 21
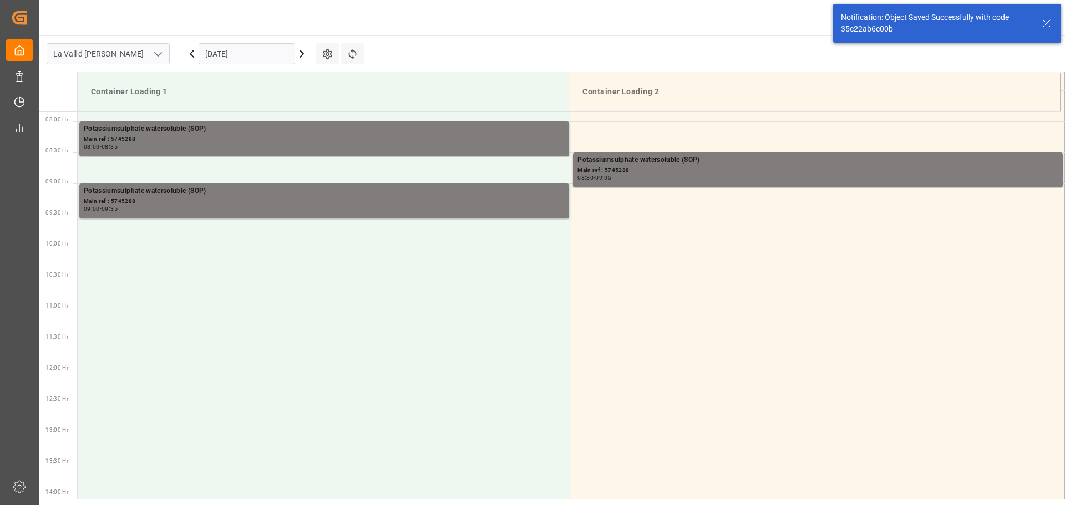
scroll to position [490, 0]
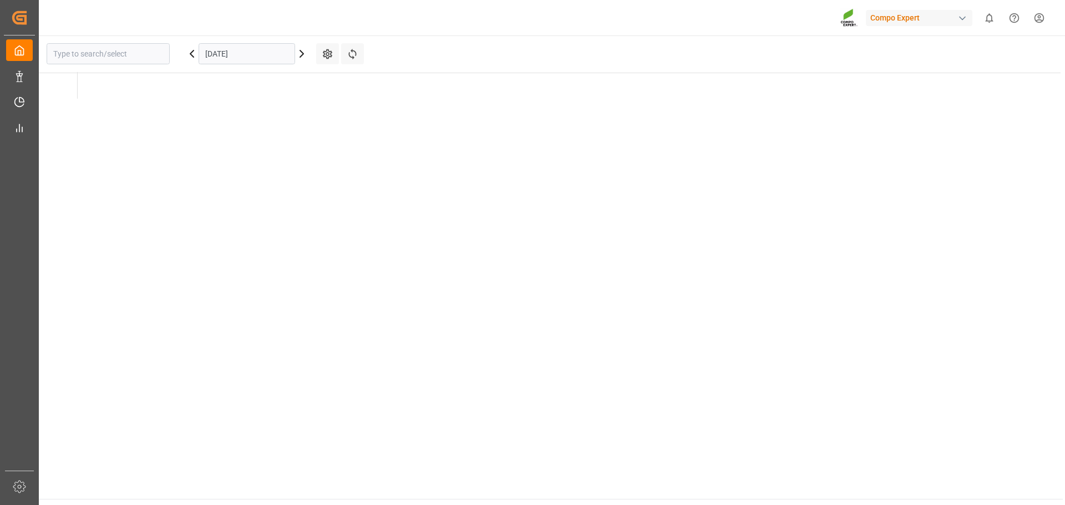
type input "La Vall d [PERSON_NAME]"
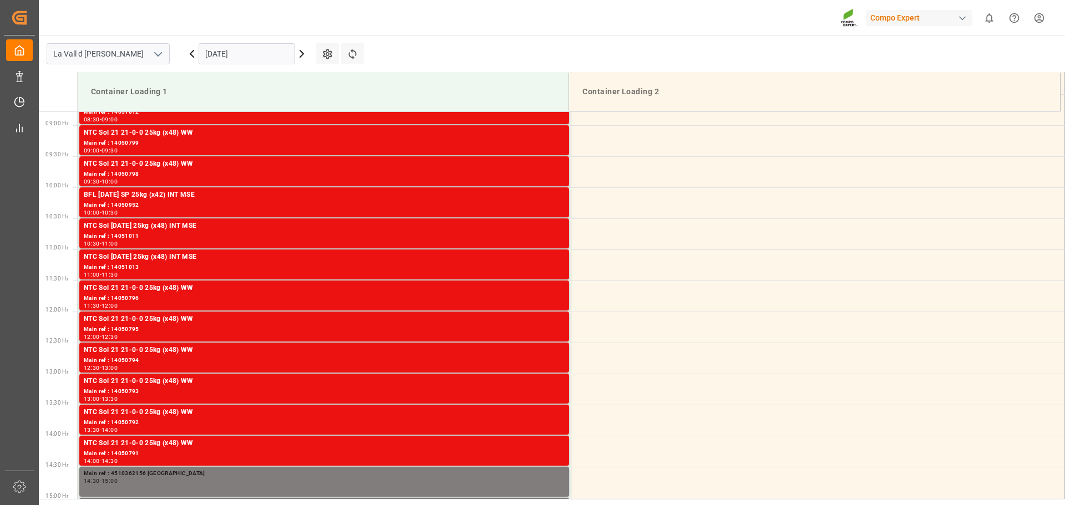
scroll to position [552, 0]
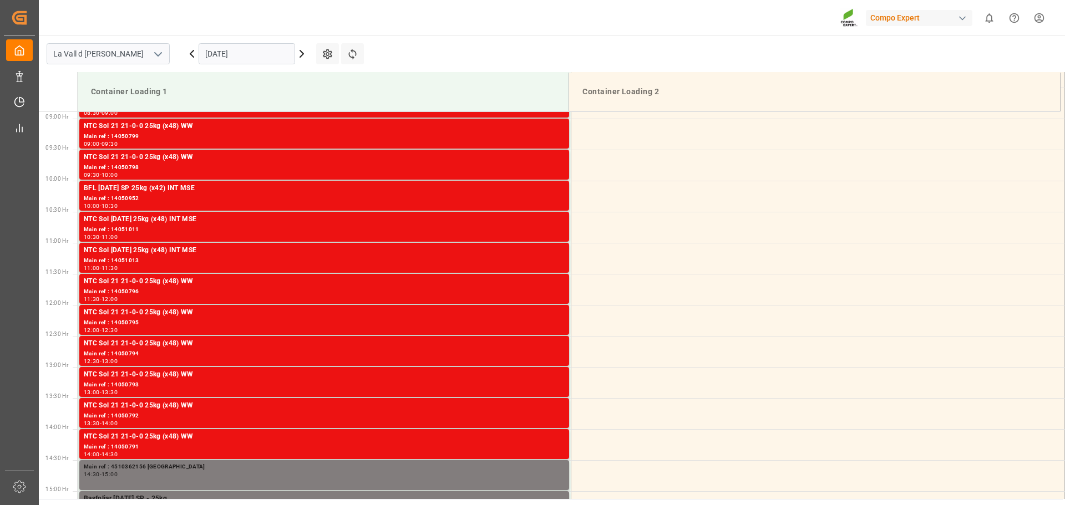
click at [254, 55] on input "[DATE]" at bounding box center [247, 53] width 97 height 21
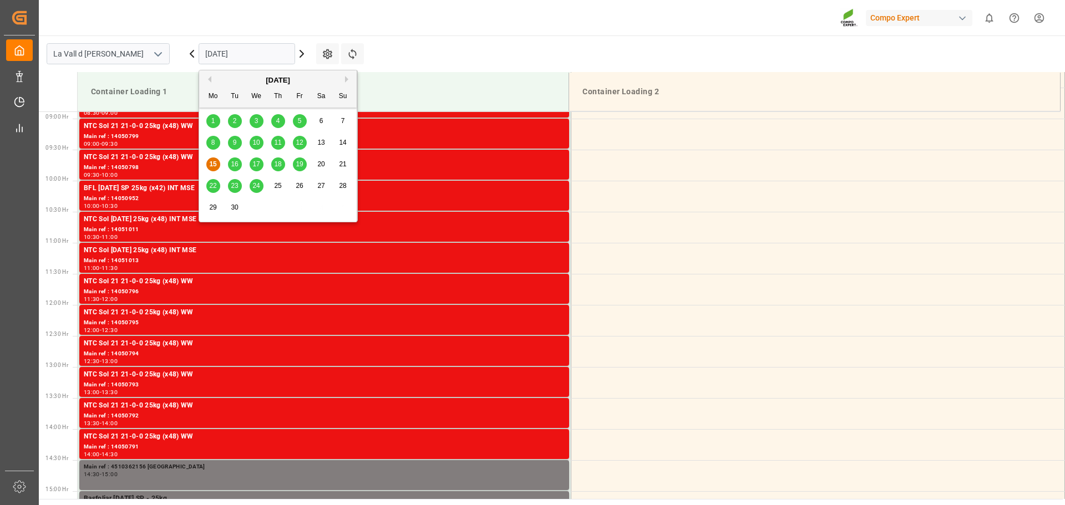
click at [228, 201] on div "29 30 1 2 3 4 5" at bounding box center [277, 208] width 151 height 22
click at [234, 205] on span "30" at bounding box center [234, 208] width 7 height 8
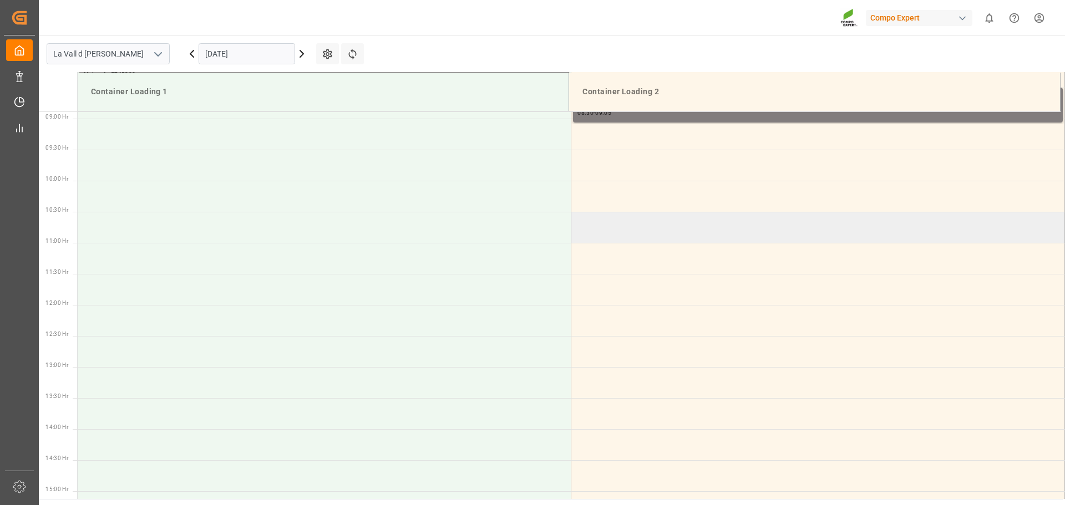
scroll to position [441, 0]
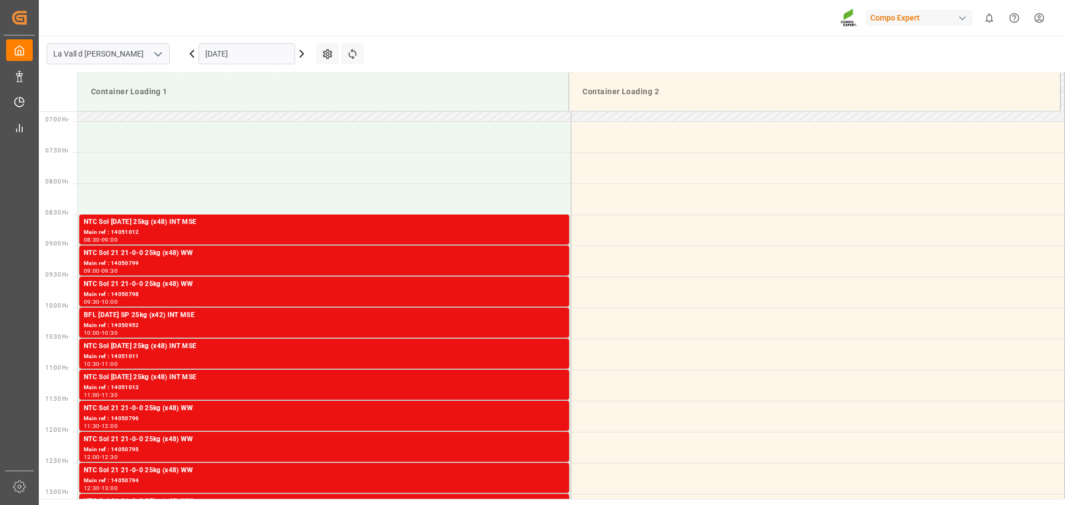
scroll to position [552, 0]
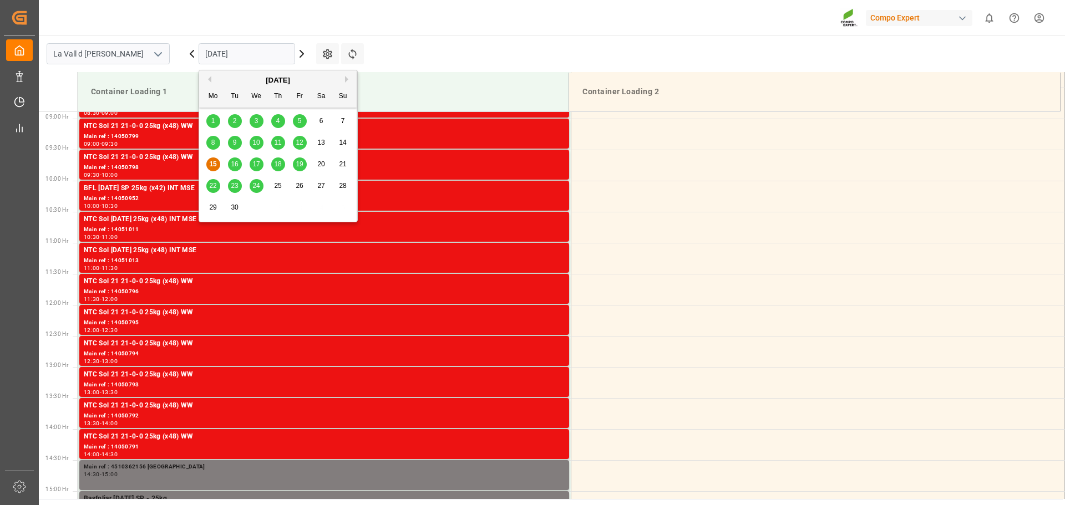
click at [237, 50] on input "[DATE]" at bounding box center [247, 53] width 97 height 21
click at [352, 75] on div "[DATE]" at bounding box center [278, 80] width 158 height 11
click at [347, 77] on button "Next Month" at bounding box center [348, 79] width 7 height 7
click at [257, 121] on span "1" at bounding box center [257, 121] width 4 height 8
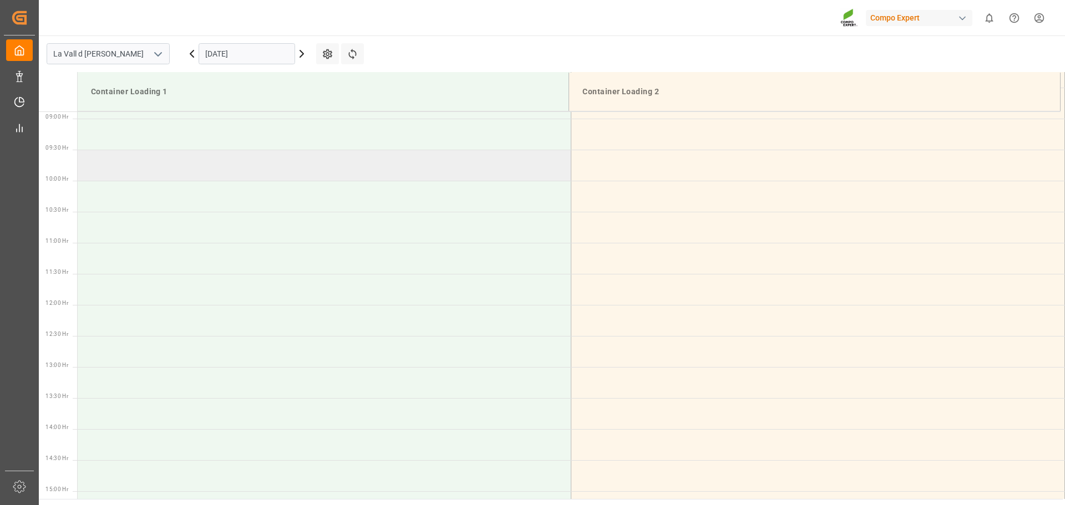
scroll to position [275, 0]
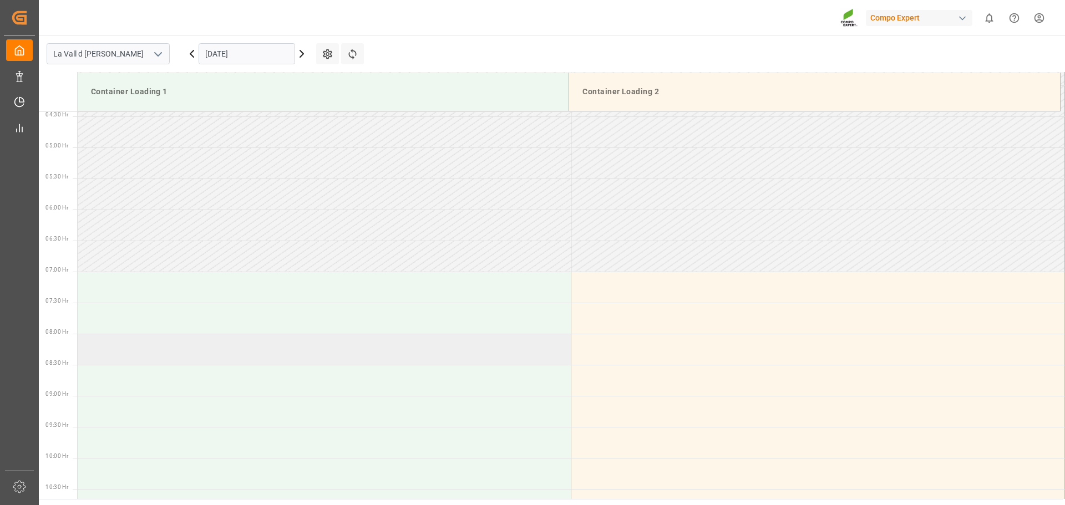
click at [178, 346] on td at bounding box center [325, 349] width 494 height 31
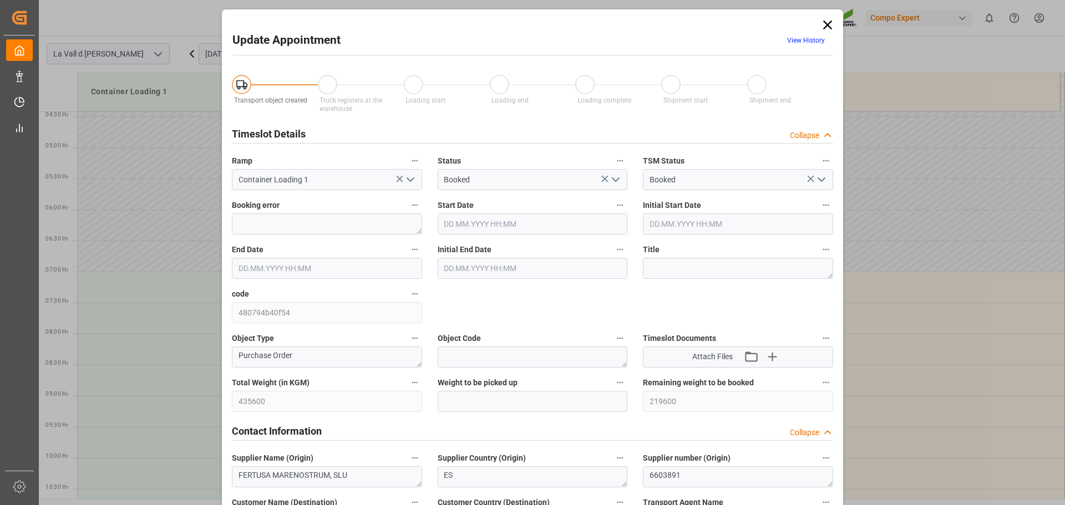
type input "435600"
type input "219600"
type input "[DATE] 08:00"
type input "[DATE] 08:30"
type input "[DATE] 07:33"
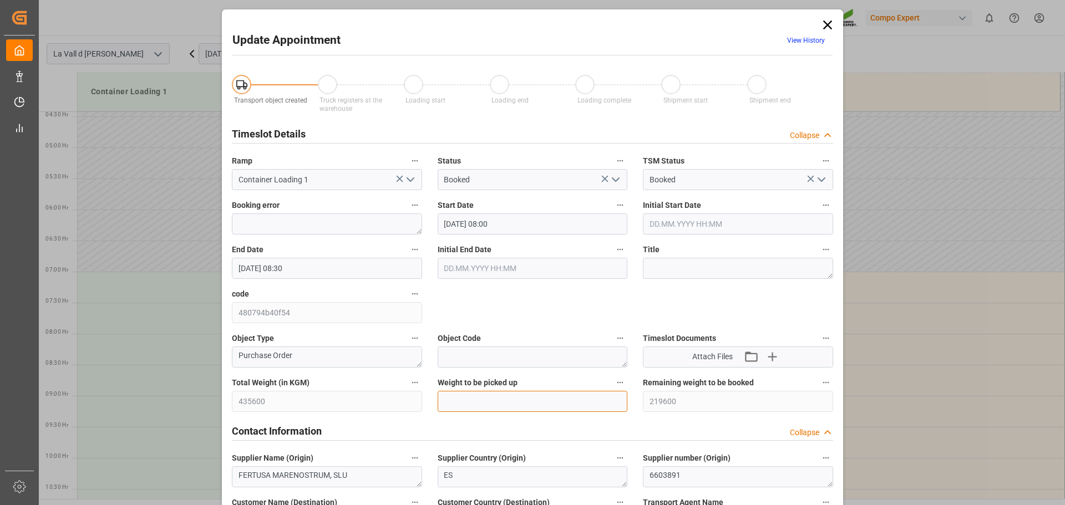
click at [502, 397] on input "text" at bounding box center [533, 401] width 190 height 21
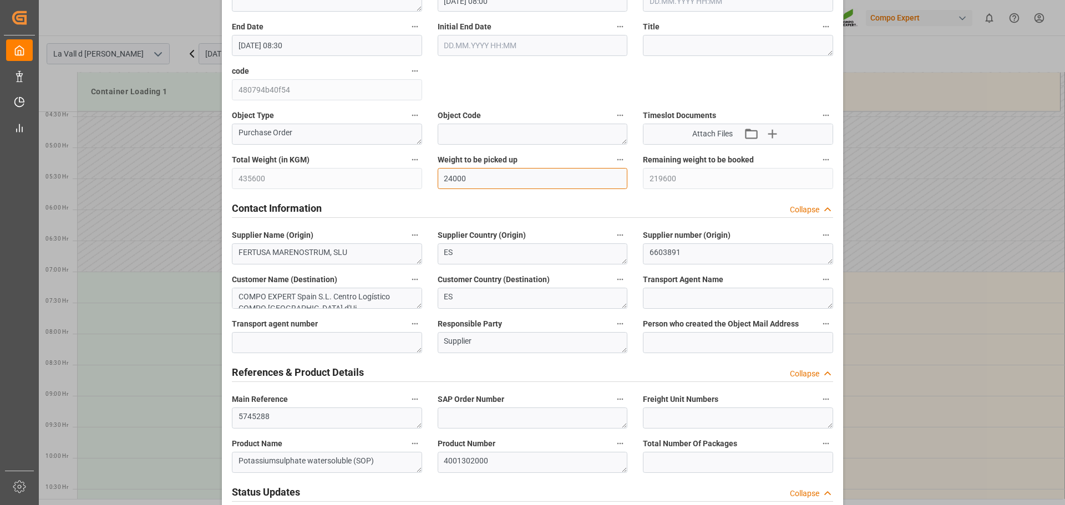
scroll to position [222, 0]
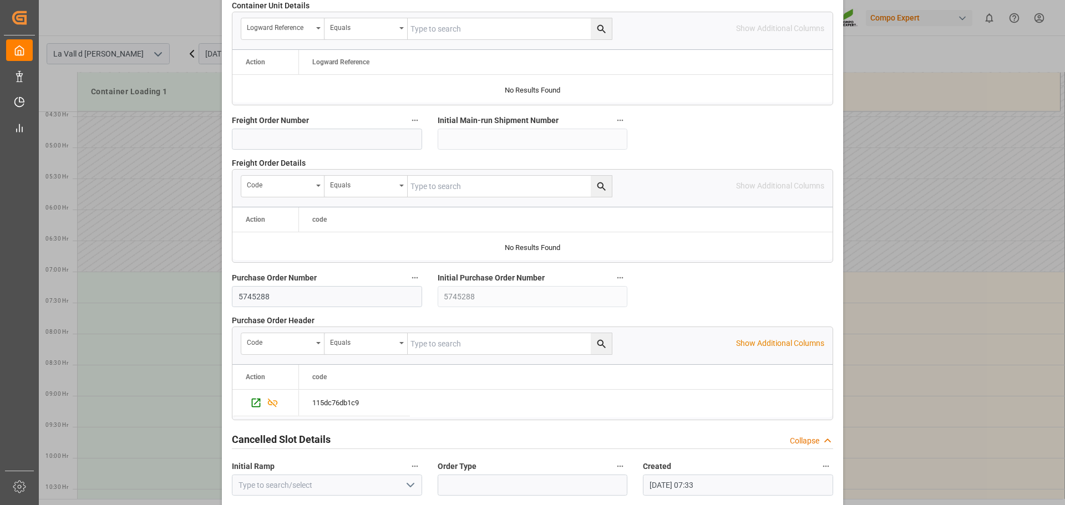
scroll to position [1034, 0]
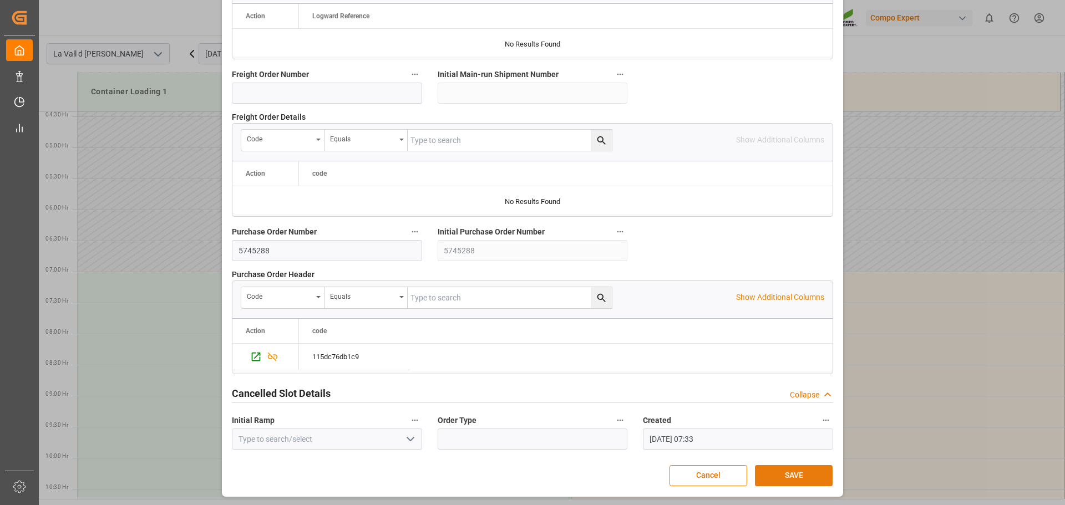
type input "54900"
click at [785, 476] on button "SAVE" at bounding box center [794, 475] width 78 height 21
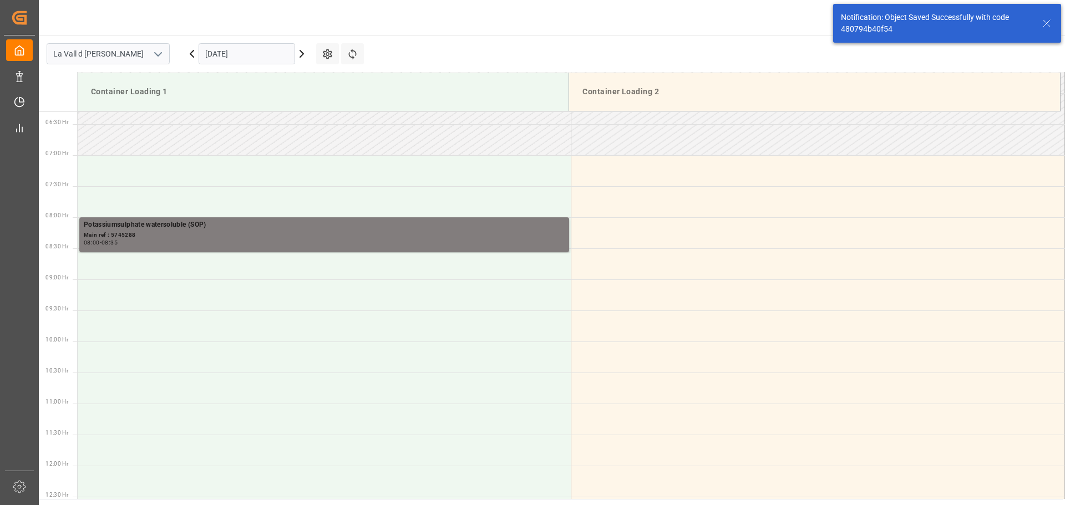
scroll to position [428, 0]
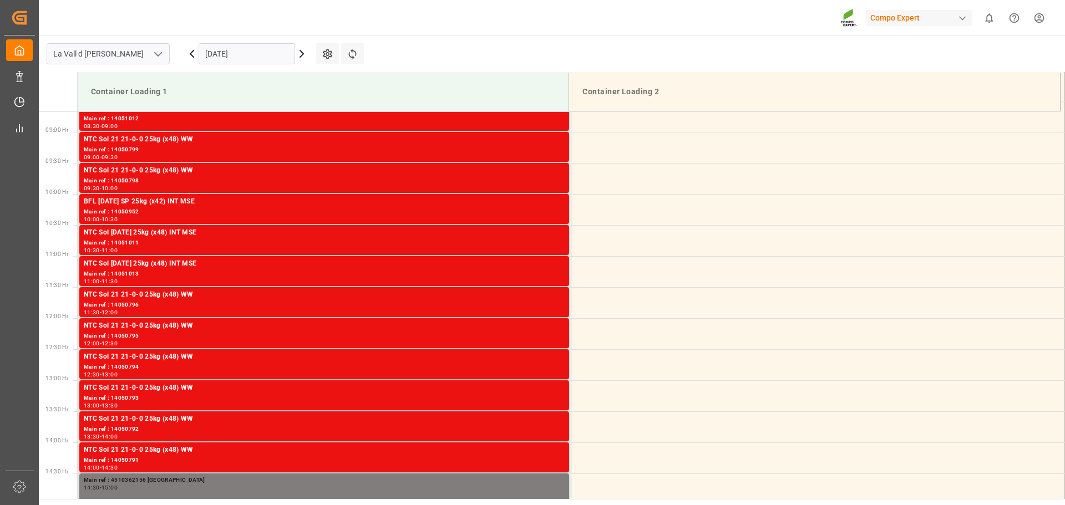
scroll to position [552, 0]
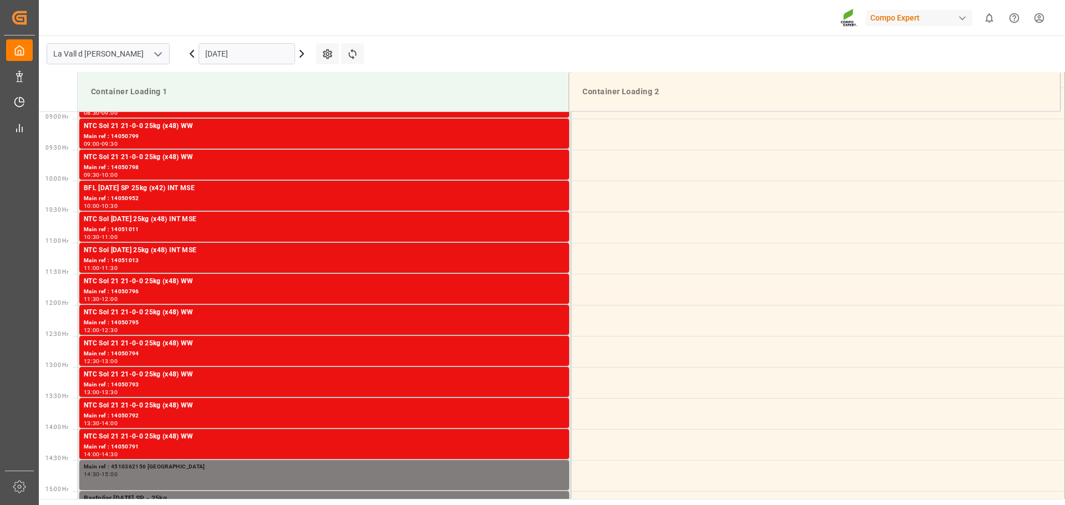
click at [255, 59] on input "[DATE]" at bounding box center [247, 53] width 97 height 21
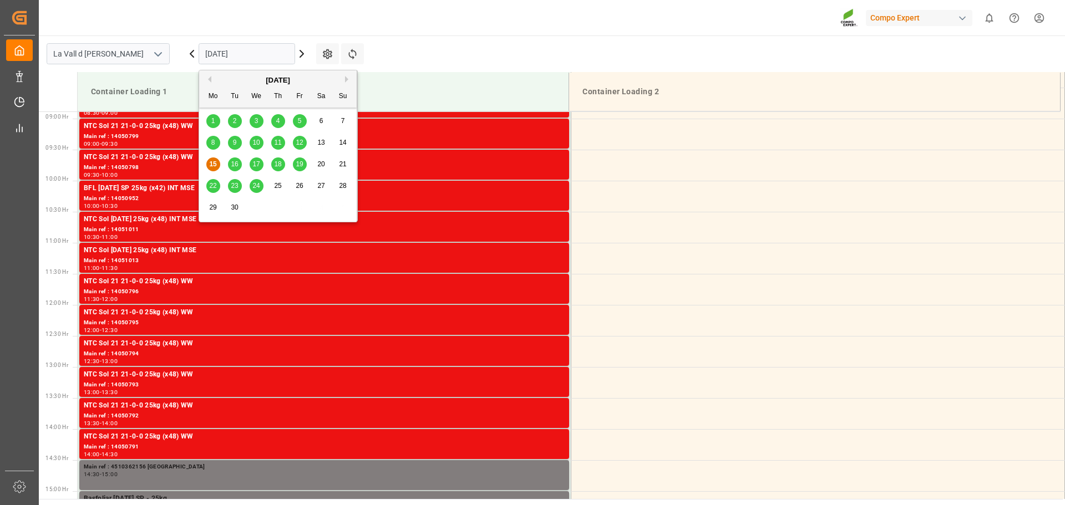
click at [349, 79] on button "Next Month" at bounding box center [348, 79] width 7 height 7
click at [257, 121] on span "1" at bounding box center [257, 121] width 4 height 8
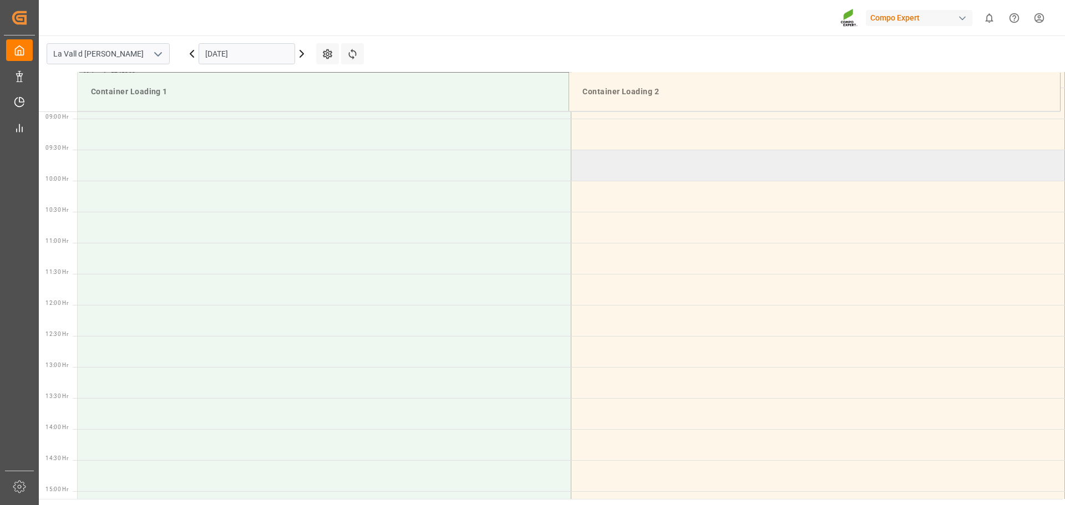
scroll to position [441, 0]
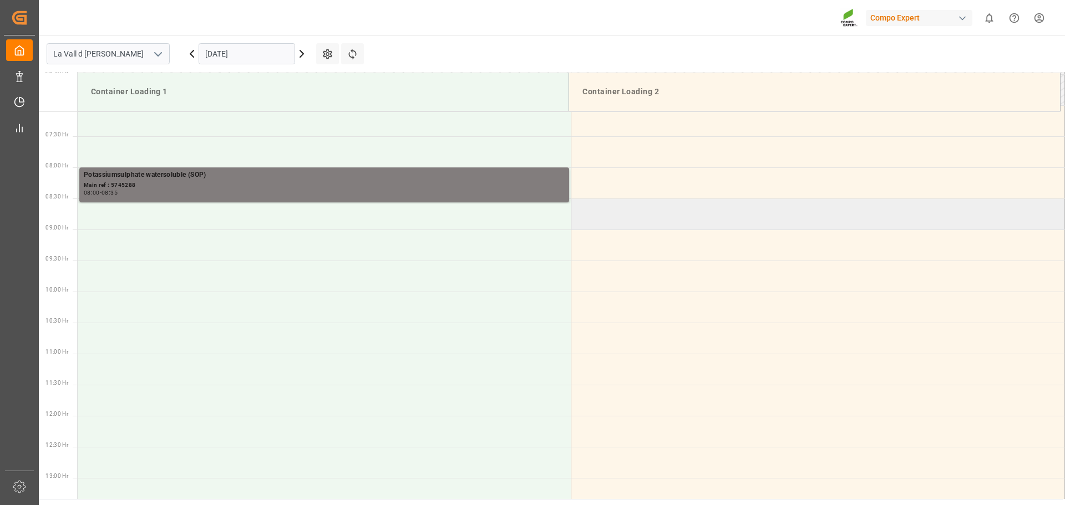
click at [608, 216] on td at bounding box center [818, 214] width 494 height 31
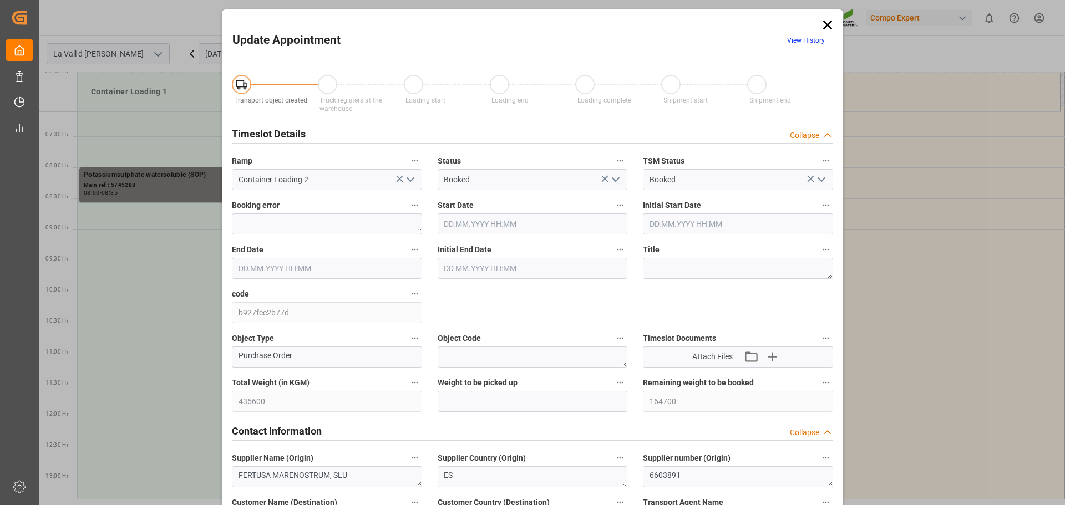
type input "435600"
type input "164700"
type input "[DATE] 08:30"
type input "[DATE] 09:00"
type input "[DATE] 07:34"
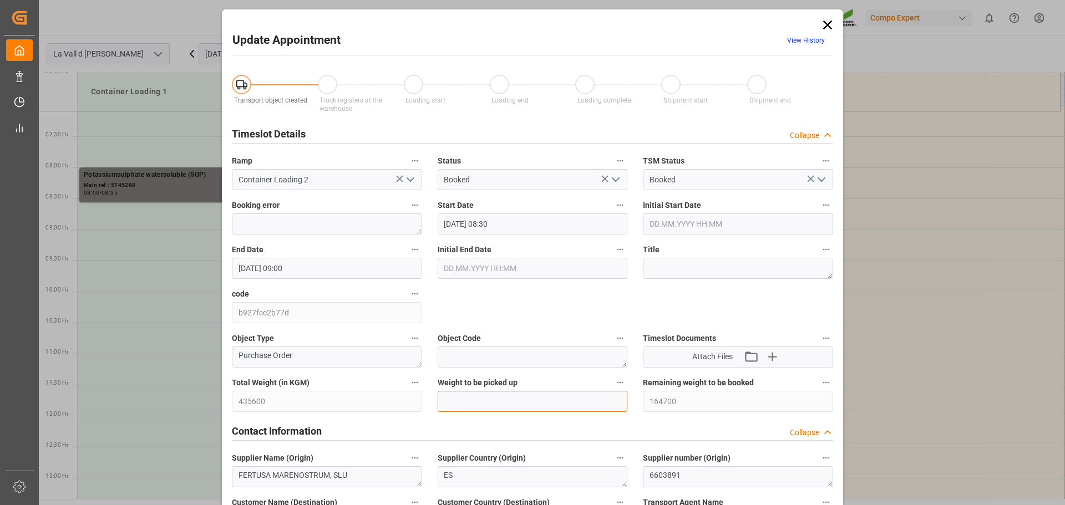
drag, startPoint x: 474, startPoint y: 400, endPoint x: 476, endPoint y: 392, distance: 8.1
click at [474, 400] on input "text" at bounding box center [533, 401] width 190 height 21
paste input "54900"
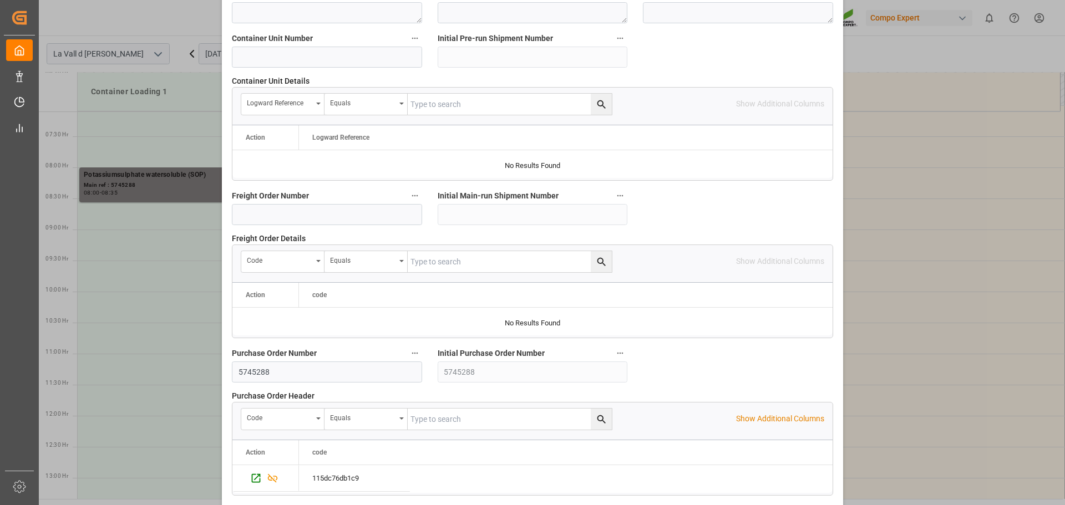
scroll to position [1034, 0]
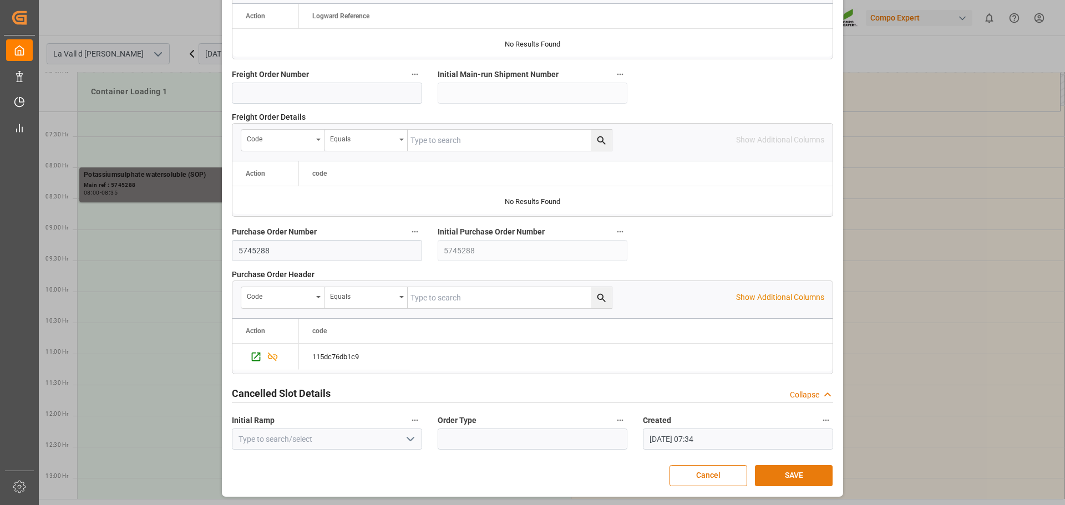
type input "54900"
click at [769, 469] on button "SAVE" at bounding box center [794, 475] width 78 height 21
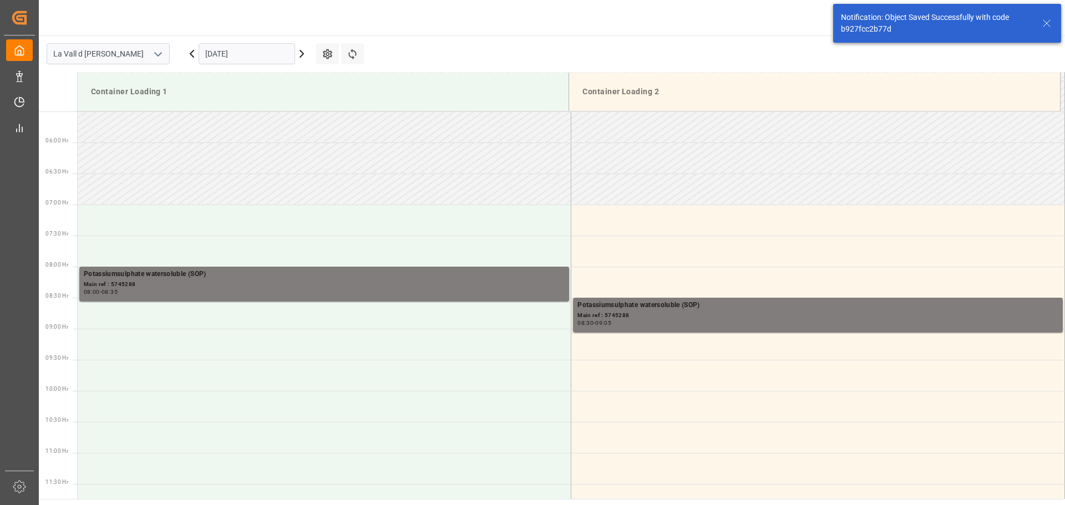
scroll to position [389, 0]
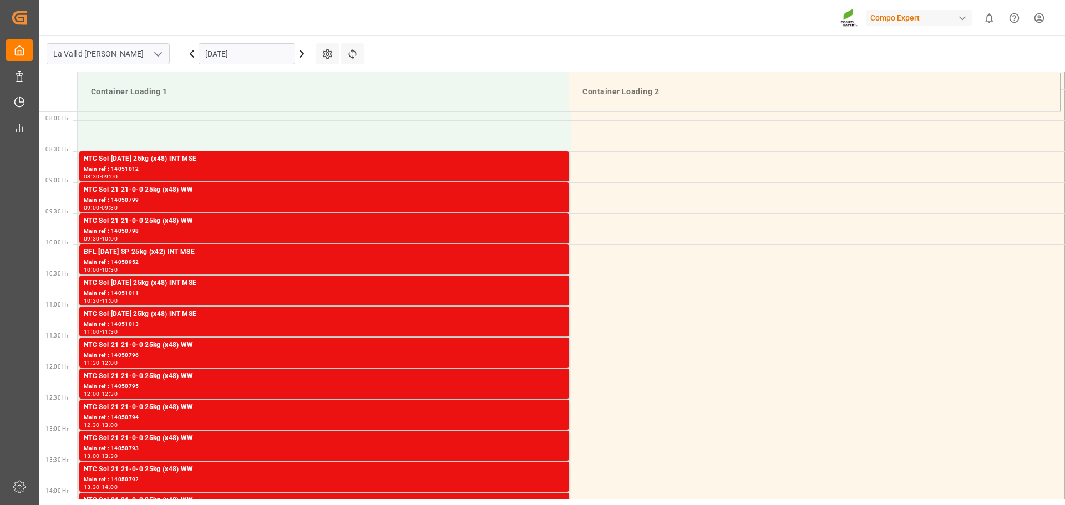
scroll to position [552, 0]
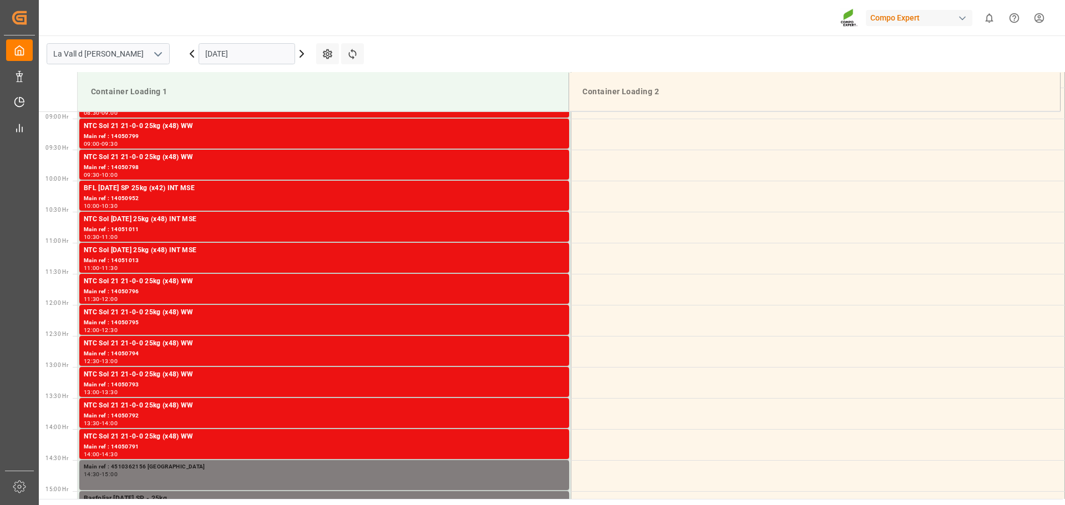
click at [240, 52] on input "[DATE]" at bounding box center [247, 53] width 97 height 21
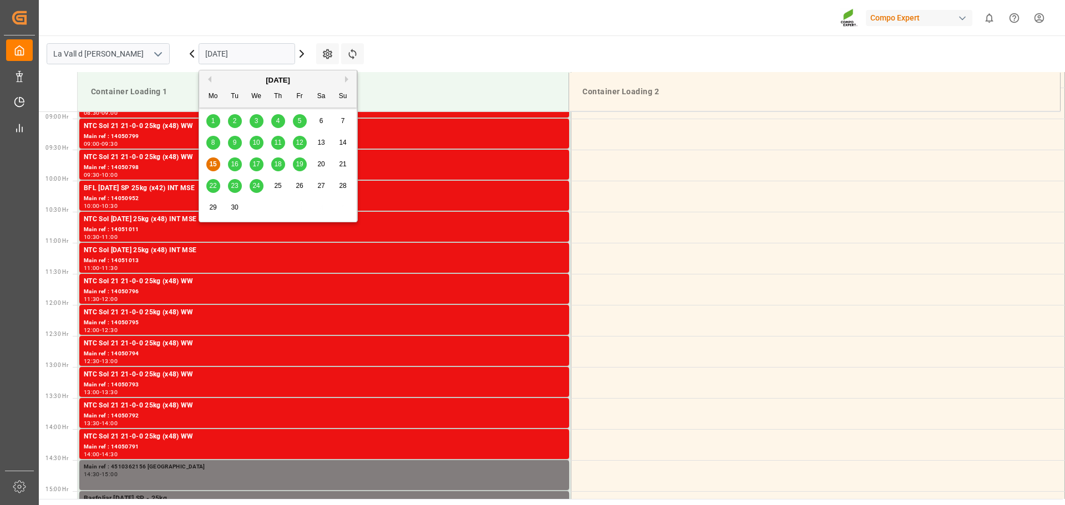
click at [346, 78] on button "Next Month" at bounding box center [348, 79] width 7 height 7
click at [257, 120] on span "1" at bounding box center [257, 121] width 4 height 8
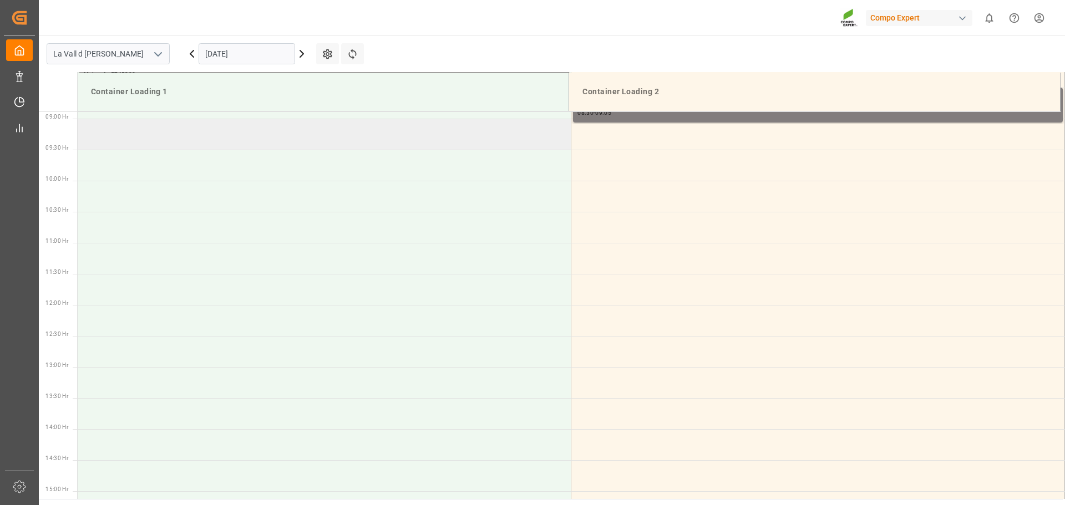
click at [437, 136] on td at bounding box center [325, 134] width 494 height 31
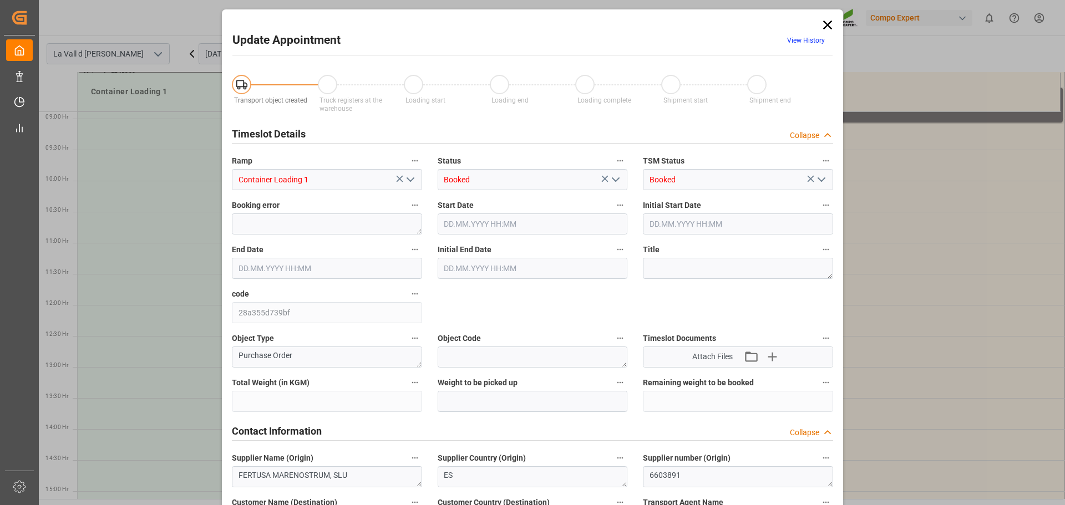
type input "435600"
type input "109800"
type input "01.10.2025 09:00"
type input "[DATE] 09:30"
type input "[DATE] 07:34"
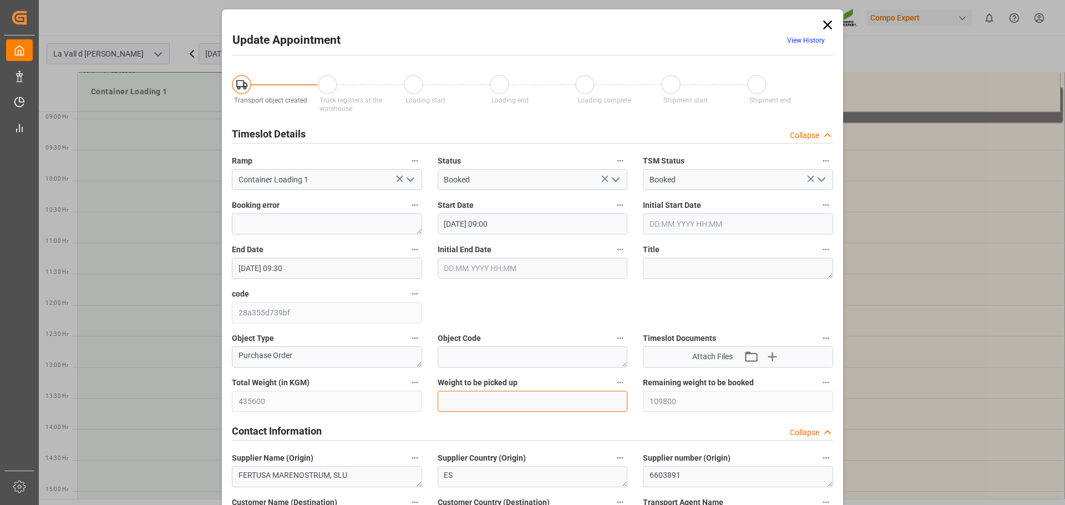
click at [492, 402] on input "text" at bounding box center [533, 401] width 190 height 21
paste input "text"
click at [526, 400] on input "text" at bounding box center [533, 401] width 190 height 21
type input "54900"
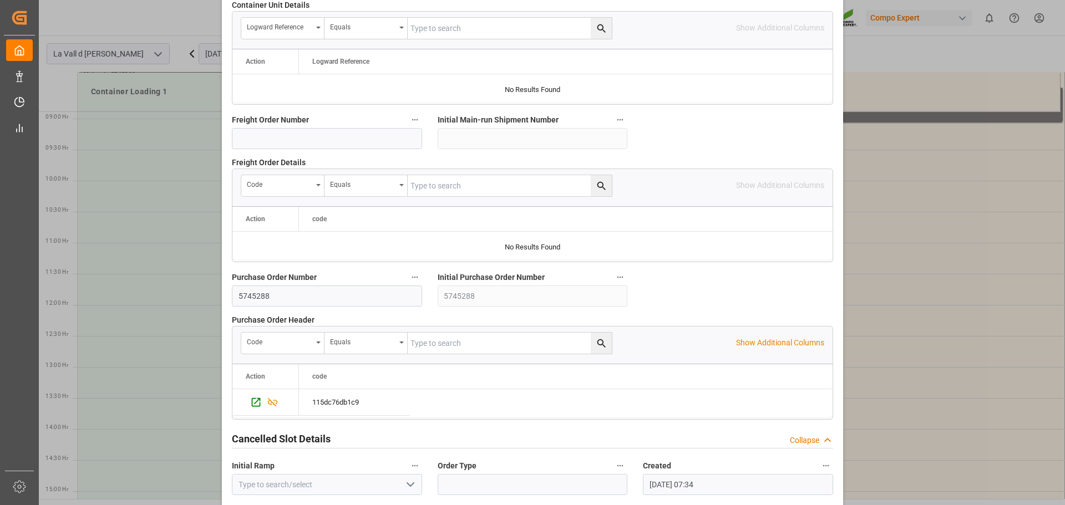
scroll to position [1034, 0]
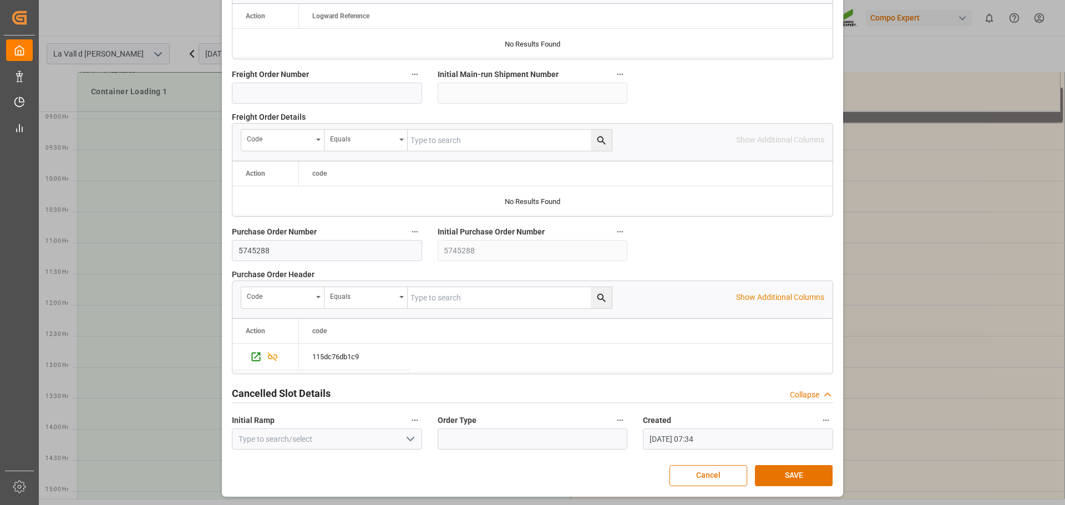
drag, startPoint x: 782, startPoint y: 473, endPoint x: 439, endPoint y: 84, distance: 518.3
click at [783, 474] on button "SAVE" at bounding box center [794, 475] width 78 height 21
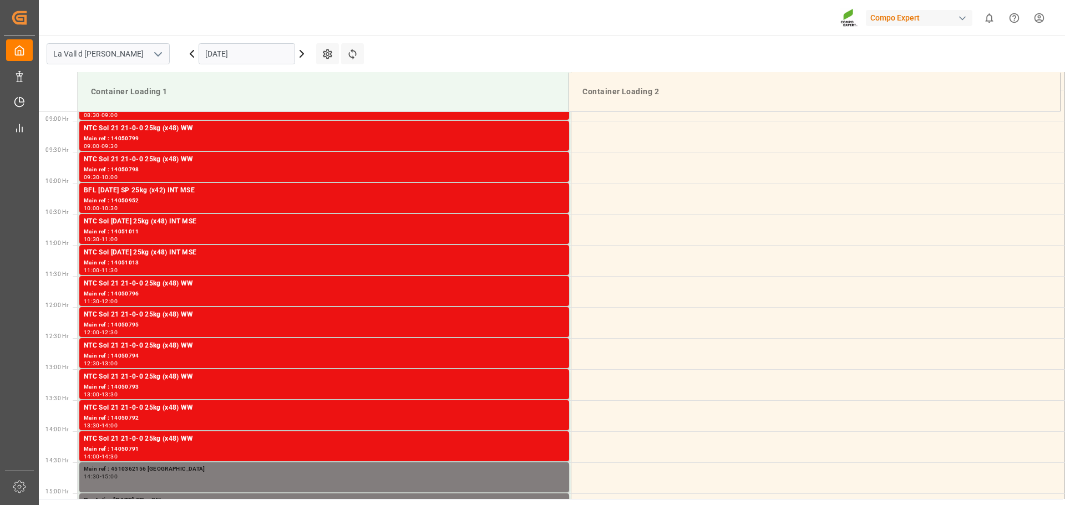
scroll to position [552, 0]
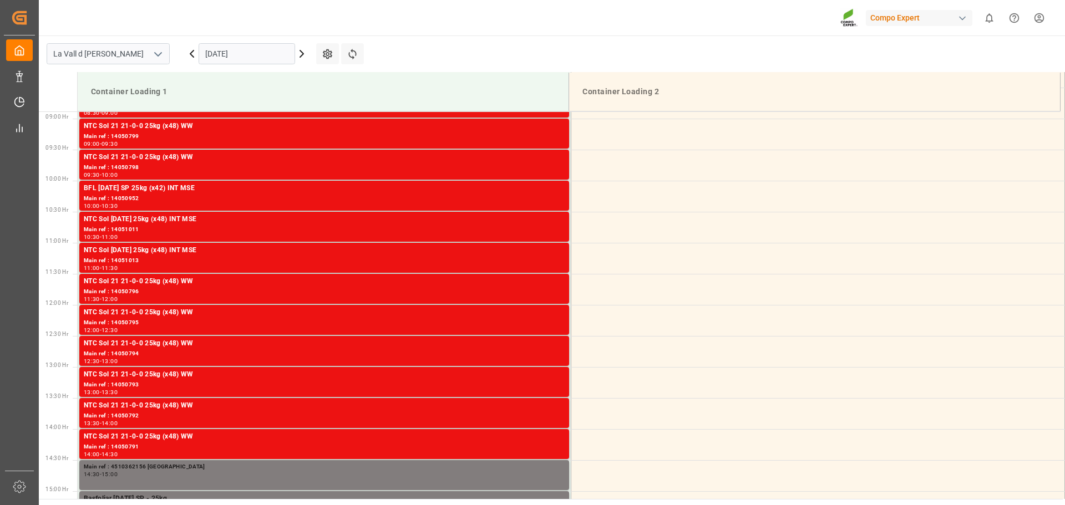
click at [229, 66] on div "[DATE]" at bounding box center [246, 53] width 139 height 37
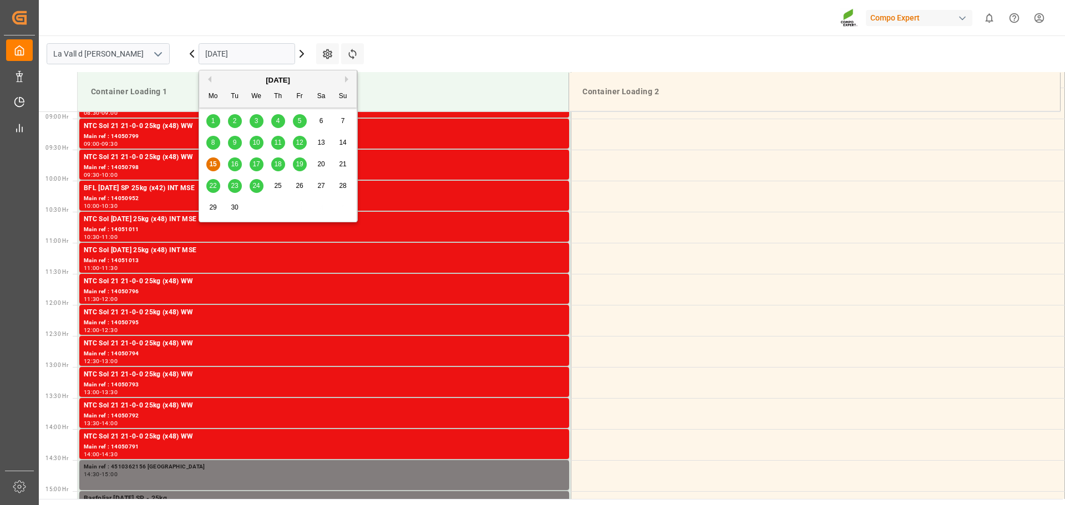
click at [240, 57] on input "[DATE]" at bounding box center [247, 53] width 97 height 21
click at [343, 78] on div "[DATE]" at bounding box center [278, 80] width 158 height 11
click at [346, 82] on button "Next Month" at bounding box center [348, 79] width 7 height 7
click at [255, 117] on div "1" at bounding box center [257, 121] width 14 height 13
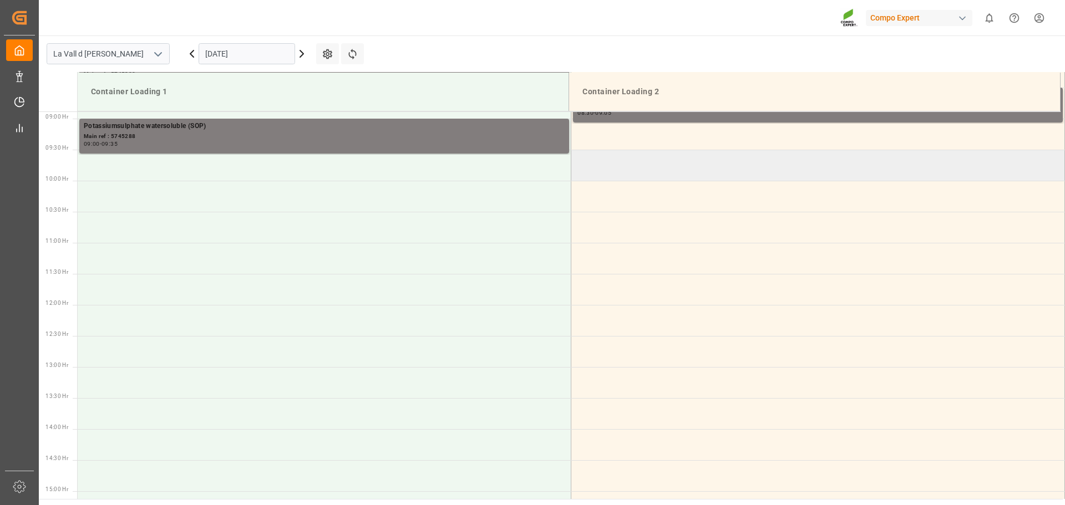
click at [674, 171] on td at bounding box center [818, 165] width 494 height 31
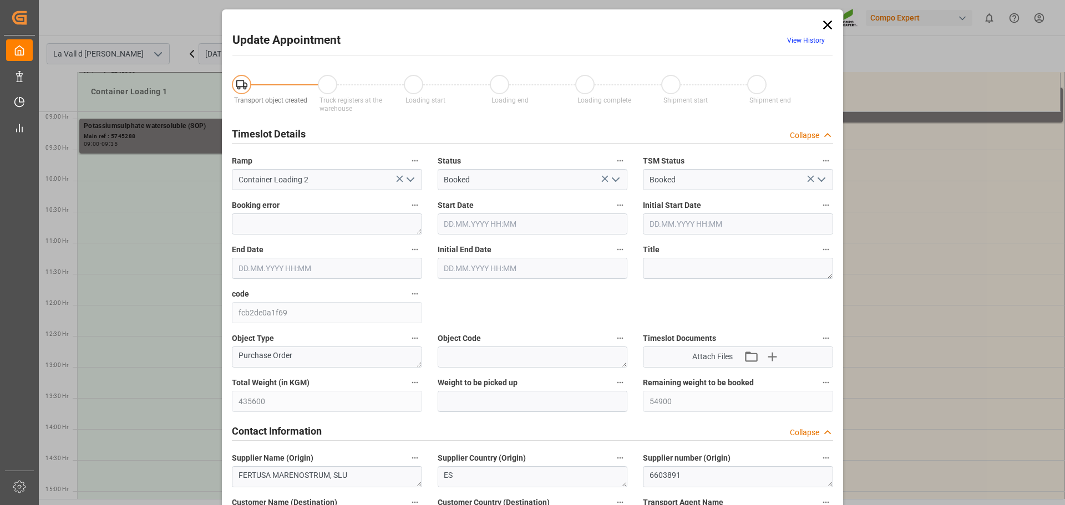
type input "01.10.2025 09:30"
type input "01.10.2025 10:00"
type input "15.09.2025 07:34"
click at [478, 404] on input "text" at bounding box center [533, 401] width 190 height 21
paste input "text"
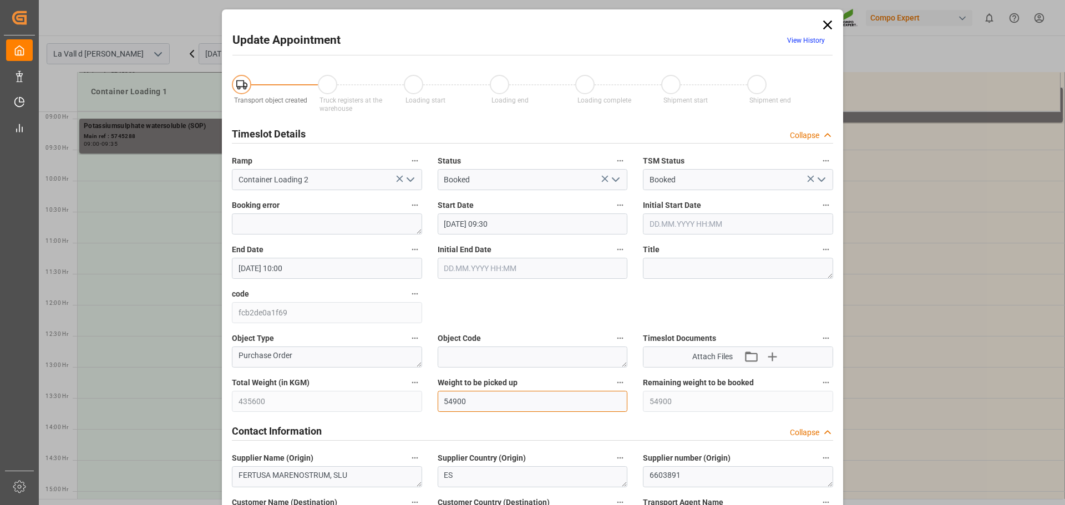
type input "54900"
click at [512, 372] on div "Weight to be picked up 54900" at bounding box center [533, 394] width 206 height 44
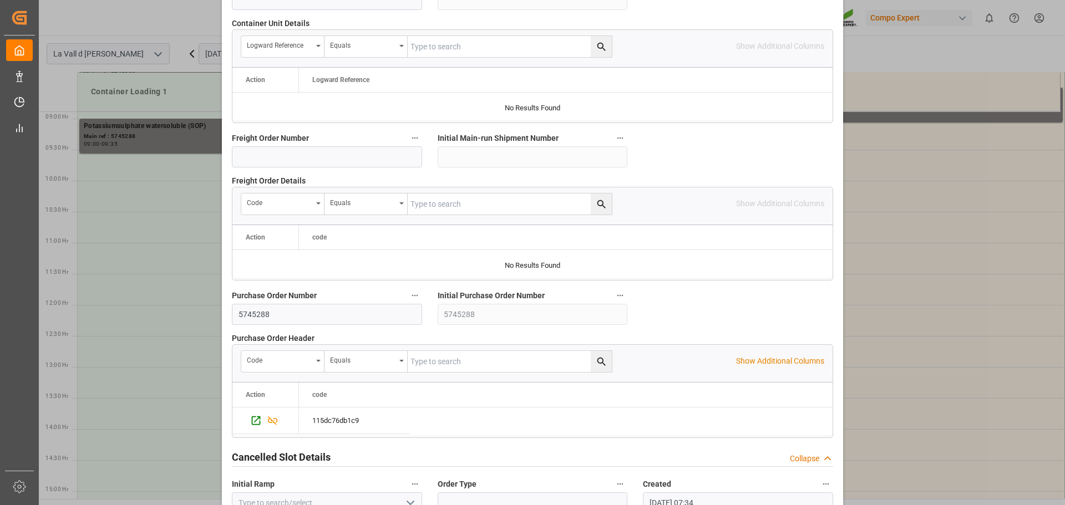
scroll to position [1034, 0]
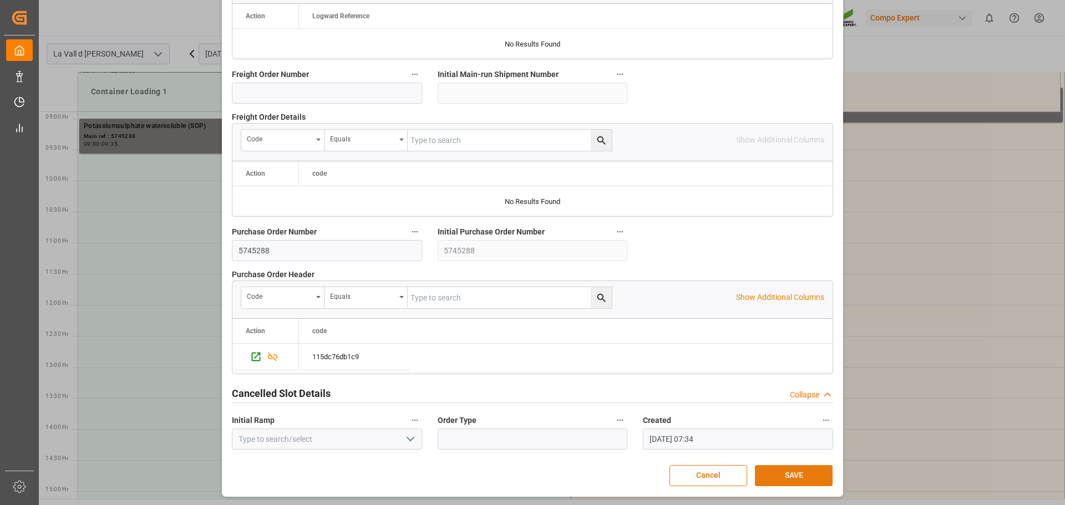
click at [778, 472] on button "SAVE" at bounding box center [794, 475] width 78 height 21
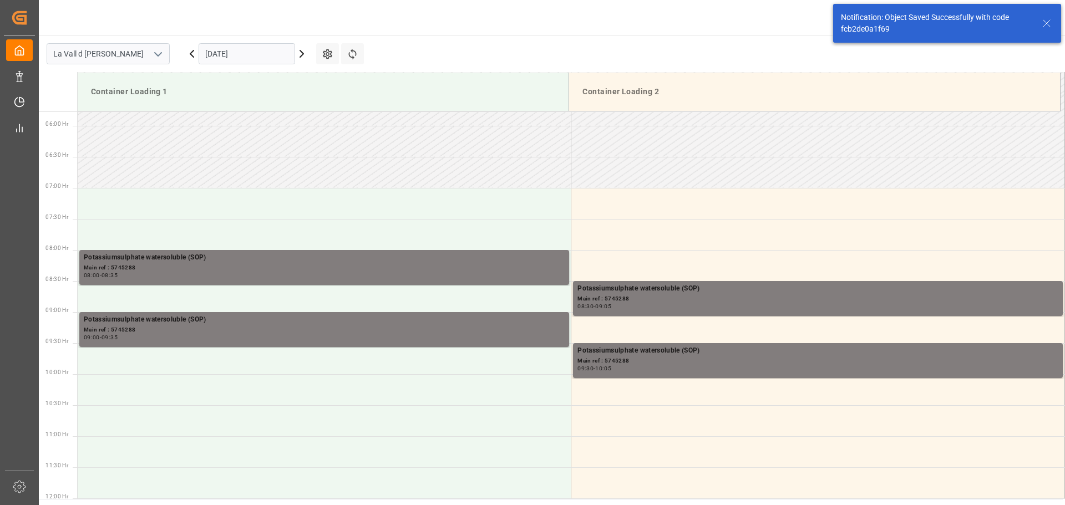
scroll to position [490, 0]
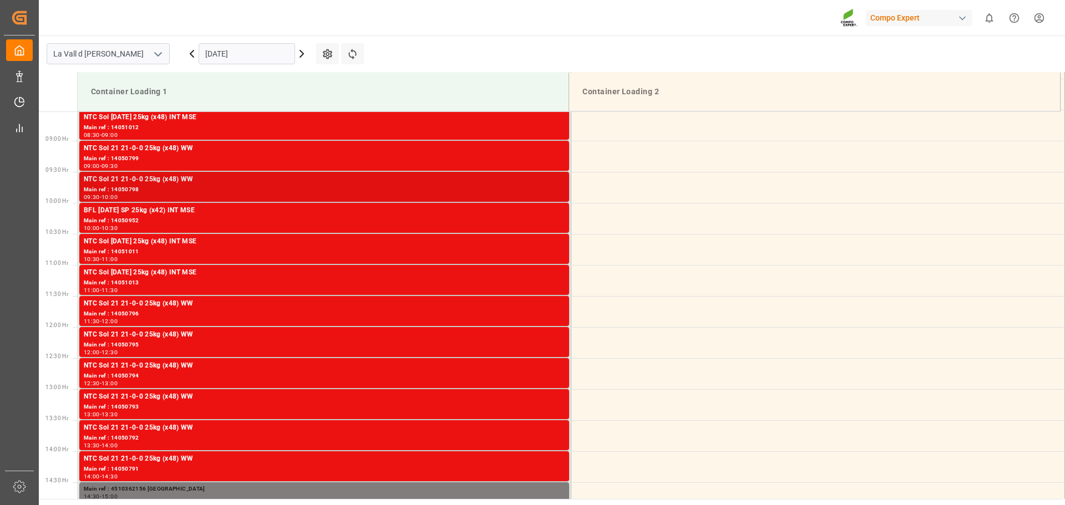
scroll to position [552, 0]
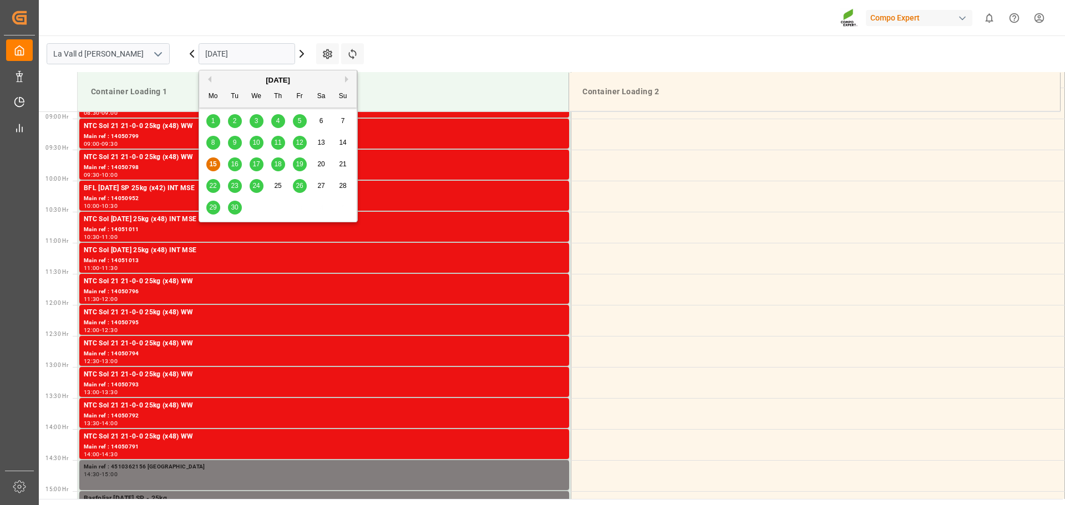
click at [240, 45] on input "[DATE]" at bounding box center [247, 53] width 97 height 21
click at [234, 207] on span "30" at bounding box center [234, 208] width 7 height 8
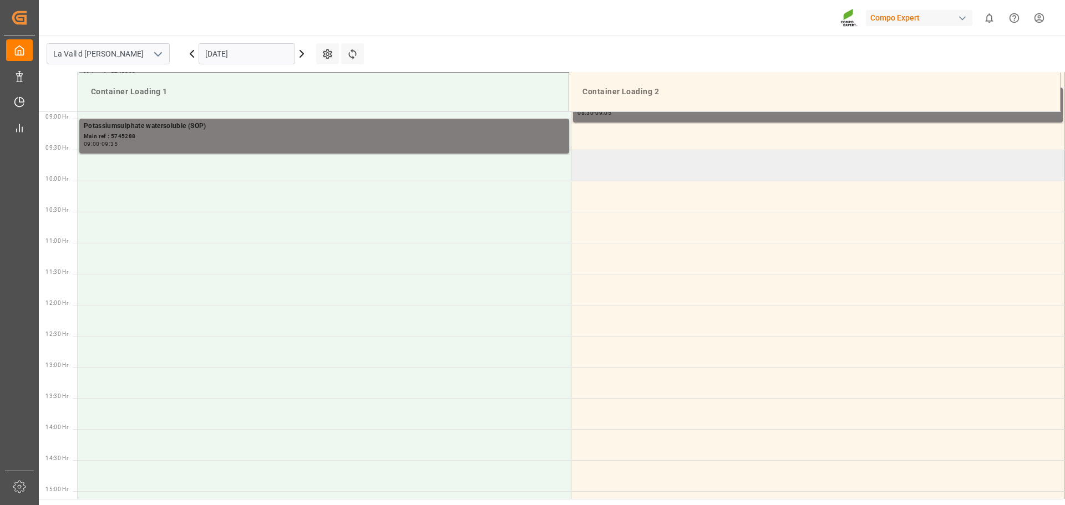
click at [630, 170] on td at bounding box center [818, 165] width 494 height 31
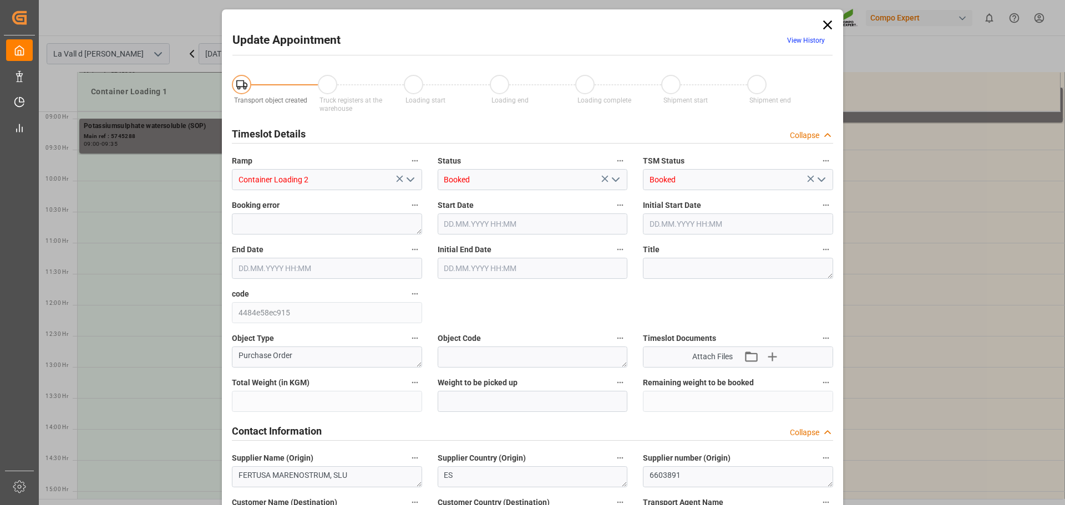
type input "435600"
type input "219600"
type input "30.09.2025 09:30"
type input "30.09.2025 10:00"
type input "15.09.2025 07:33"
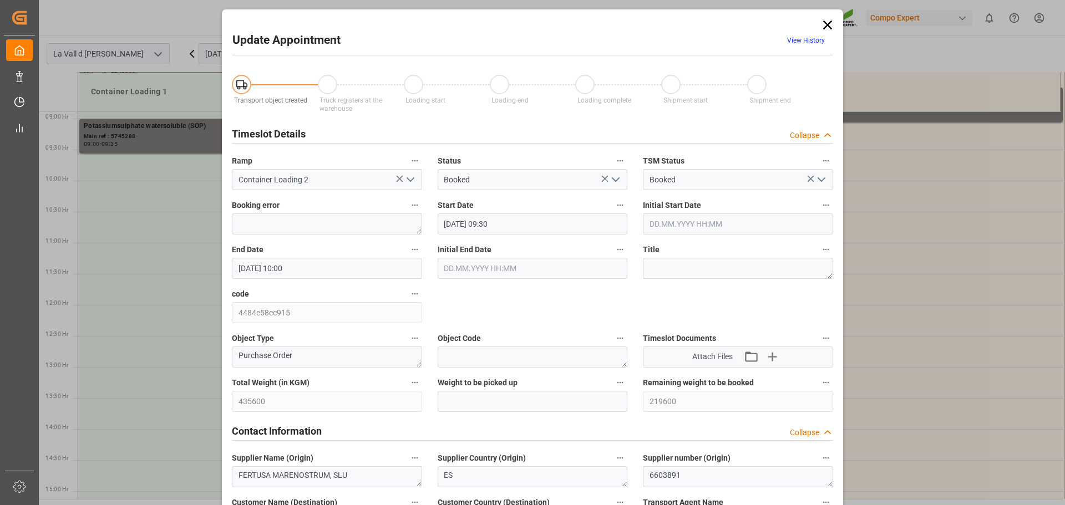
scroll to position [388, 0]
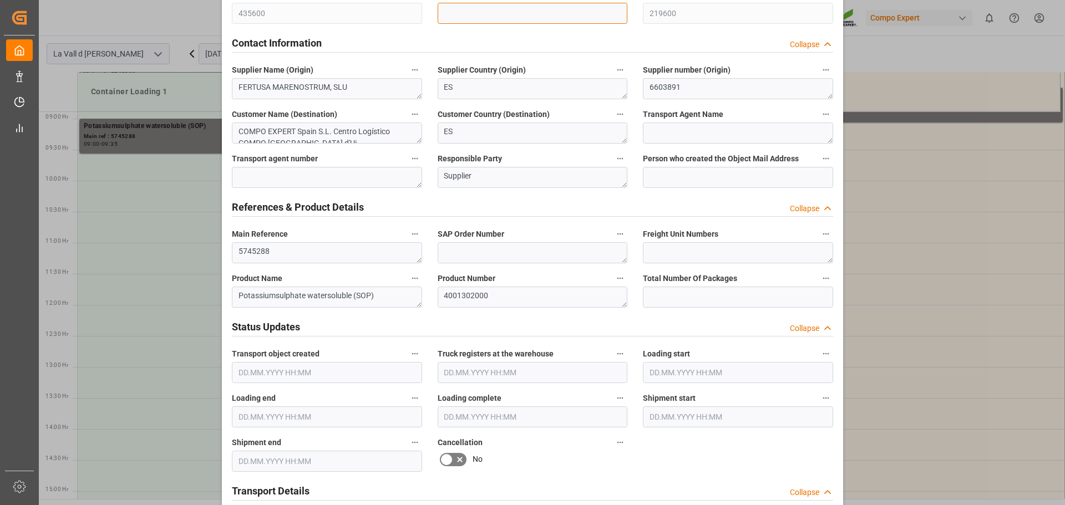
click at [498, 17] on input "text" at bounding box center [533, 13] width 190 height 21
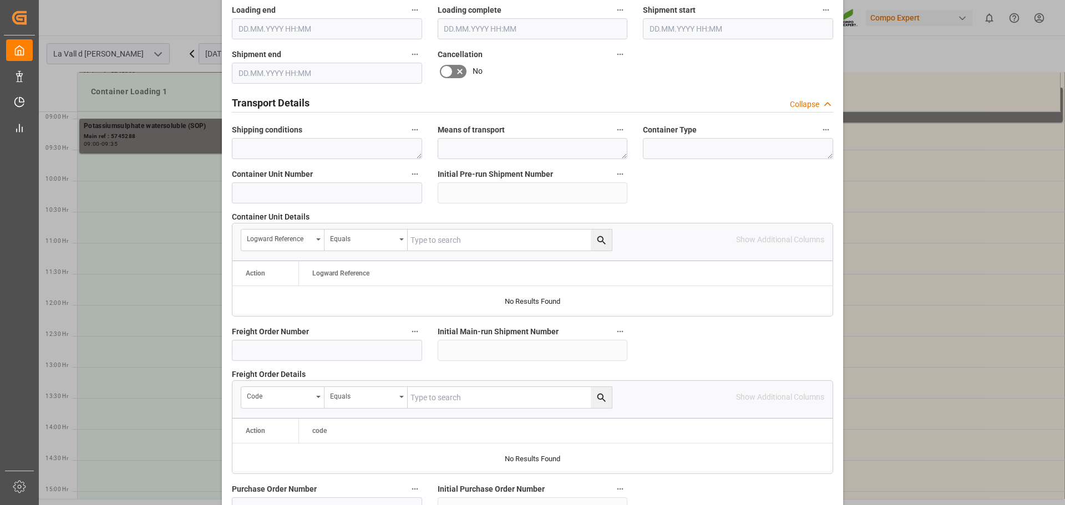
scroll to position [1034, 0]
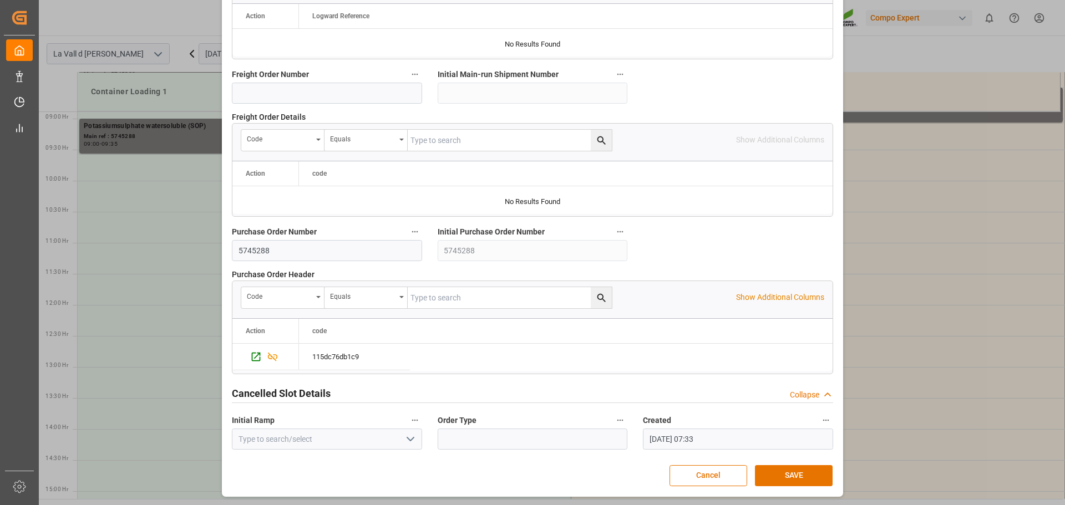
click at [787, 476] on button "SAVE" at bounding box center [794, 475] width 78 height 21
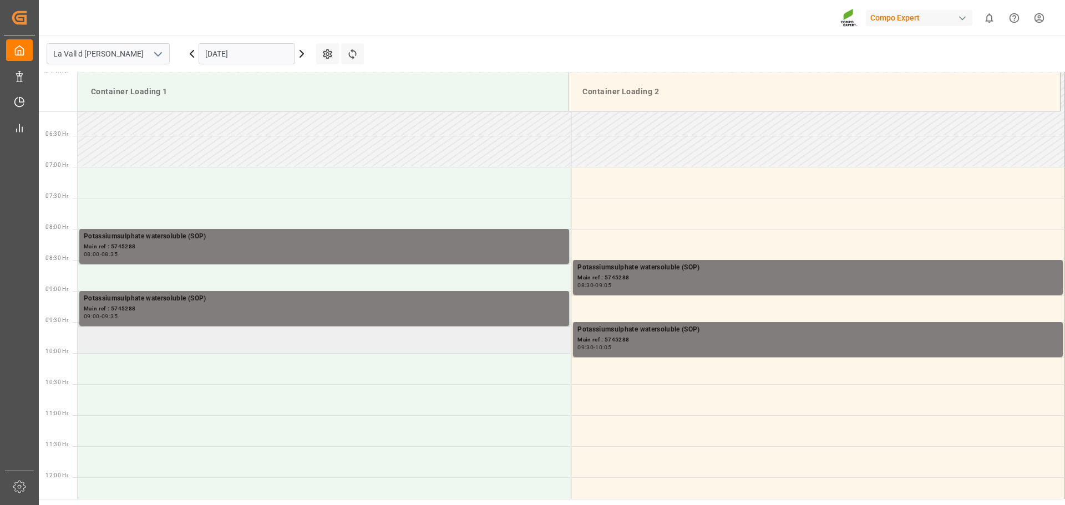
scroll to position [379, 0]
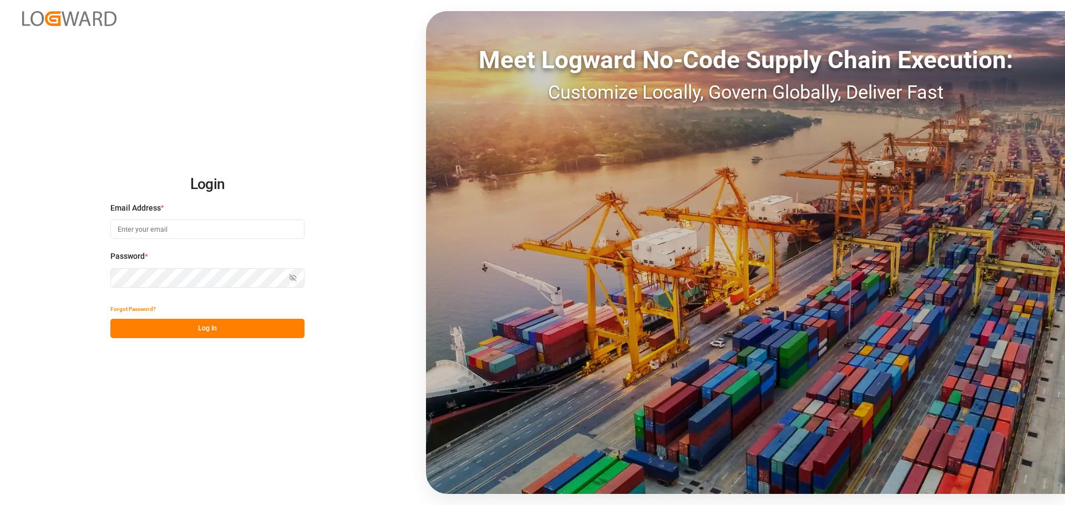
click at [143, 229] on input at bounding box center [207, 229] width 194 height 19
click at [221, 225] on input "purchase.vdu@compo-exper" at bounding box center [207, 229] width 194 height 19
type input "[EMAIL_ADDRESS][DOMAIN_NAME]"
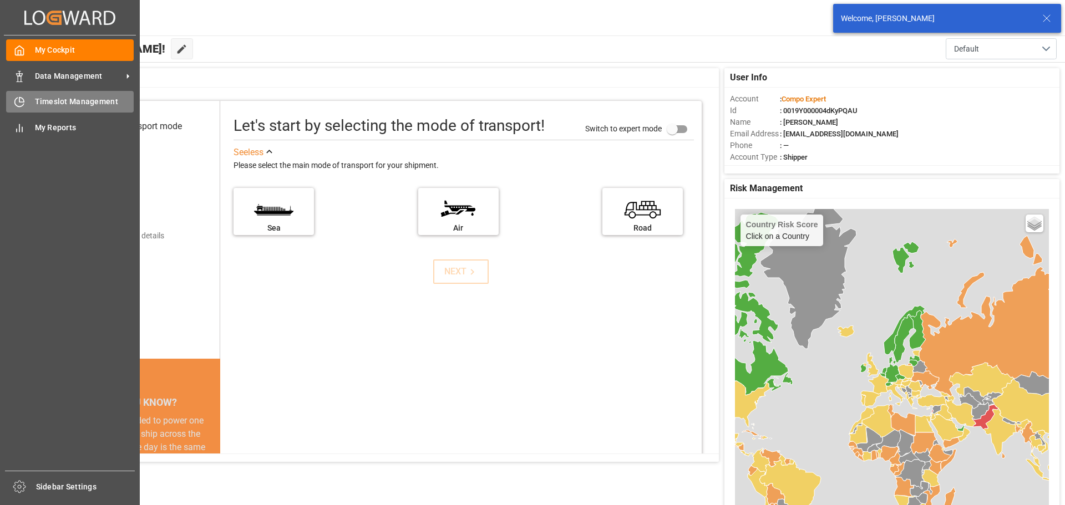
click at [26, 102] on div "Timeslot Management Timeslot Management" at bounding box center [70, 102] width 128 height 22
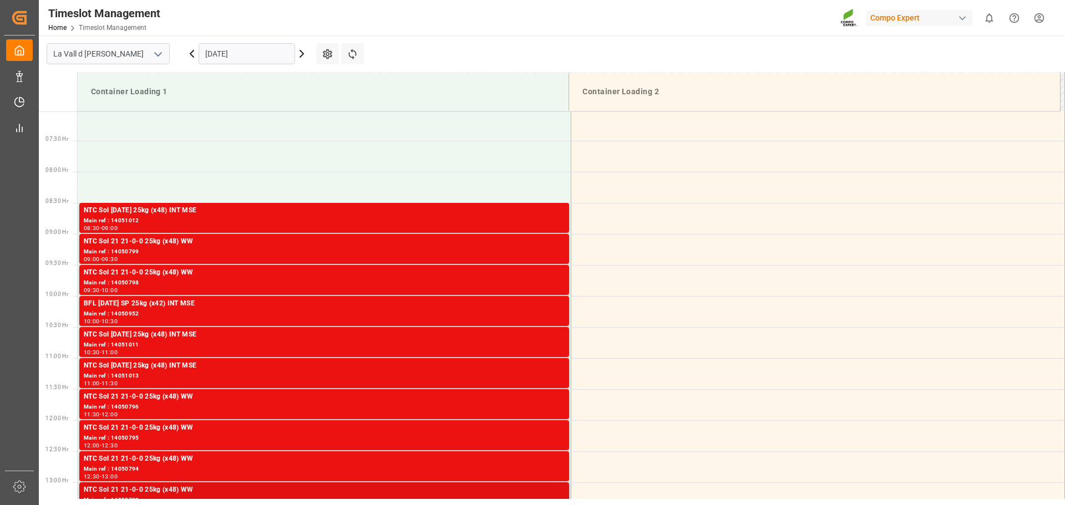
scroll to position [275, 0]
